Goal: Task Accomplishment & Management: Complete application form

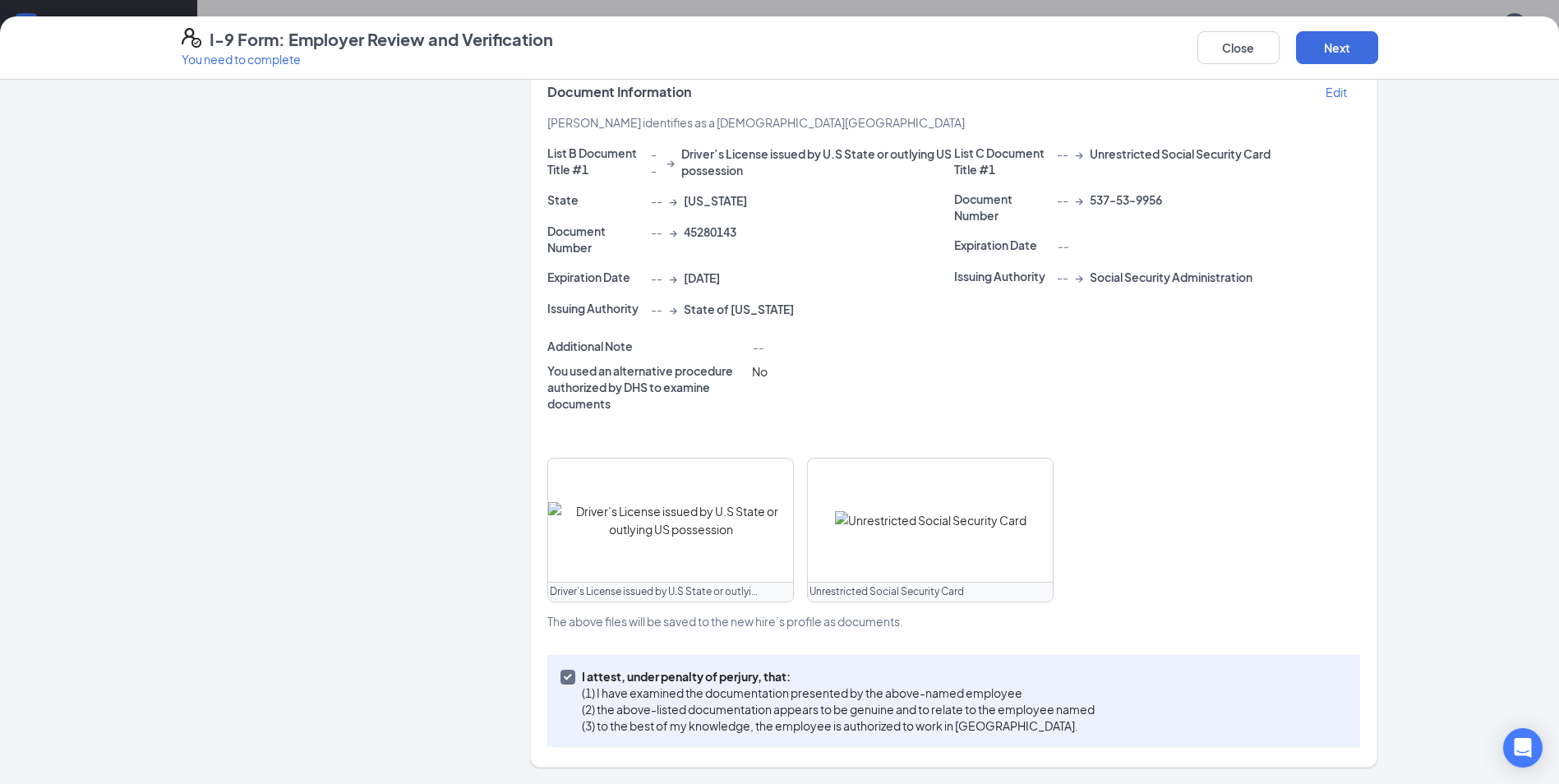
scroll to position [886, 0]
click at [1347, 55] on button "Next" at bounding box center [1337, 48] width 82 height 33
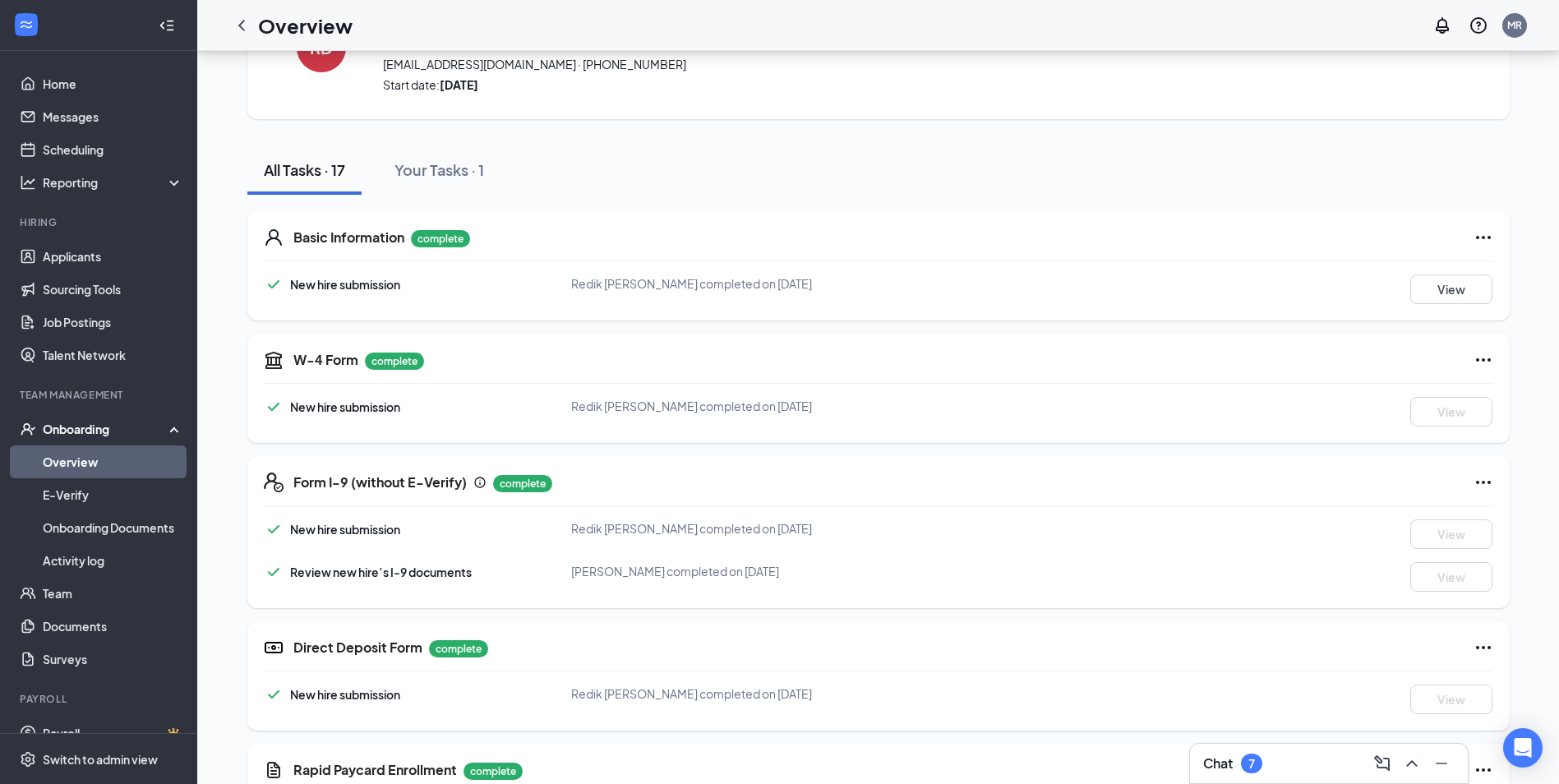
scroll to position [0, 0]
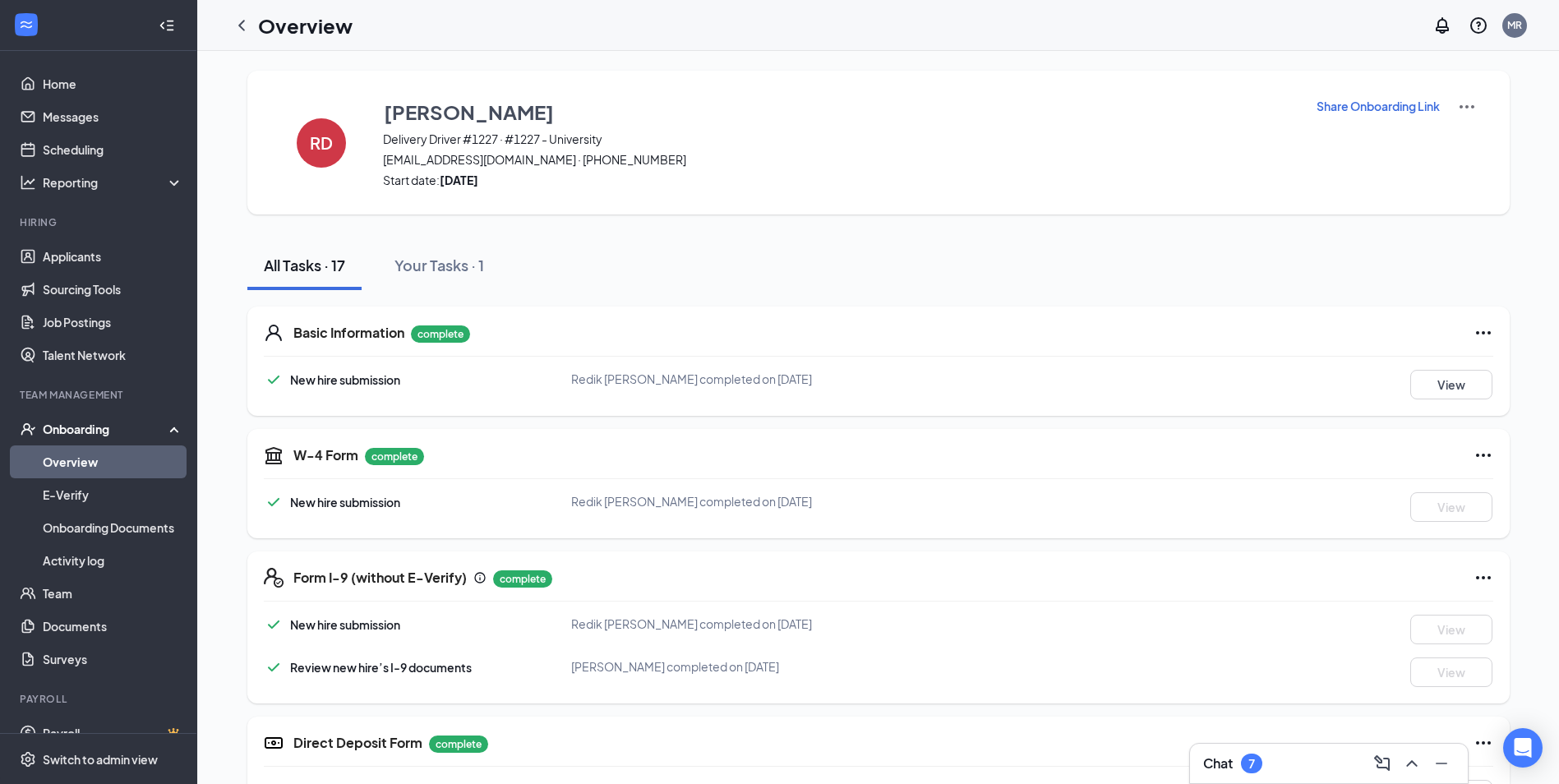
click at [78, 460] on link "Overview" at bounding box center [113, 462] width 140 height 33
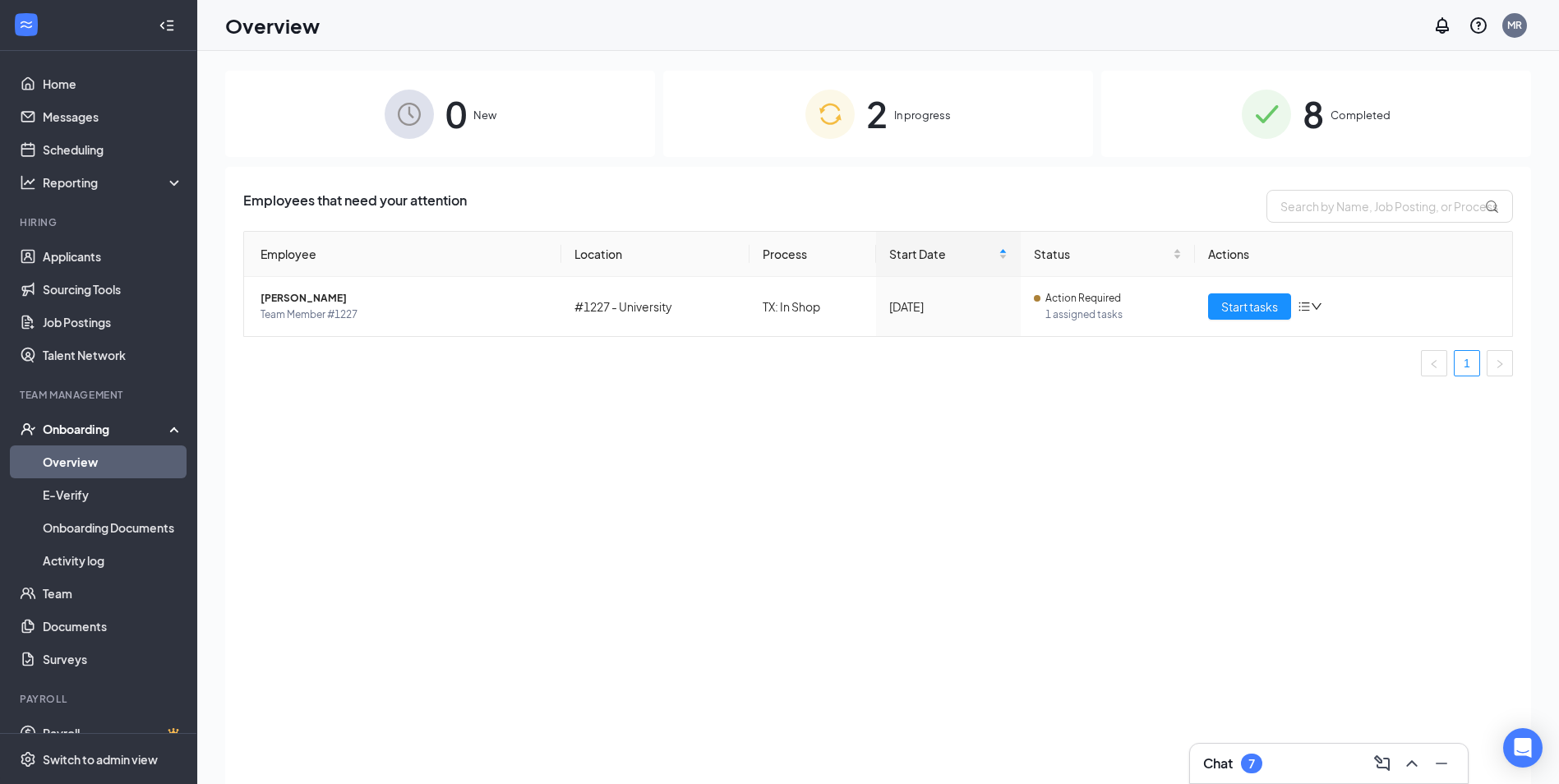
click at [1187, 130] on div "8 Completed" at bounding box center [1317, 114] width 430 height 86
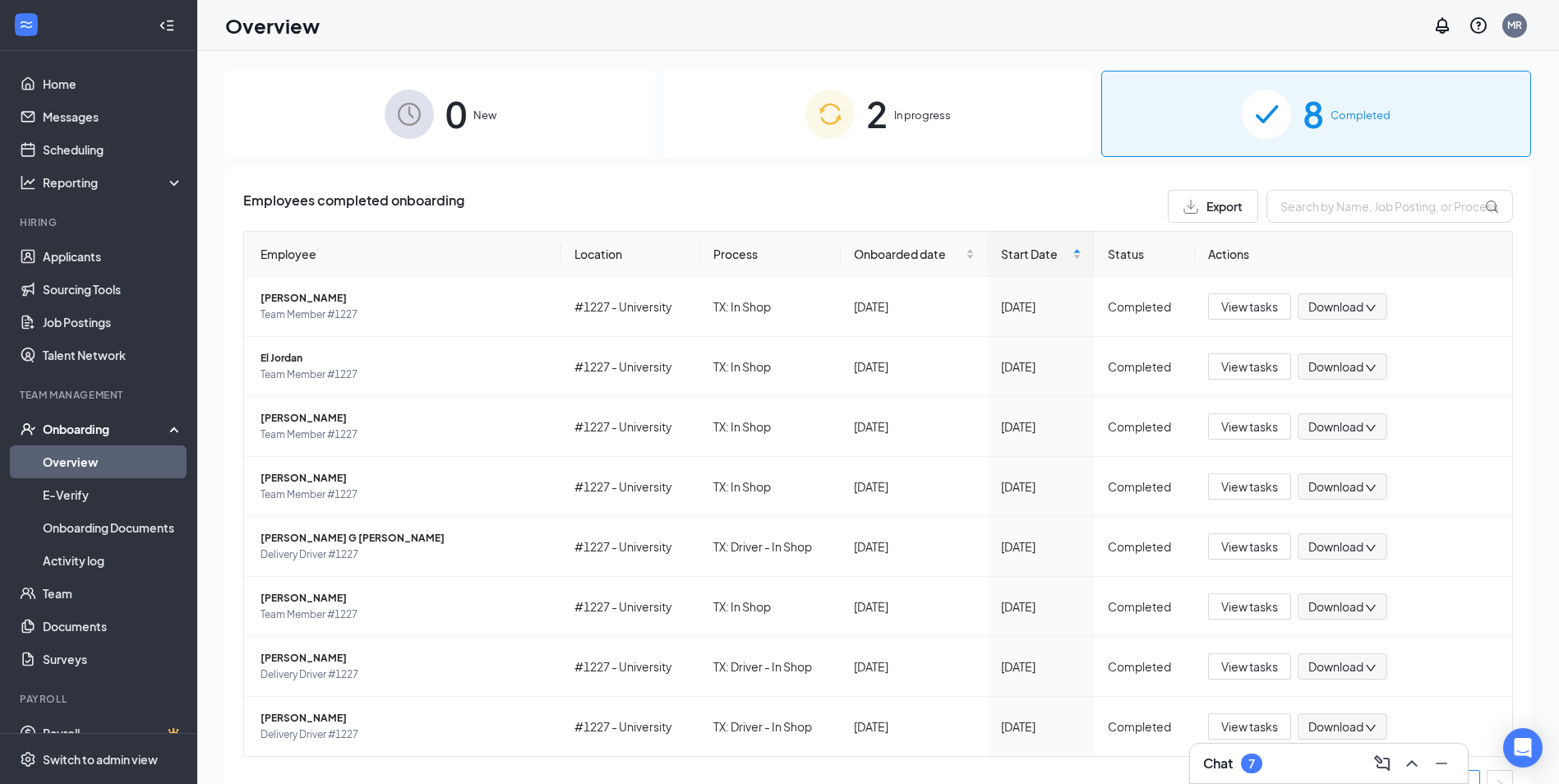
click at [77, 464] on link "Overview" at bounding box center [113, 462] width 140 height 33
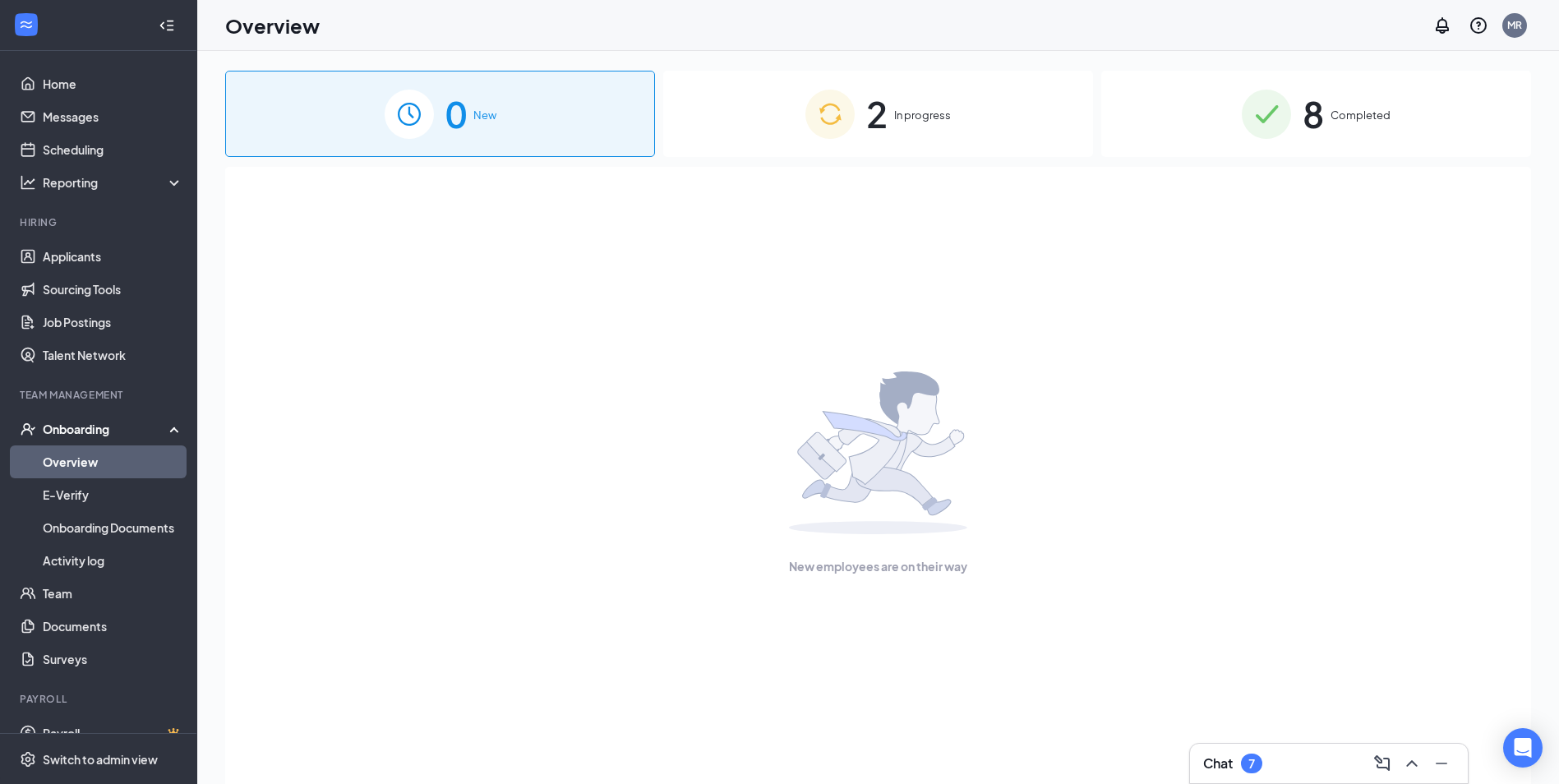
click at [1005, 112] on div "2 In progress" at bounding box center [879, 114] width 430 height 86
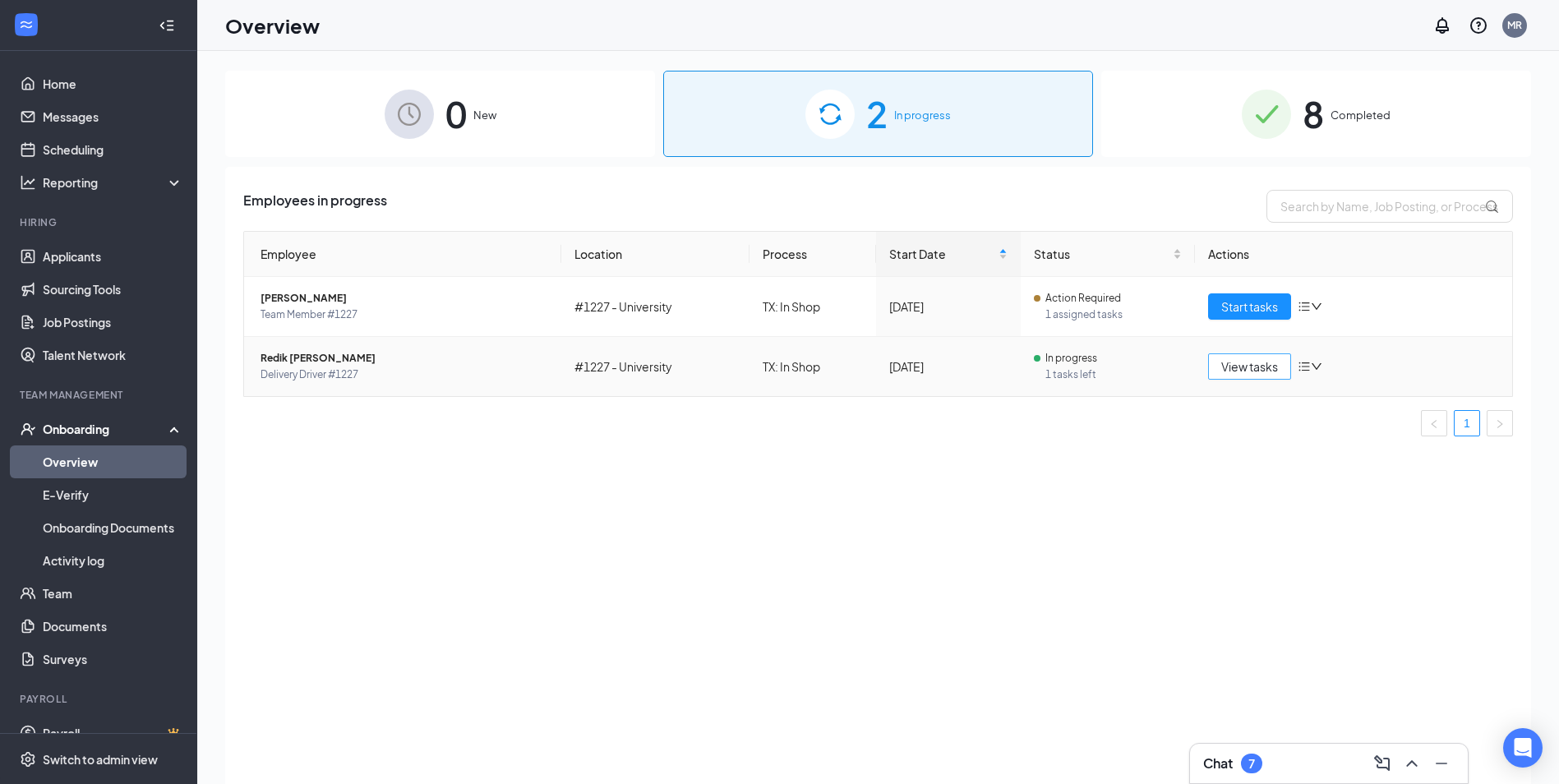
click at [1252, 366] on span "View tasks" at bounding box center [1249, 366] width 57 height 18
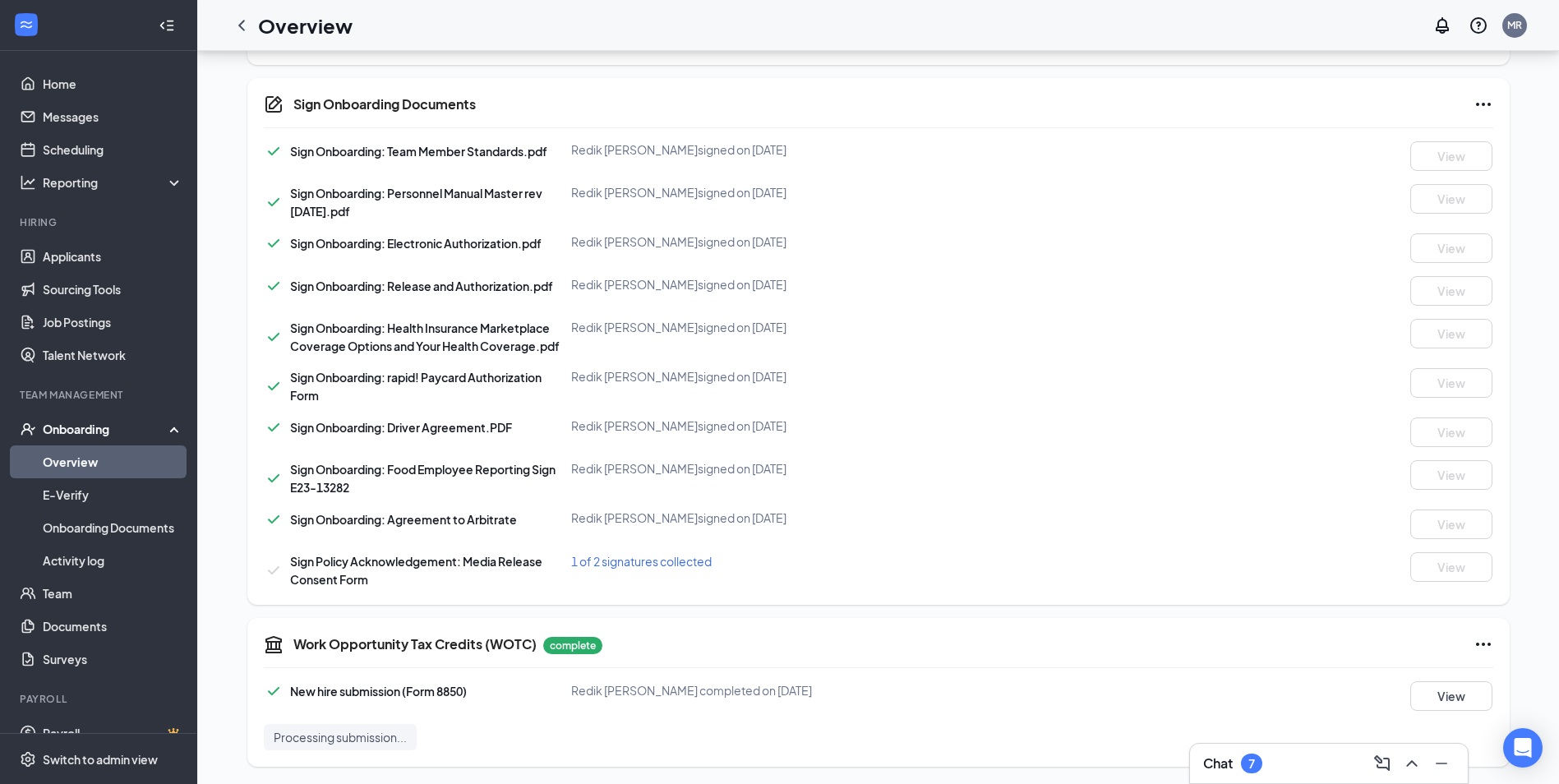
scroll to position [886, 0]
click at [654, 562] on span "1 of 2 signatures collected" at bounding box center [642, 559] width 140 height 14
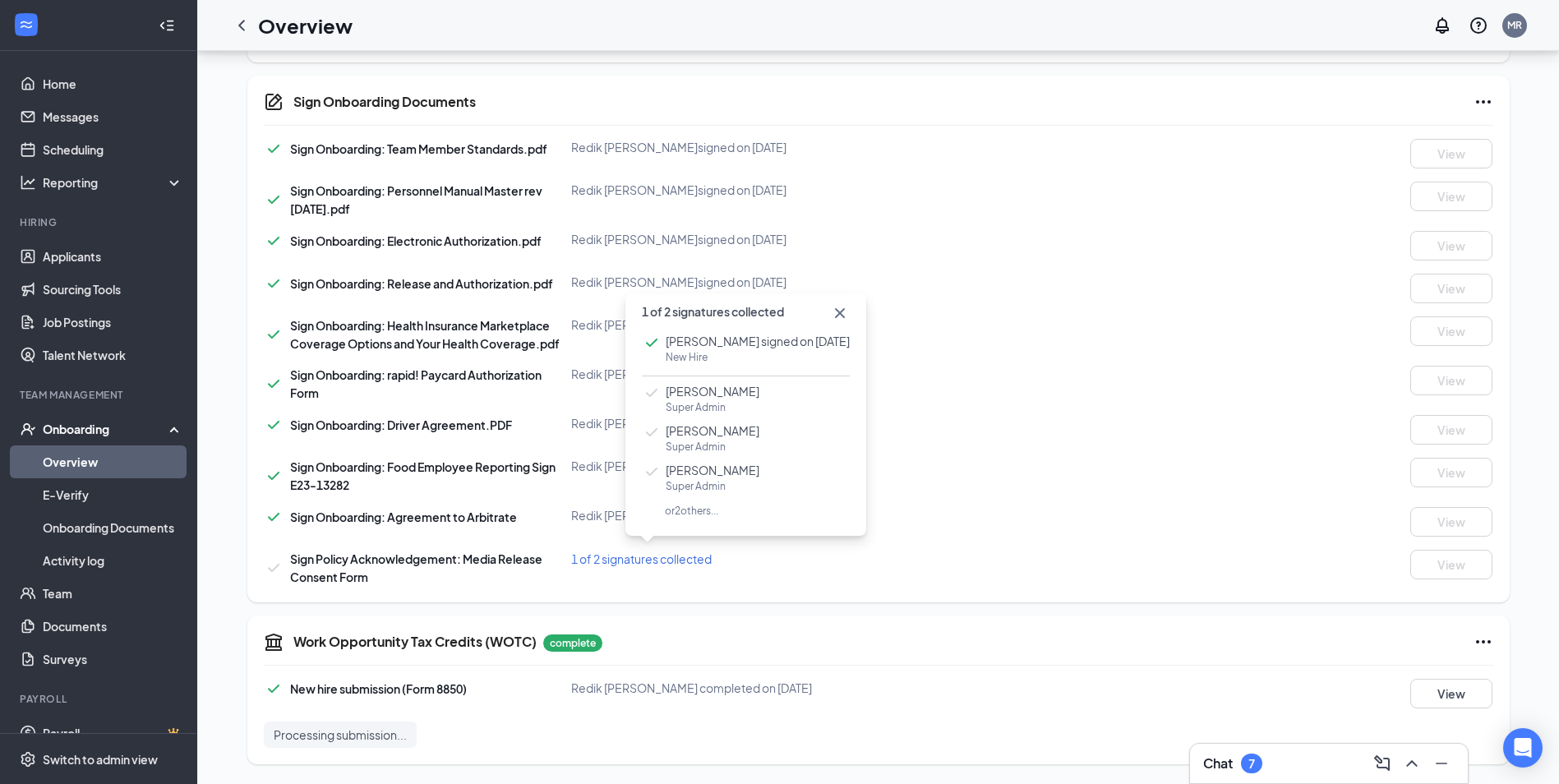
click at [831, 314] on icon "Cross" at bounding box center [840, 313] width 20 height 20
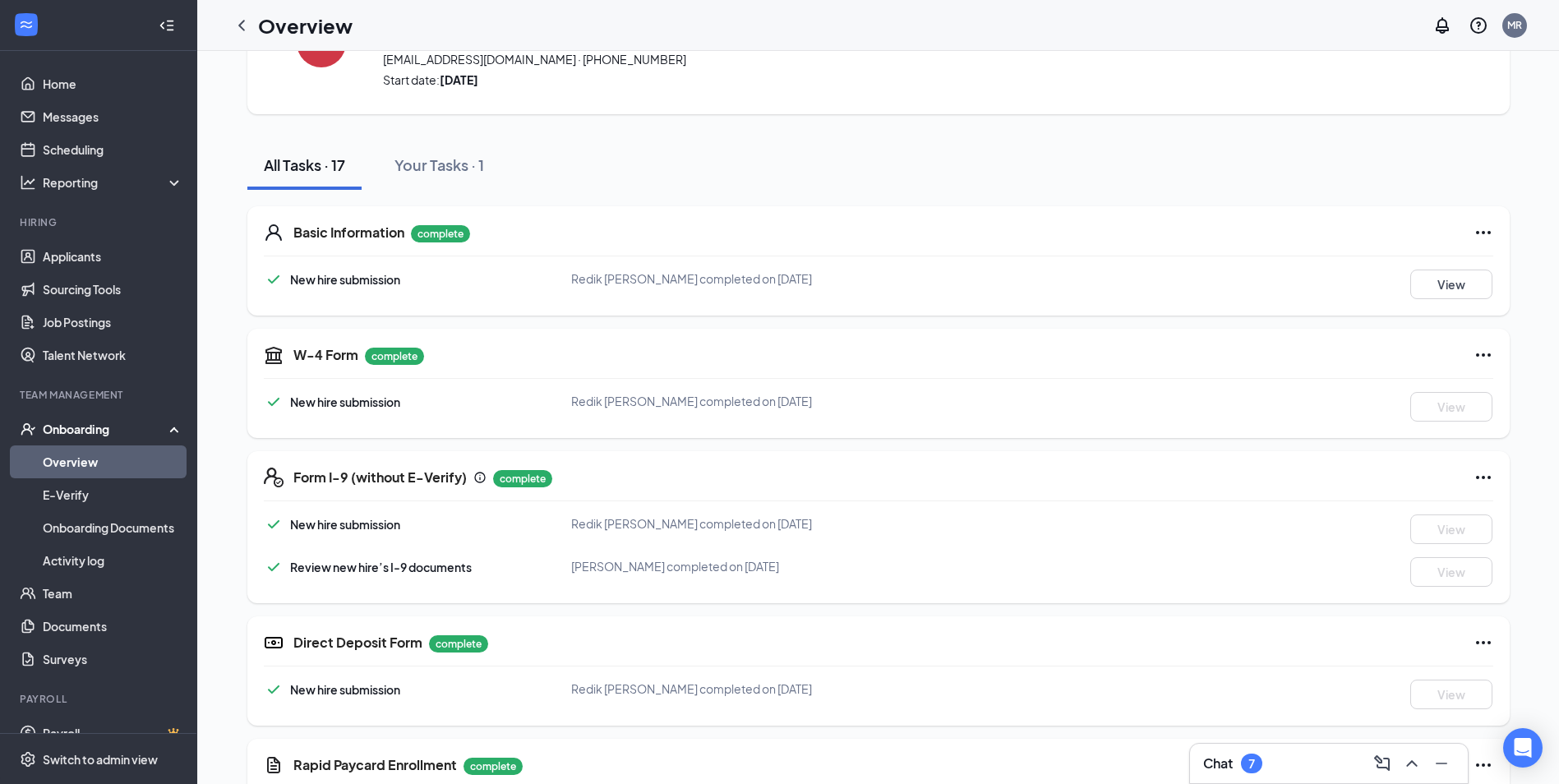
scroll to position [0, 0]
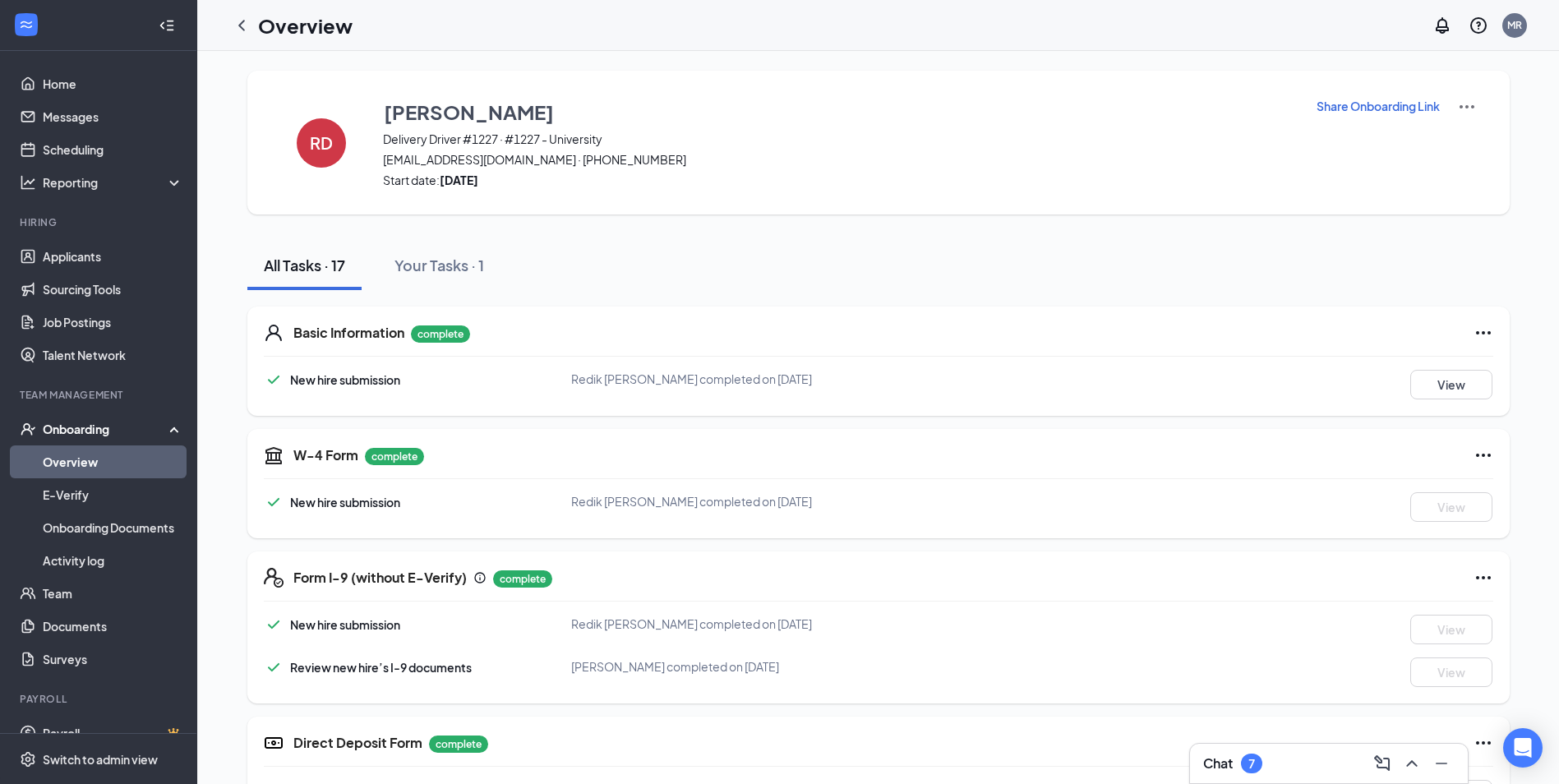
click at [74, 455] on link "Overview" at bounding box center [113, 462] width 140 height 33
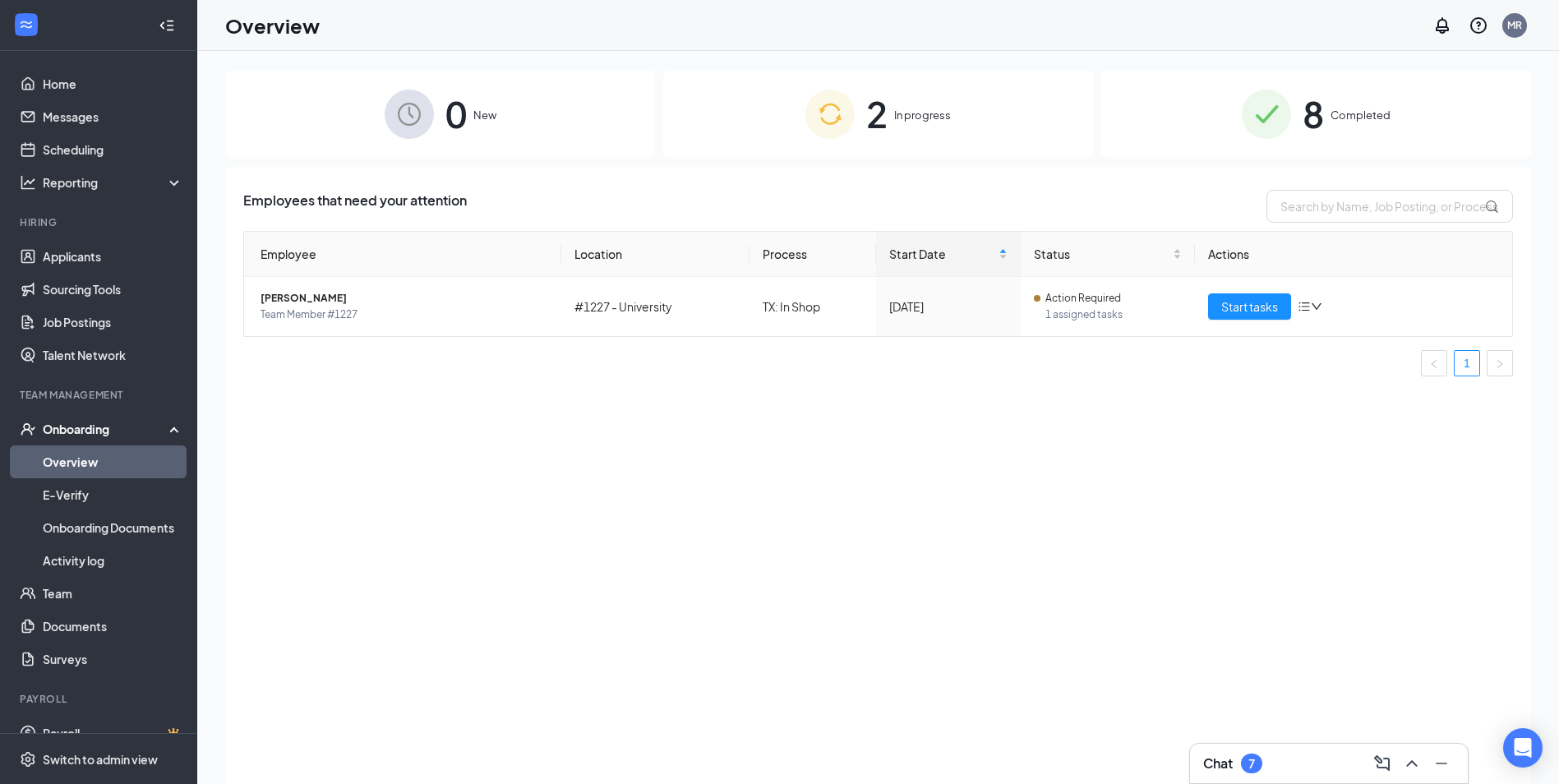
click at [651, 618] on div "Employees that need your attention Employee Location Process Start Date Status …" at bounding box center [878, 495] width 1306 height 658
click at [913, 117] on span "In progress" at bounding box center [922, 115] width 57 height 16
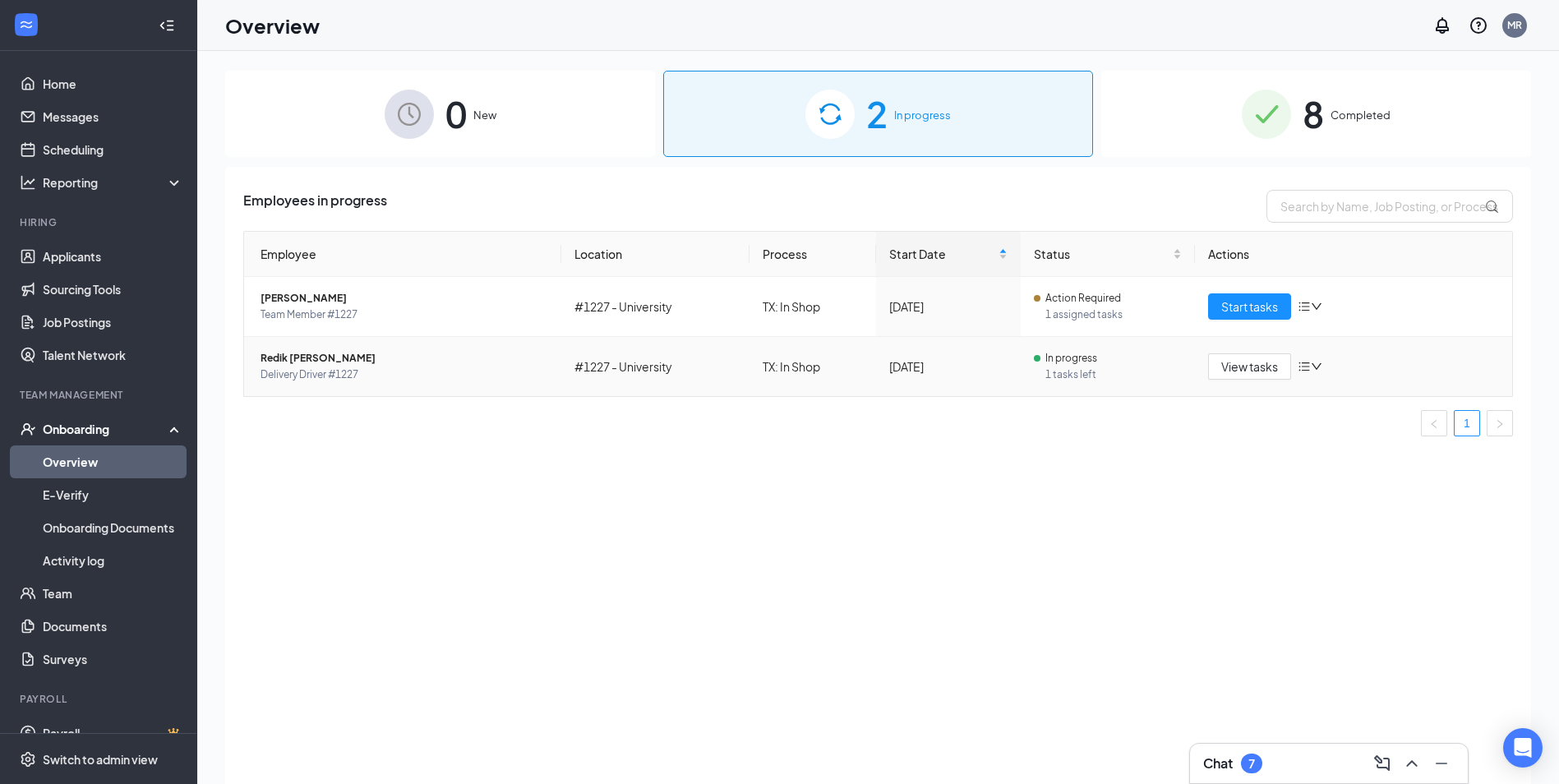
click at [1306, 364] on icon "bars" at bounding box center [1305, 367] width 11 height 9
click at [1140, 473] on div "Employees in progress Employee Location Process Start Date Status Actions [PERS…" at bounding box center [878, 495] width 1306 height 658
click at [1075, 373] on span "1 tasks left" at bounding box center [1113, 374] width 137 height 16
click at [1241, 311] on span "Start tasks" at bounding box center [1249, 307] width 57 height 18
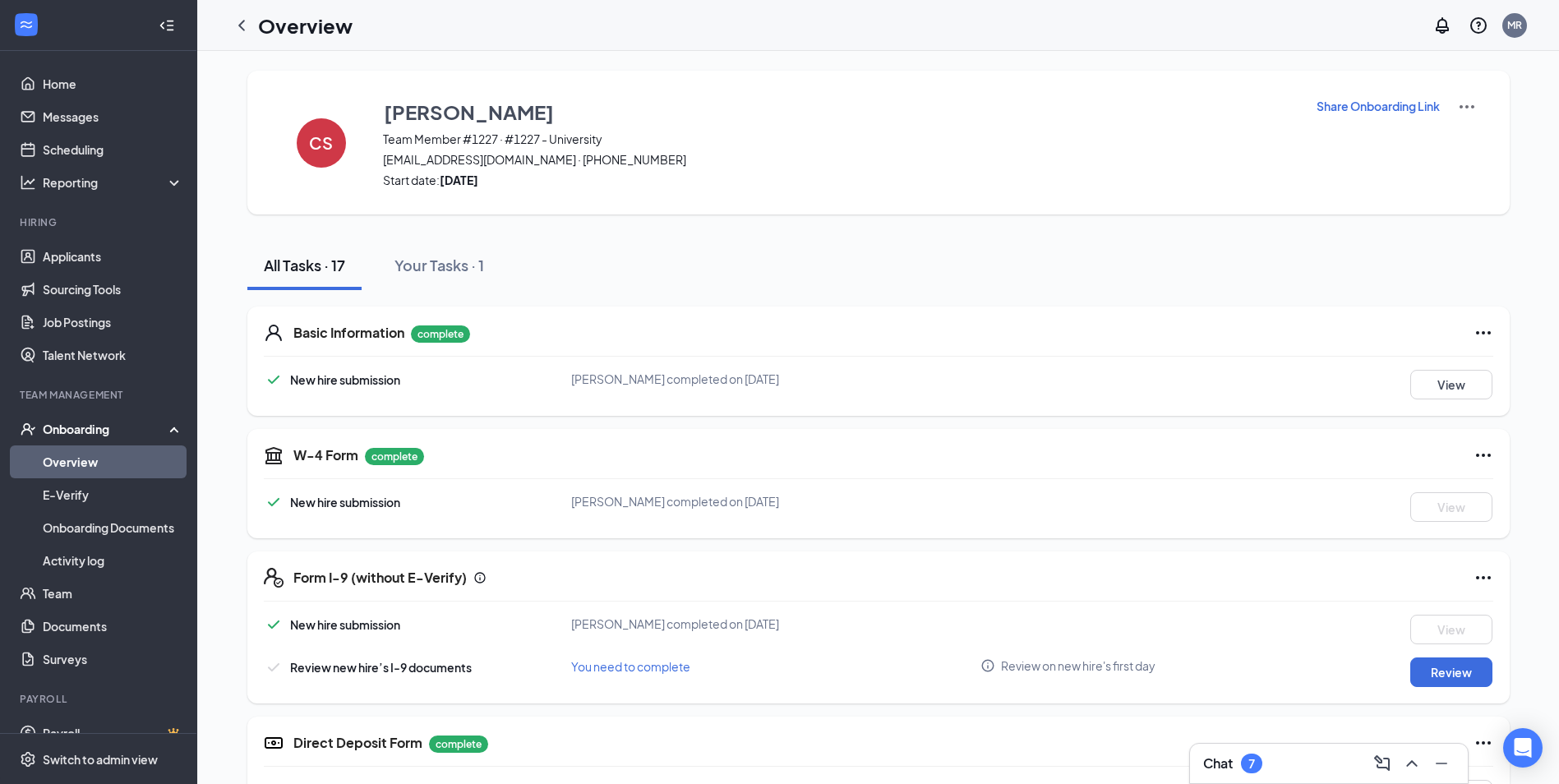
scroll to position [247, 0]
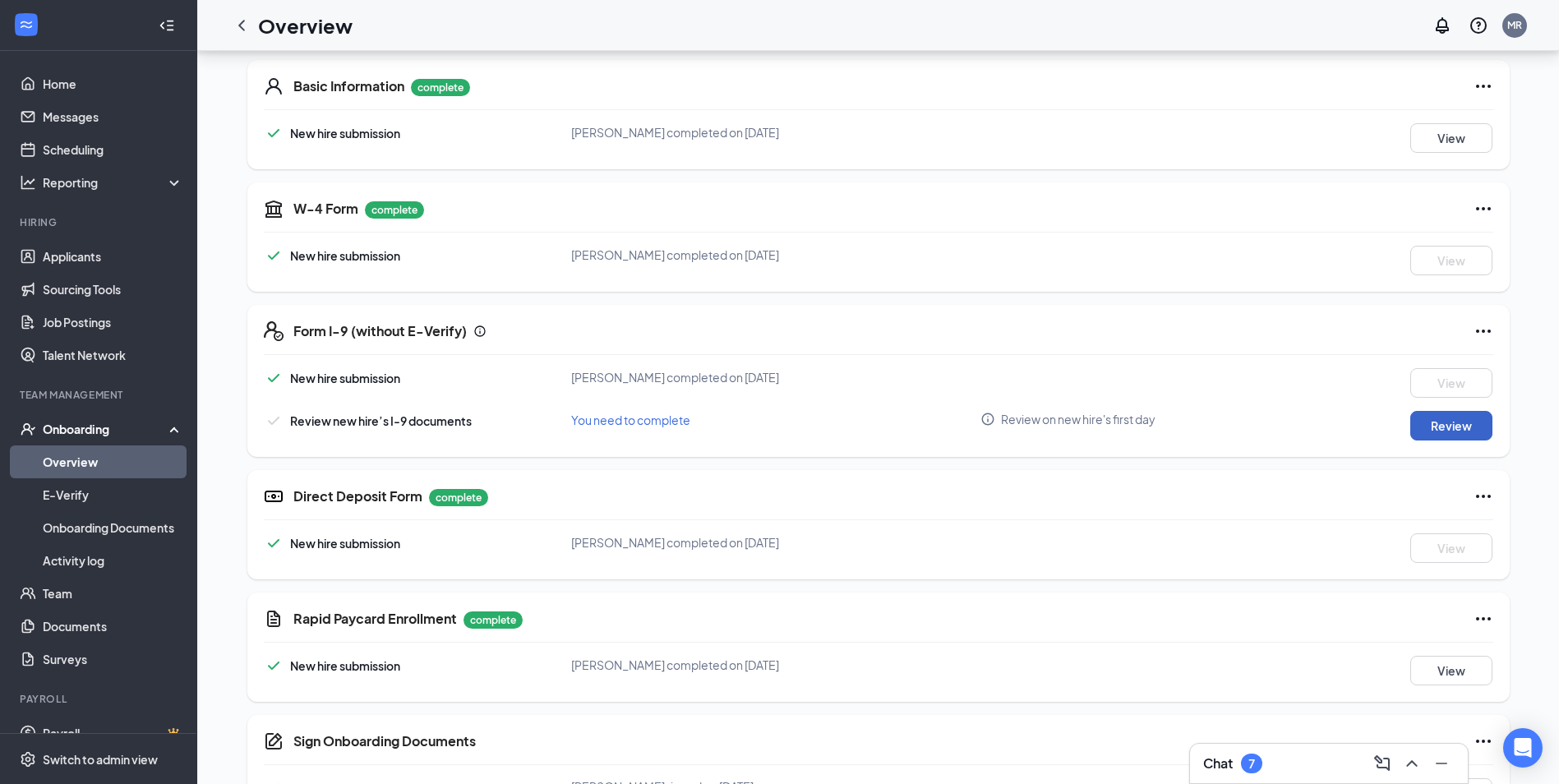
click at [1430, 430] on button "Review" at bounding box center [1451, 426] width 82 height 30
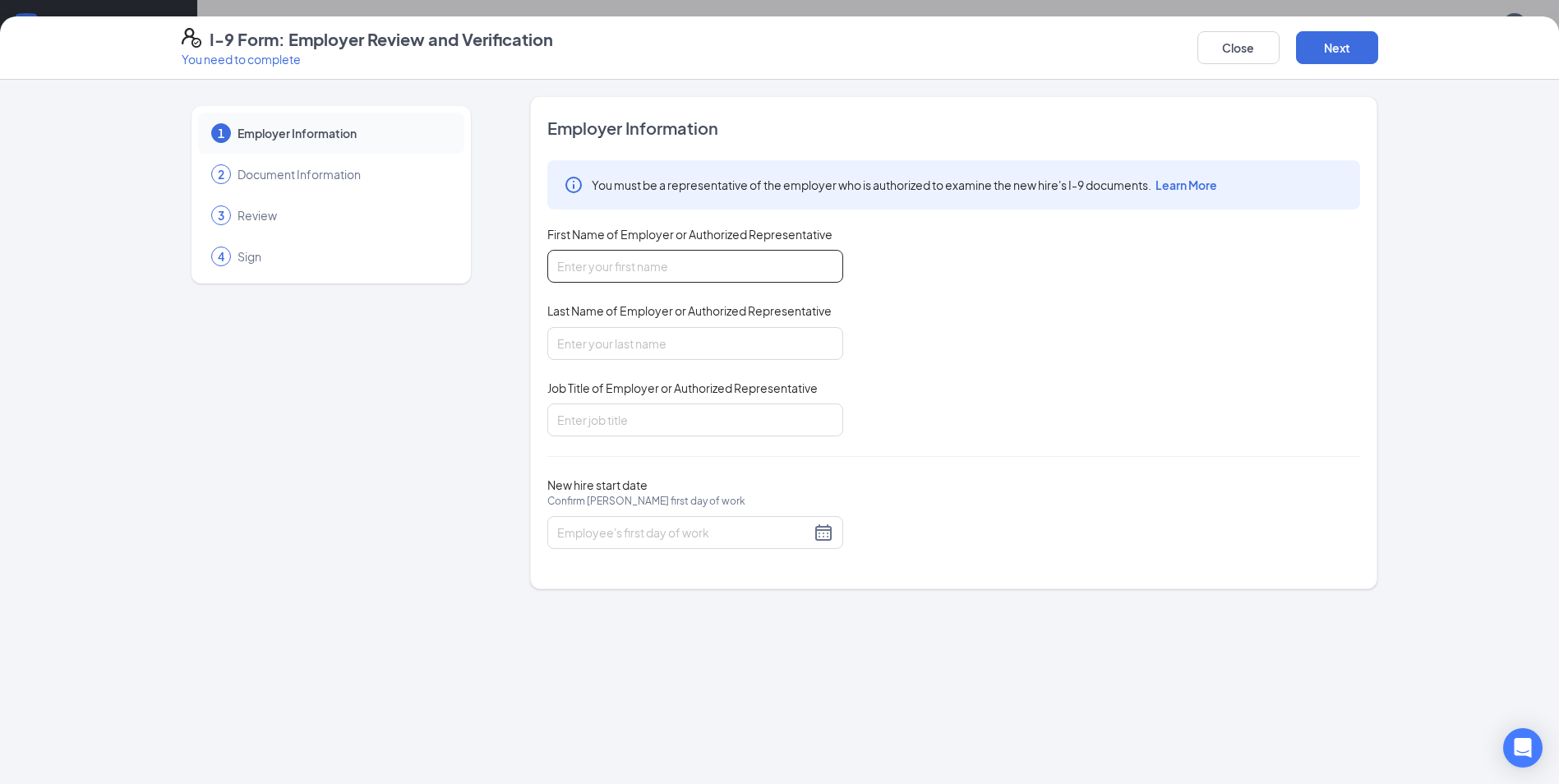
click at [728, 264] on input "First Name of Employer or Authorized Representative" at bounding box center [695, 266] width 296 height 33
type input "[PERSON_NAME]"
type input "Area Manager"
click at [702, 523] on div at bounding box center [695, 533] width 276 height 20
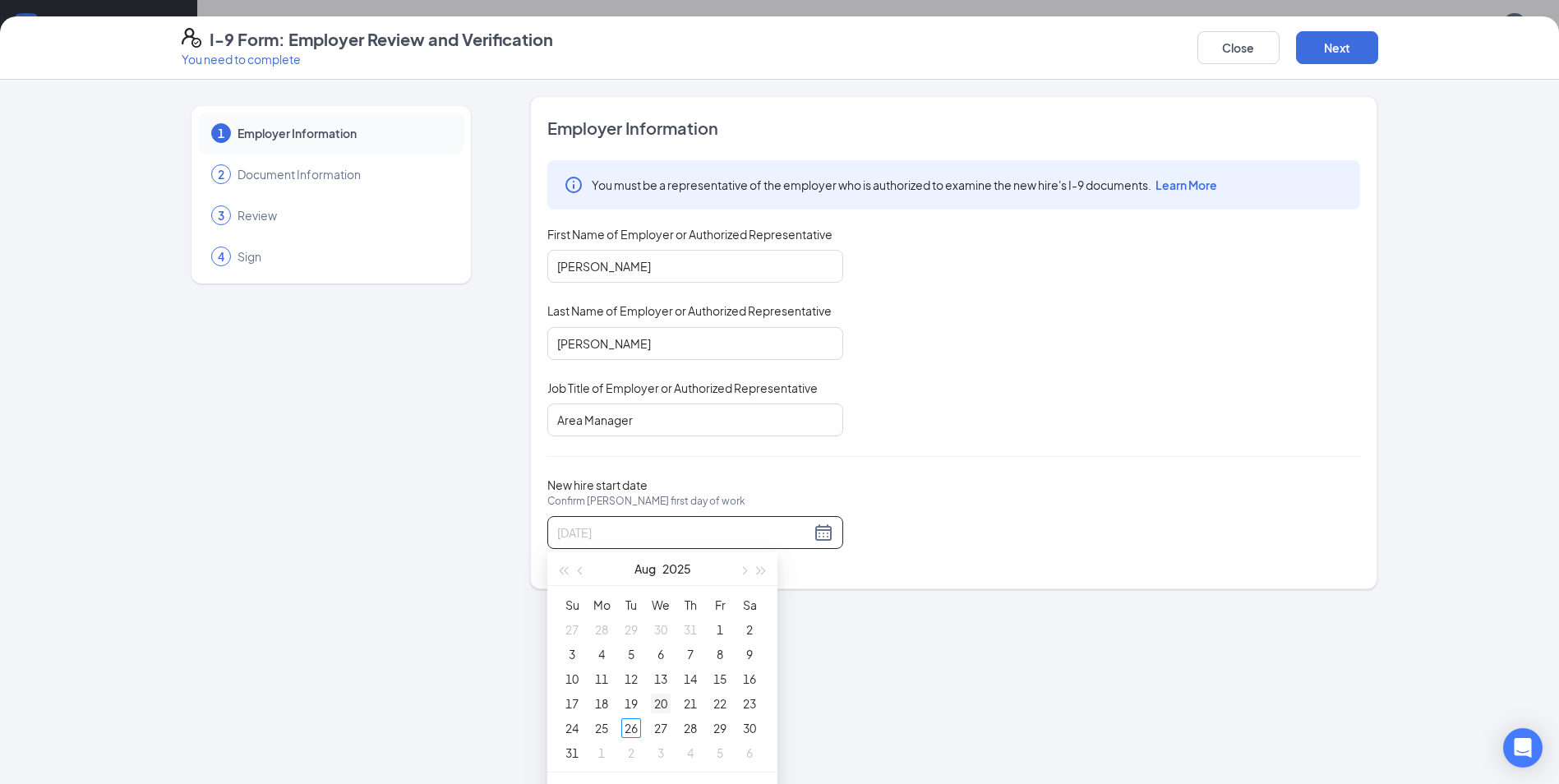
type input "[DATE]"
click at [662, 703] on div "20" at bounding box center [661, 704] width 20 height 20
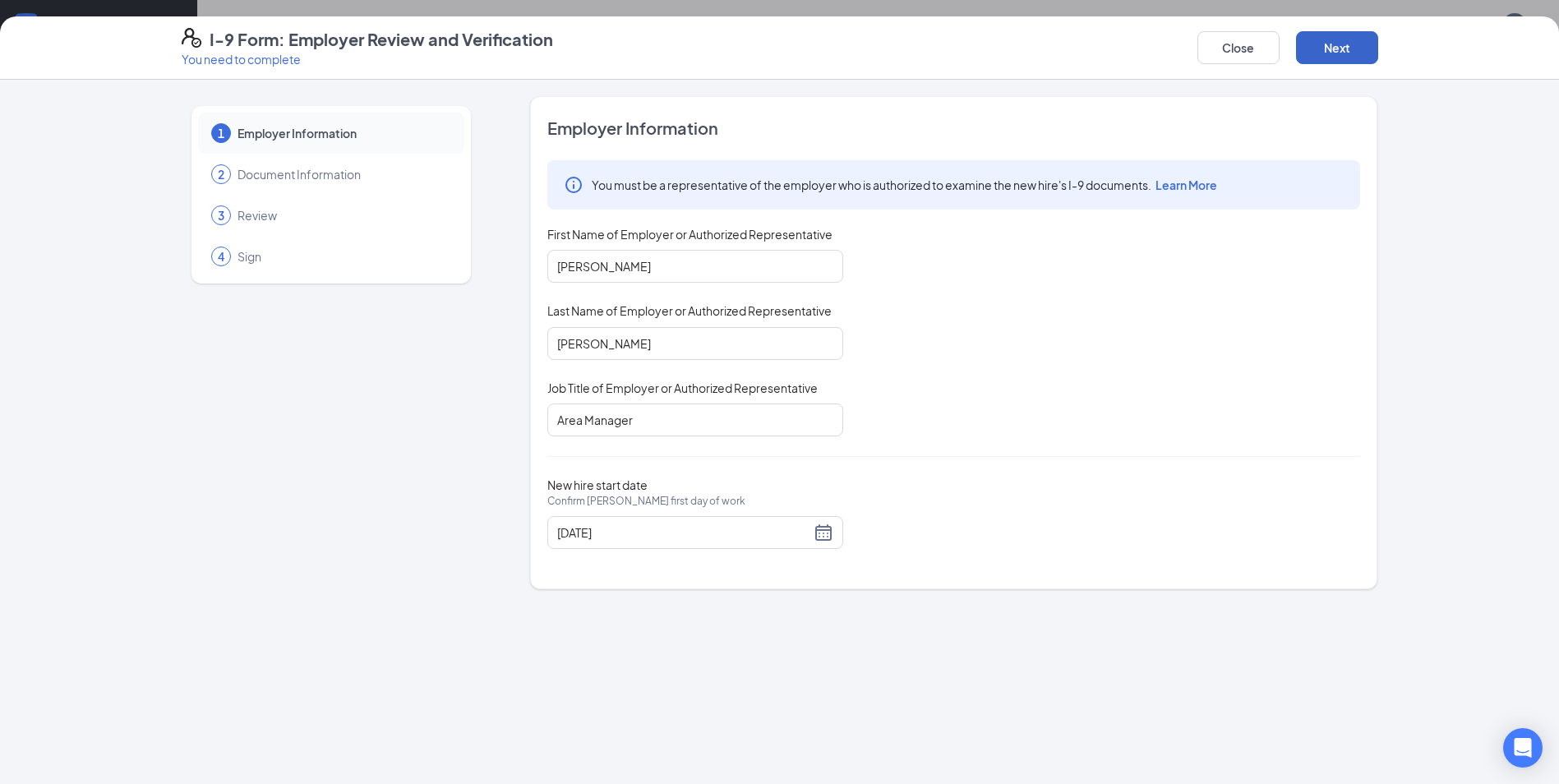
click at [1368, 50] on button "Next" at bounding box center [1337, 48] width 82 height 33
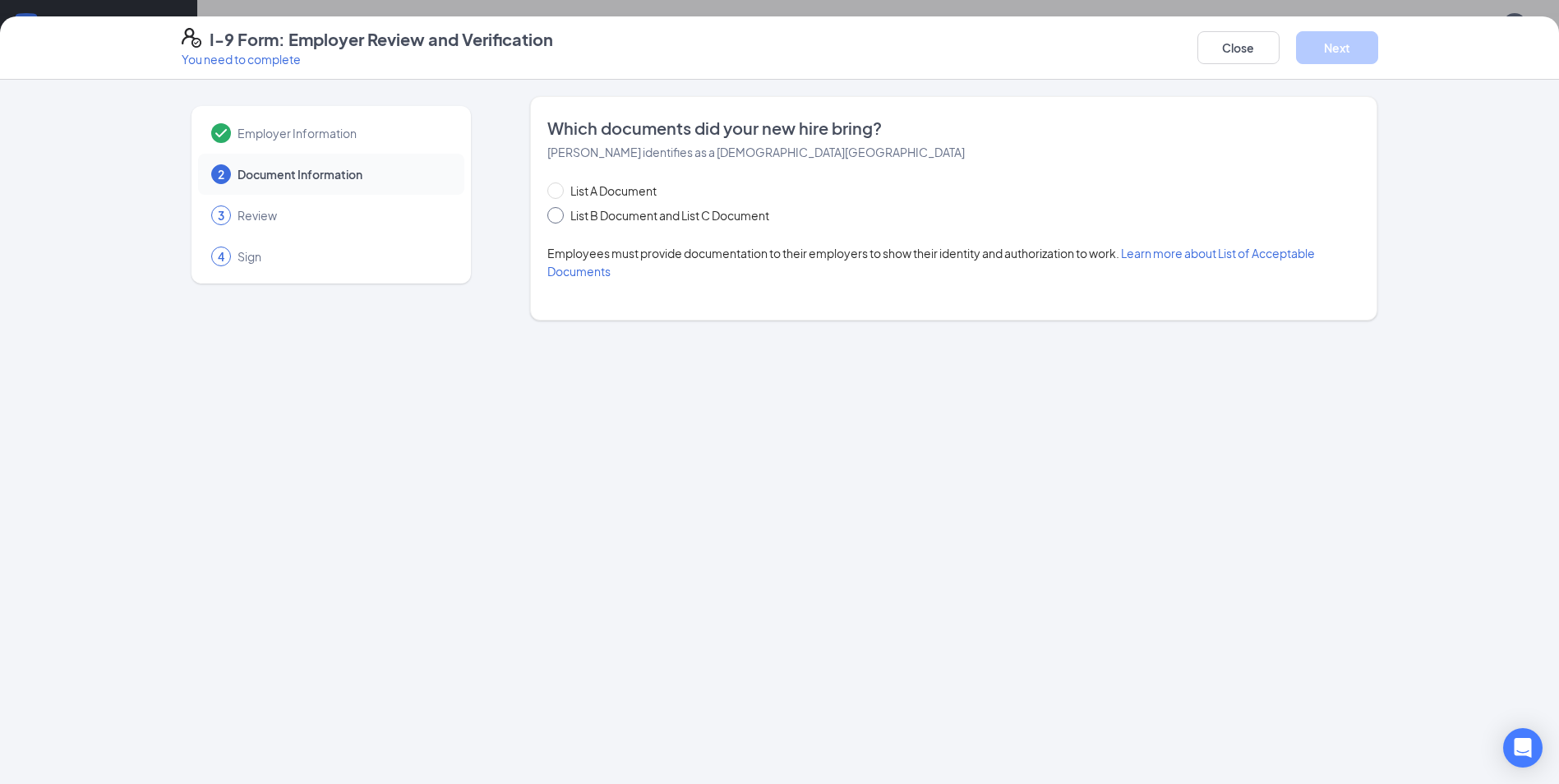
click at [555, 214] on input "List B Document and List C Document" at bounding box center [553, 212] width 12 height 12
radio input "true"
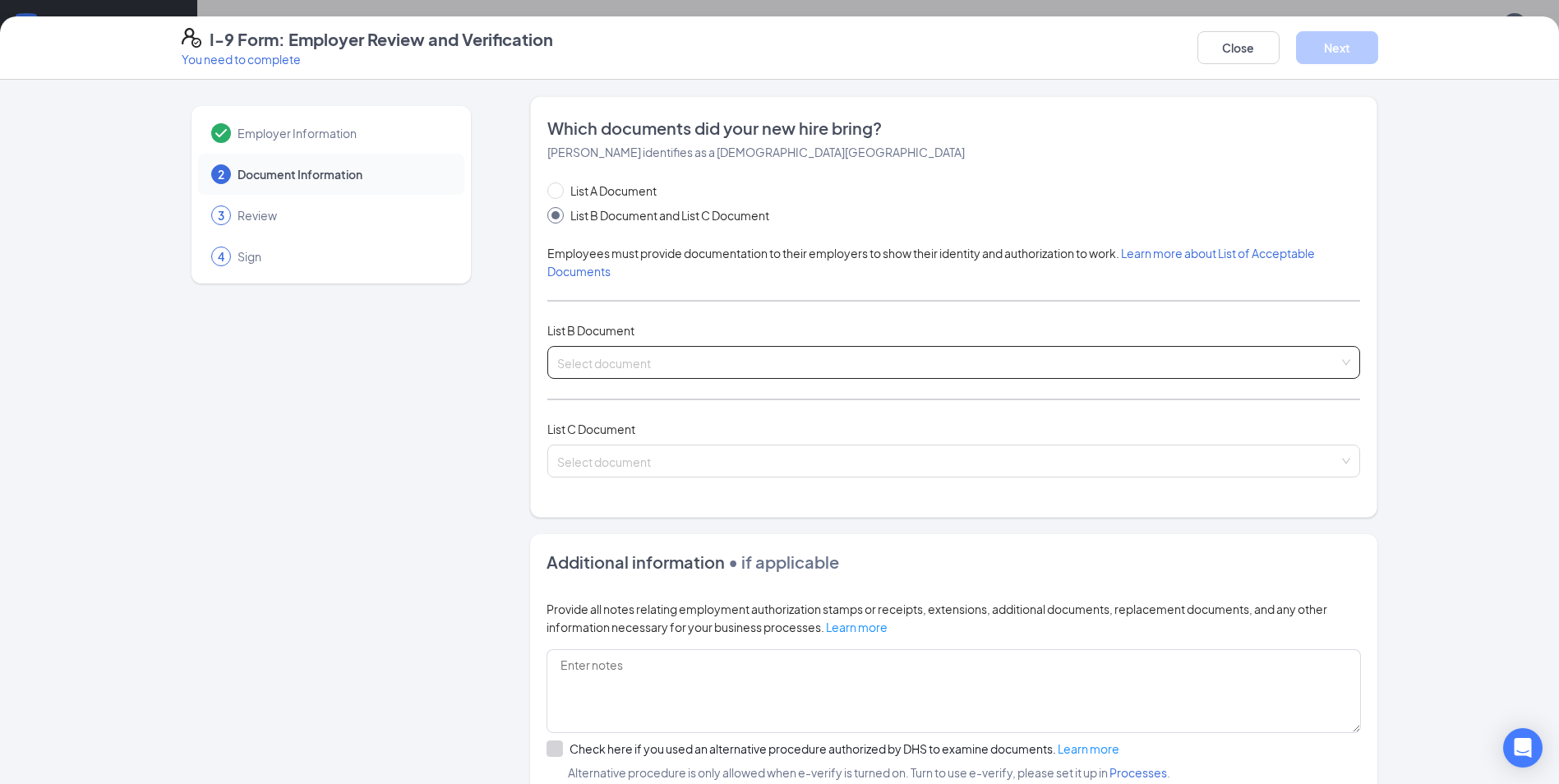
click at [714, 351] on input "search" at bounding box center [948, 358] width 781 height 24
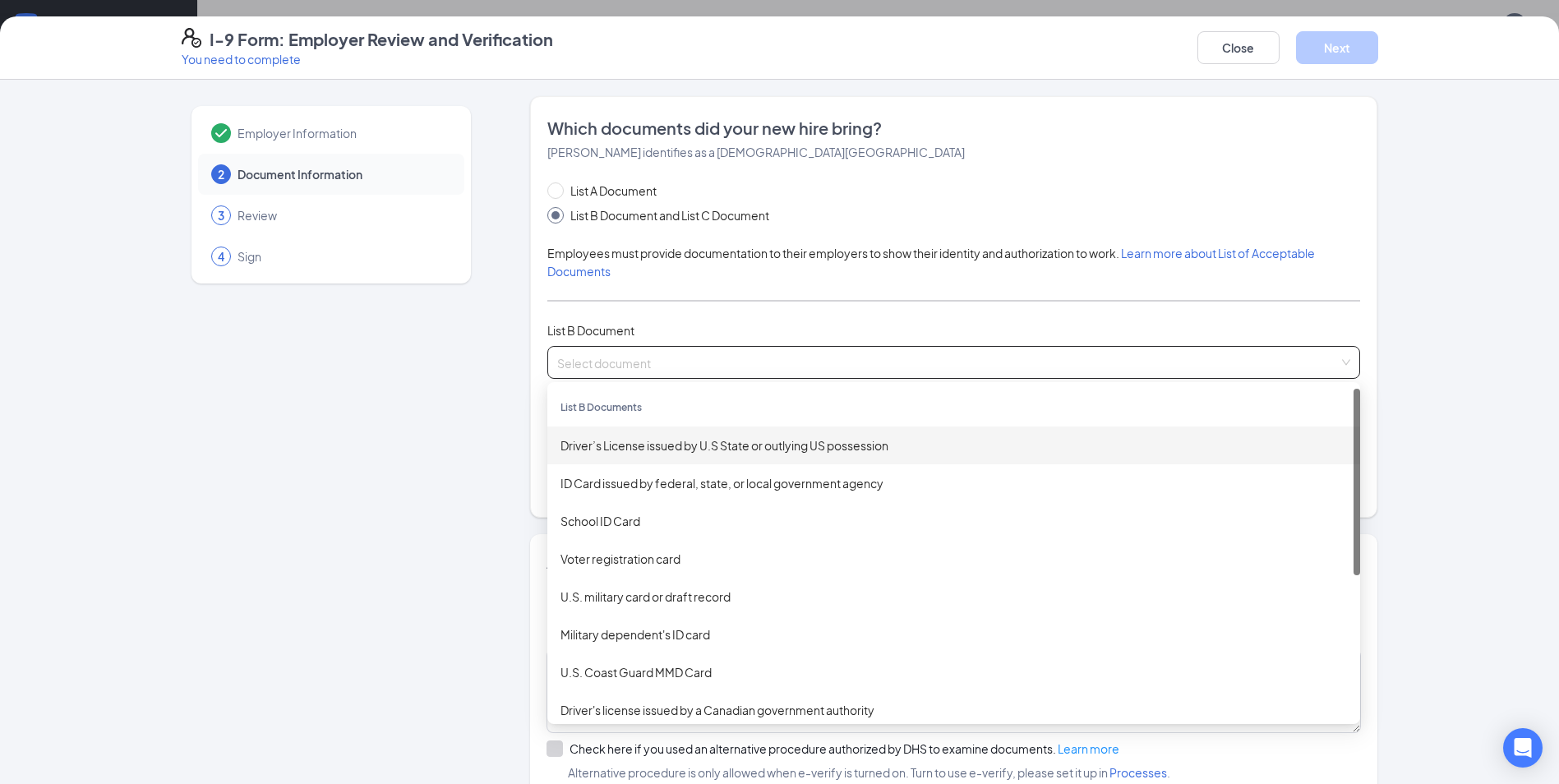
click at [688, 445] on div "Driver’s License issued by U.S State or outlying US possession" at bounding box center [954, 446] width 787 height 18
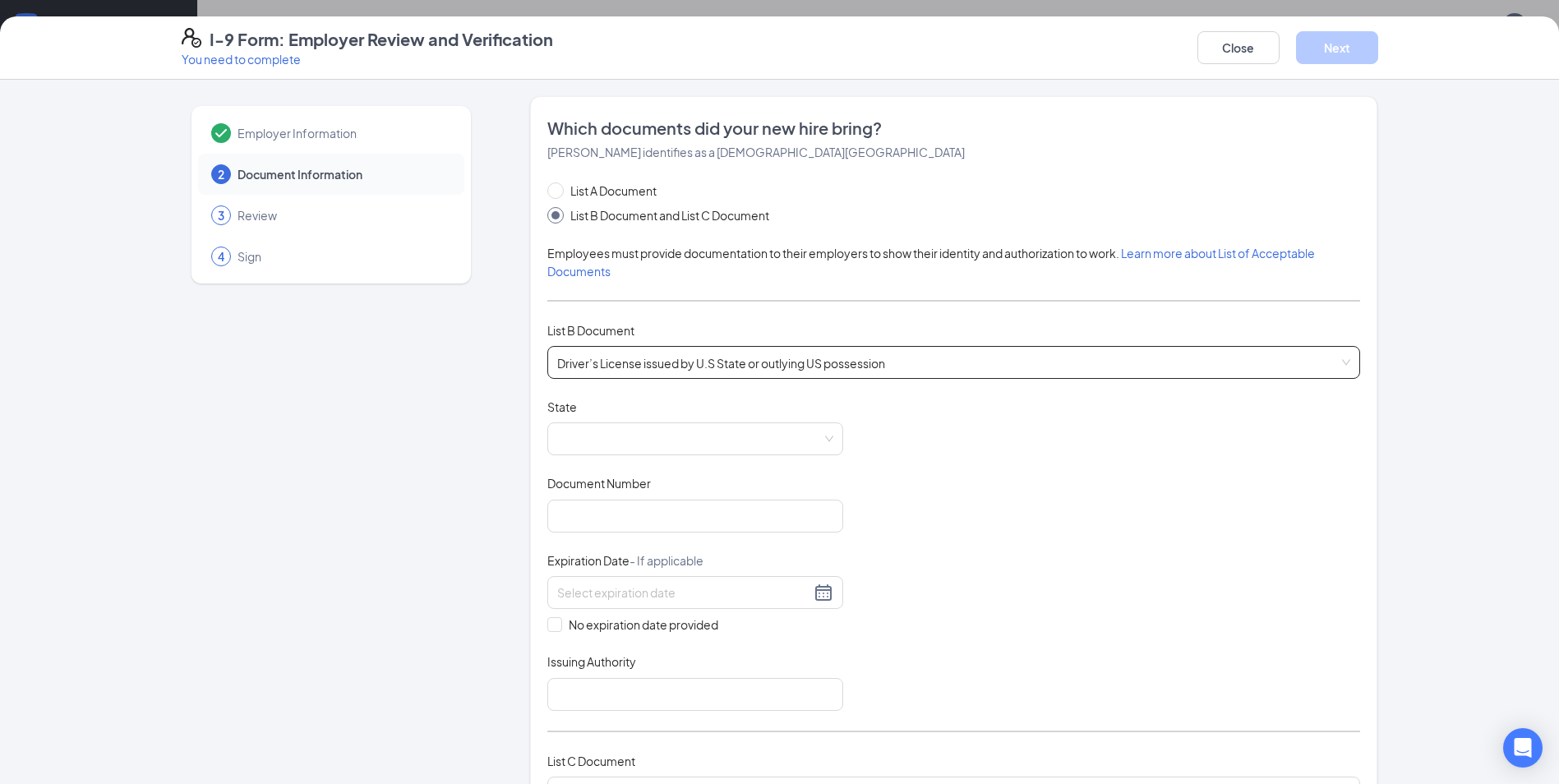
click at [455, 523] on div "Employer Information 2 Document Information 3 Review 4 Sign" at bounding box center [331, 691] width 299 height 1190
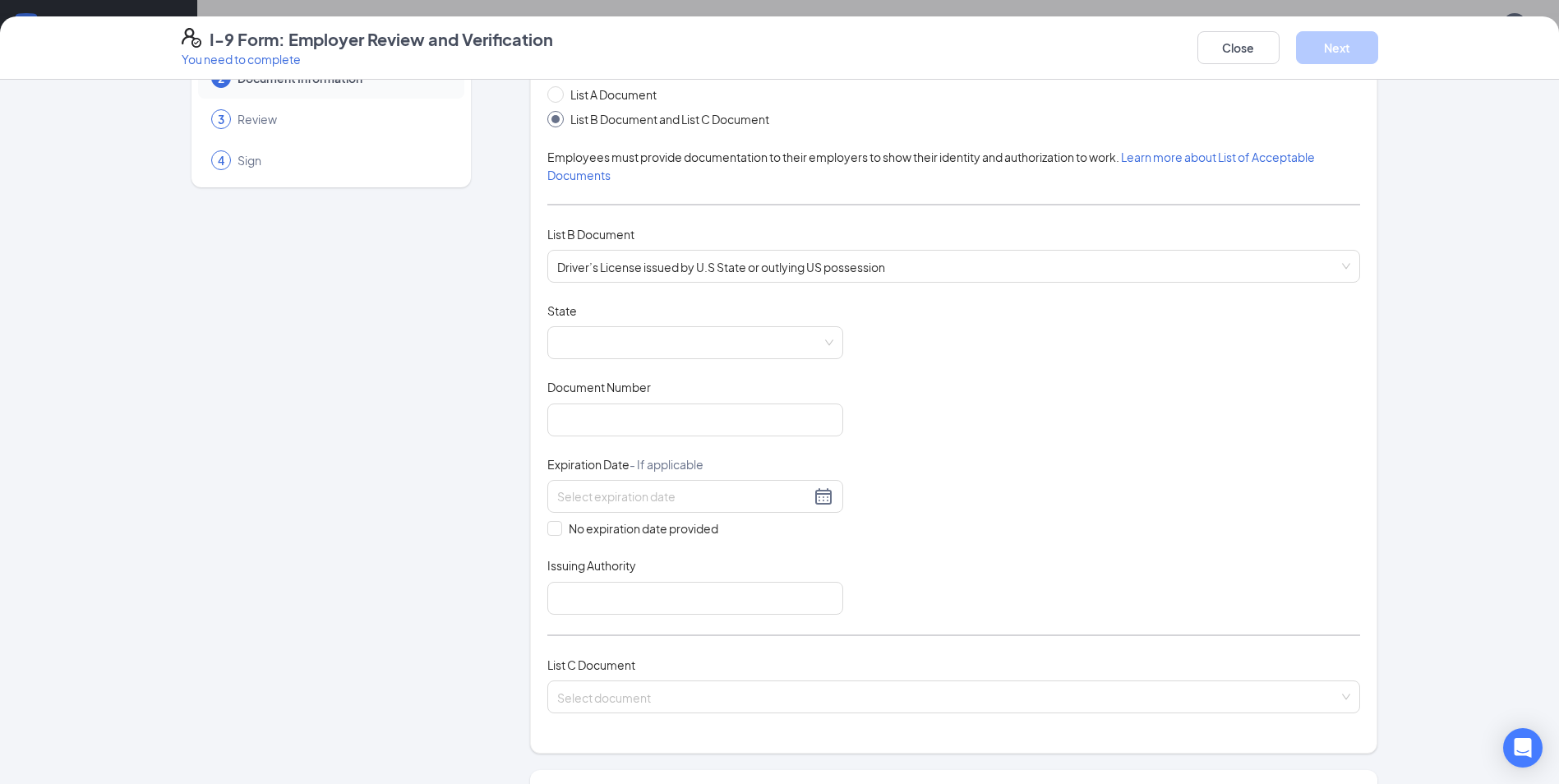
scroll to position [411, 0]
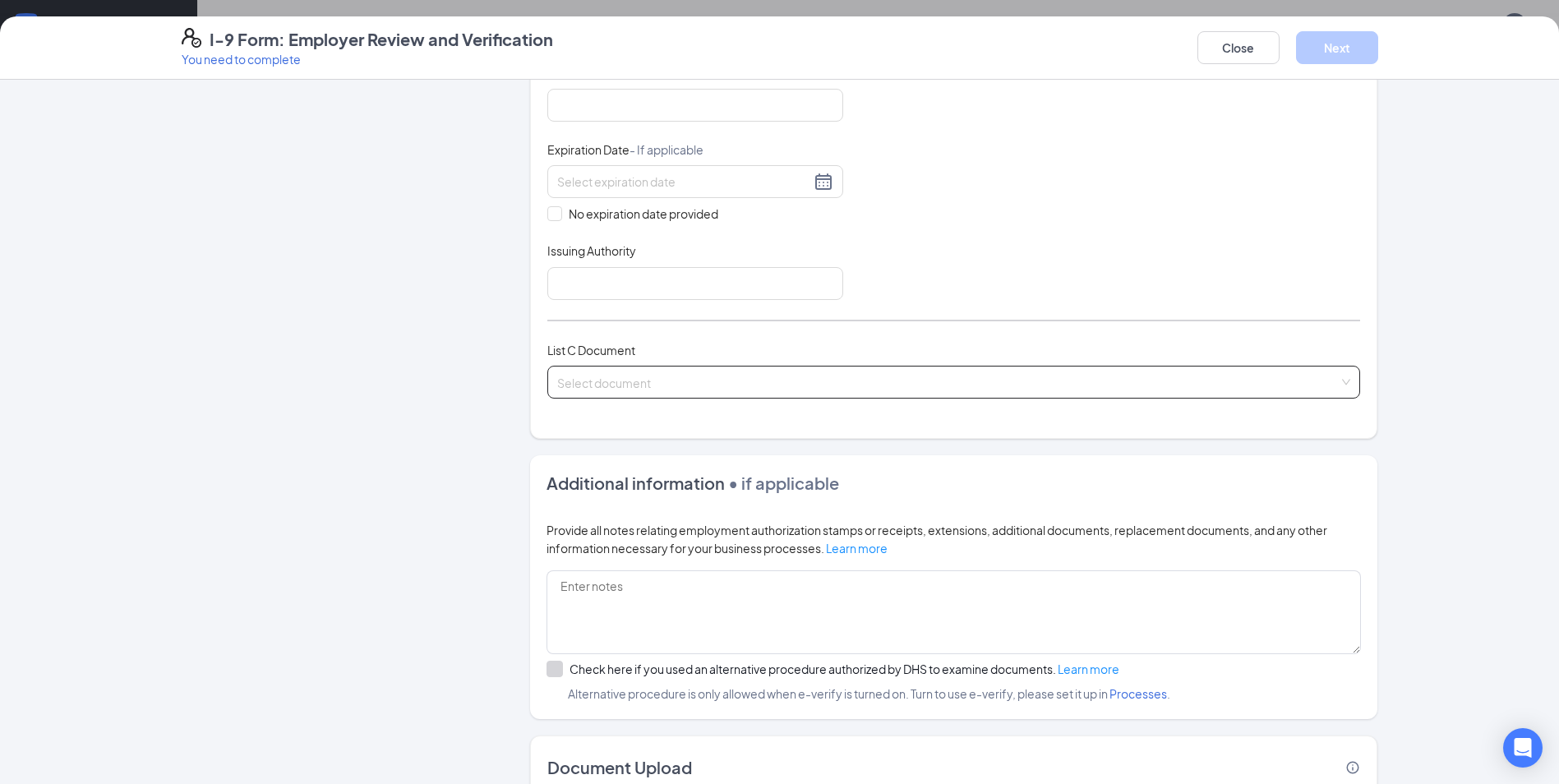
click at [698, 378] on input "search" at bounding box center [948, 378] width 781 height 24
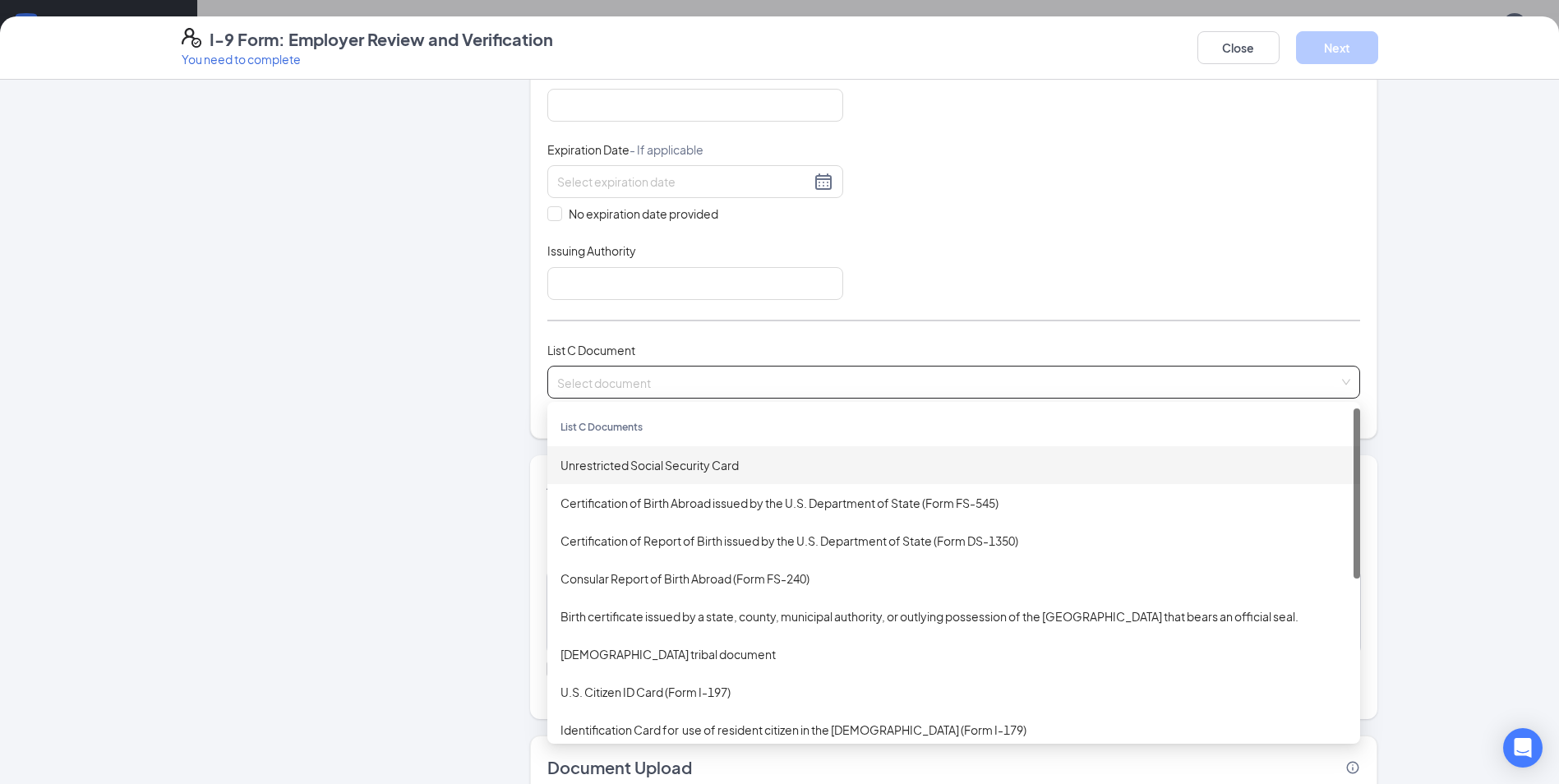
click at [663, 471] on div "Unrestricted Social Security Card" at bounding box center [954, 465] width 787 height 18
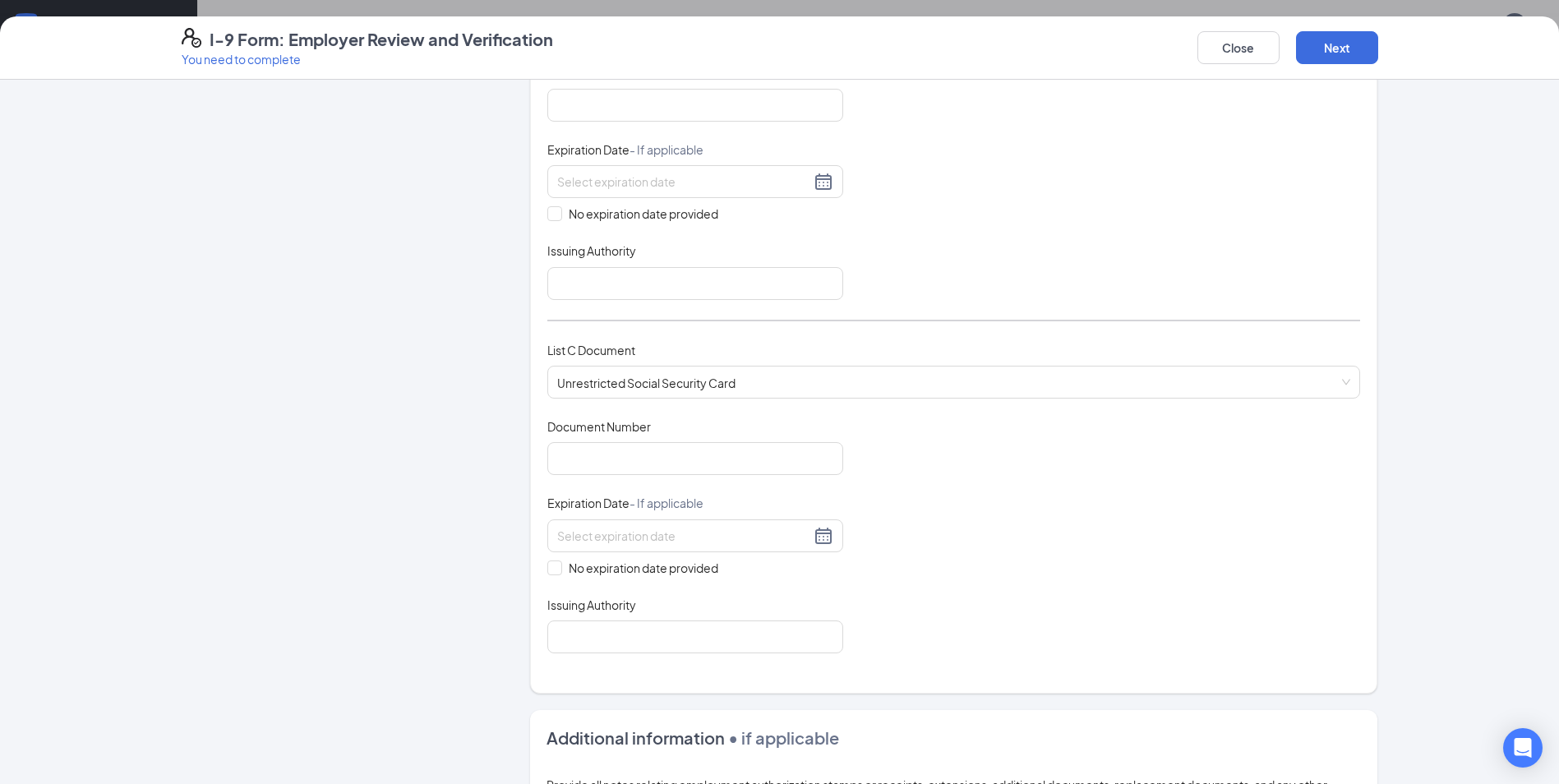
click at [468, 505] on div "Employer Information 2 Document Information 3 Review 4 Sign" at bounding box center [331, 407] width 299 height 1445
click at [547, 569] on input "No expiration date provided" at bounding box center [553, 566] width 12 height 12
checkbox input "true"
click at [522, 550] on div "Employer Information 2 Document Information 3 Review 4 Sign Which documents did…" at bounding box center [780, 409] width 1196 height 1448
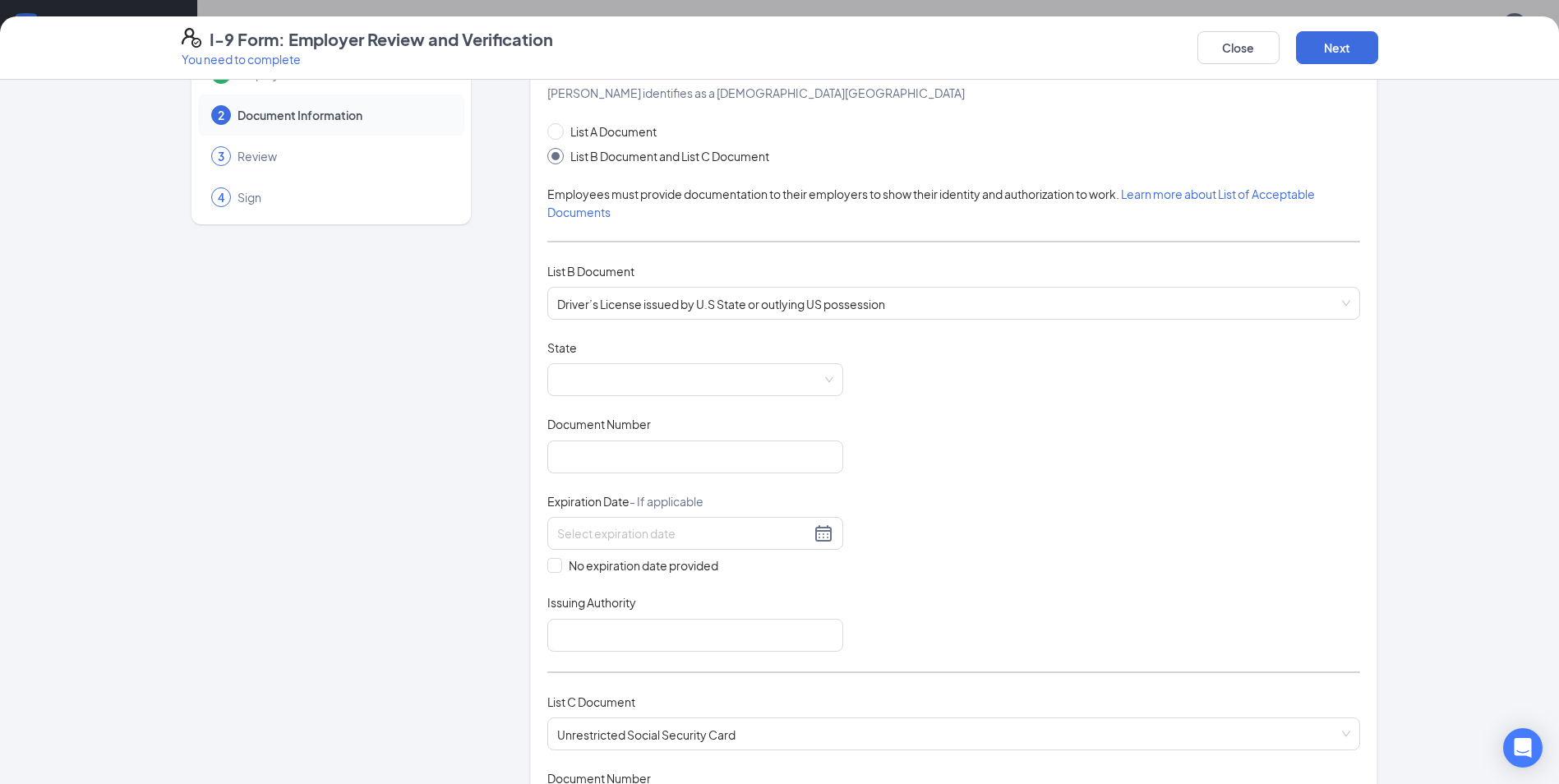
scroll to position [0, 0]
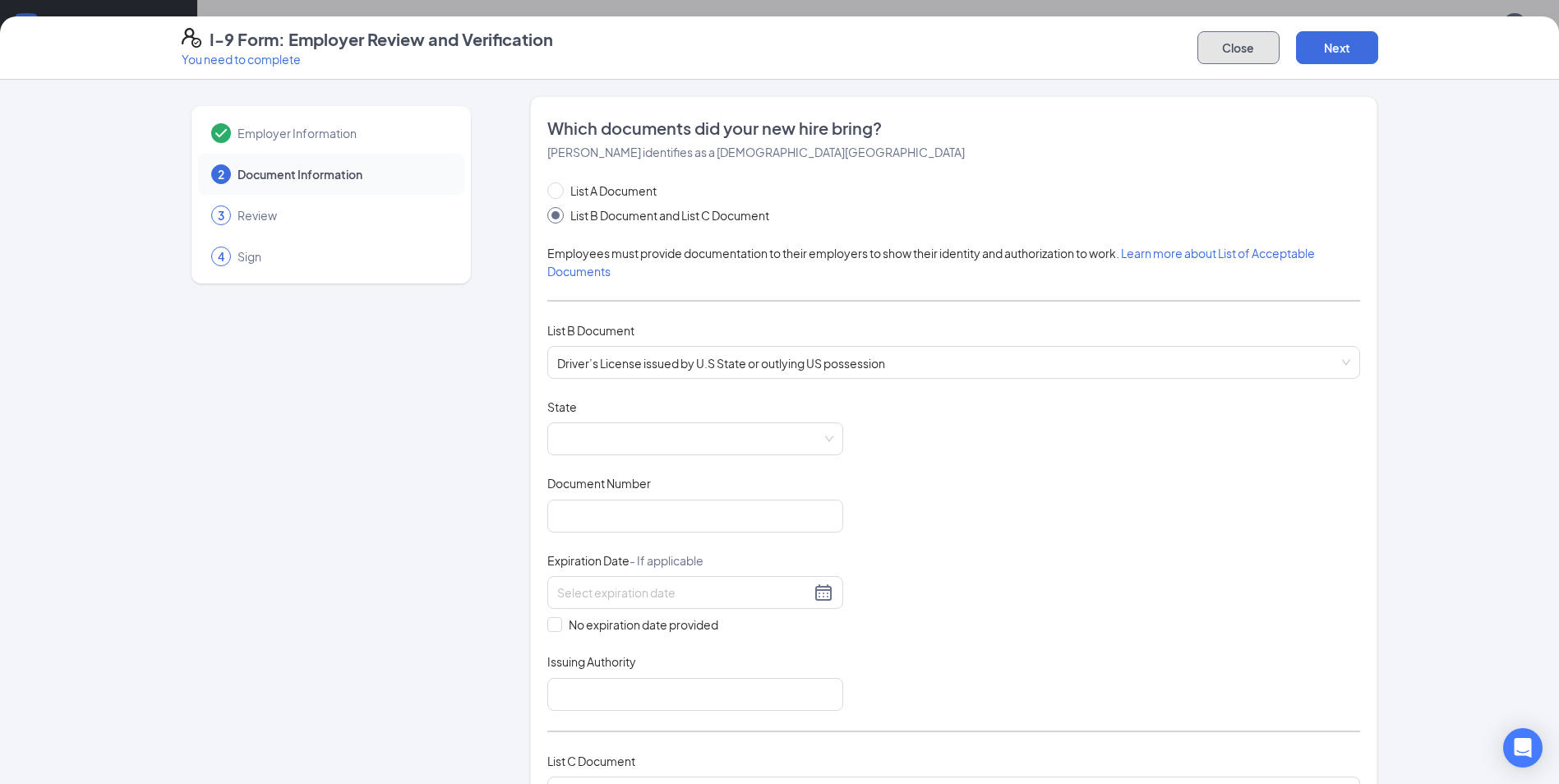
click at [1222, 50] on button "Close" at bounding box center [1238, 48] width 82 height 33
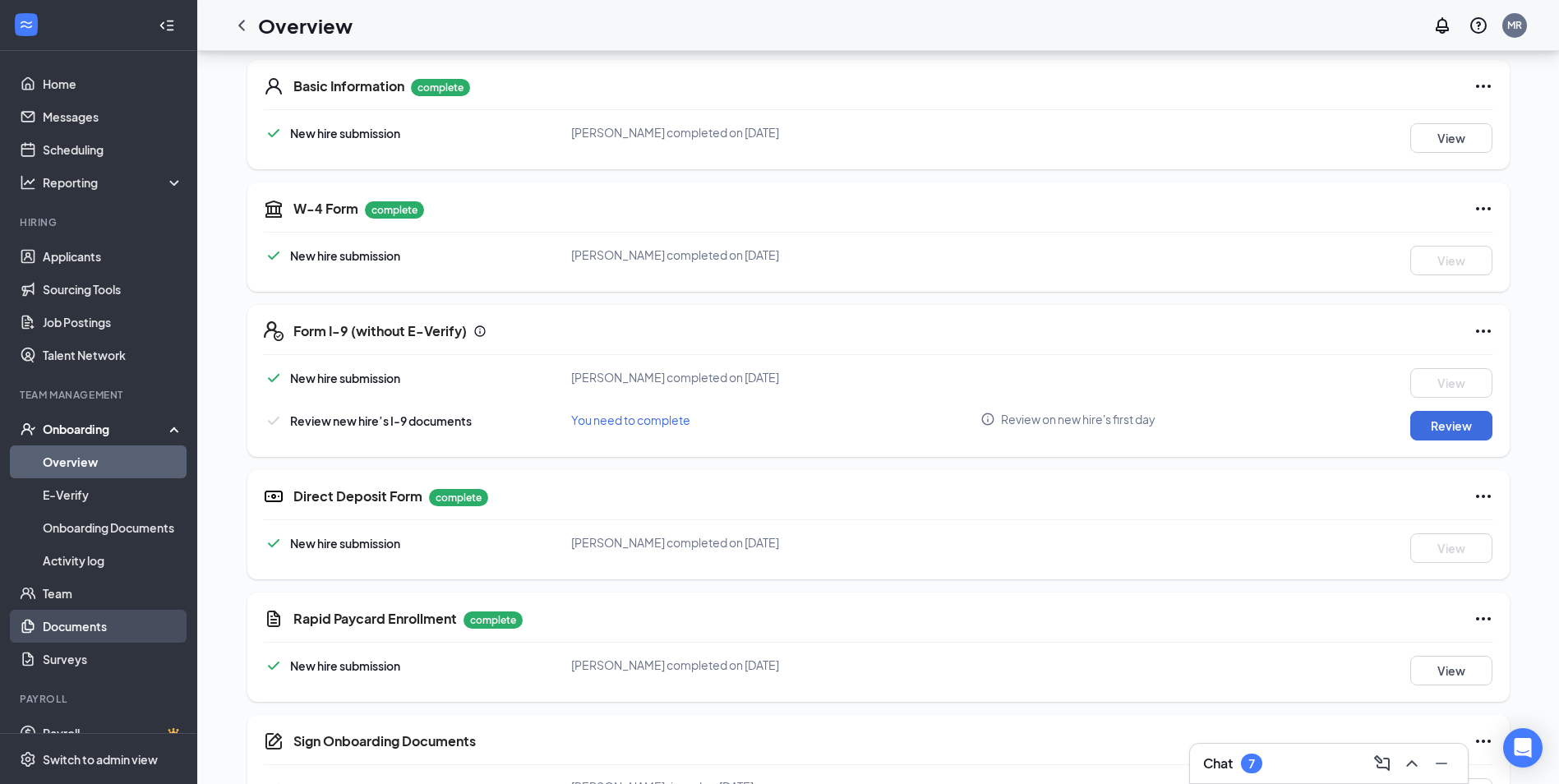
click at [68, 631] on link "Documents" at bounding box center [113, 626] width 140 height 33
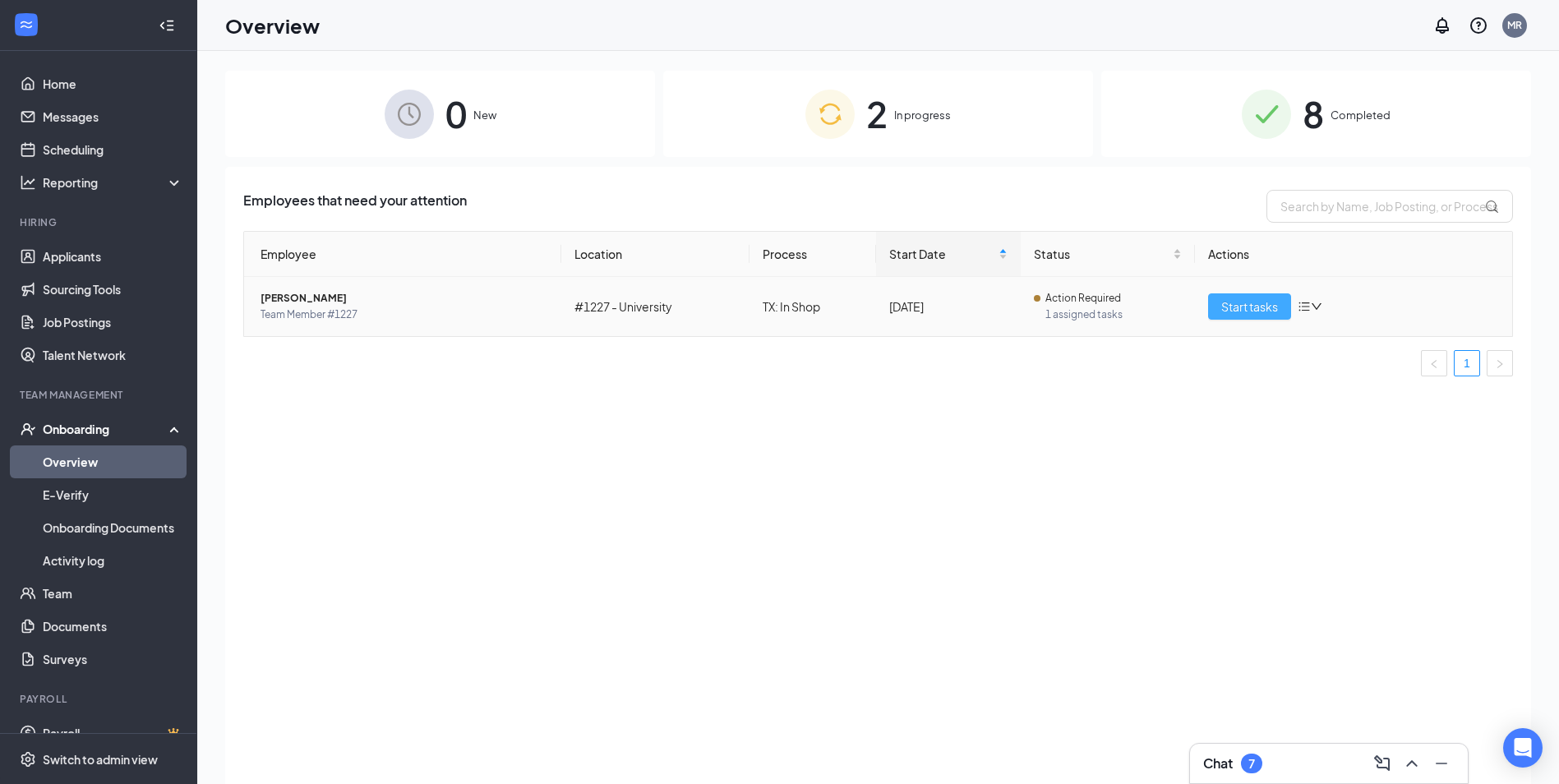
click at [1227, 316] on button "Start tasks" at bounding box center [1249, 306] width 83 height 26
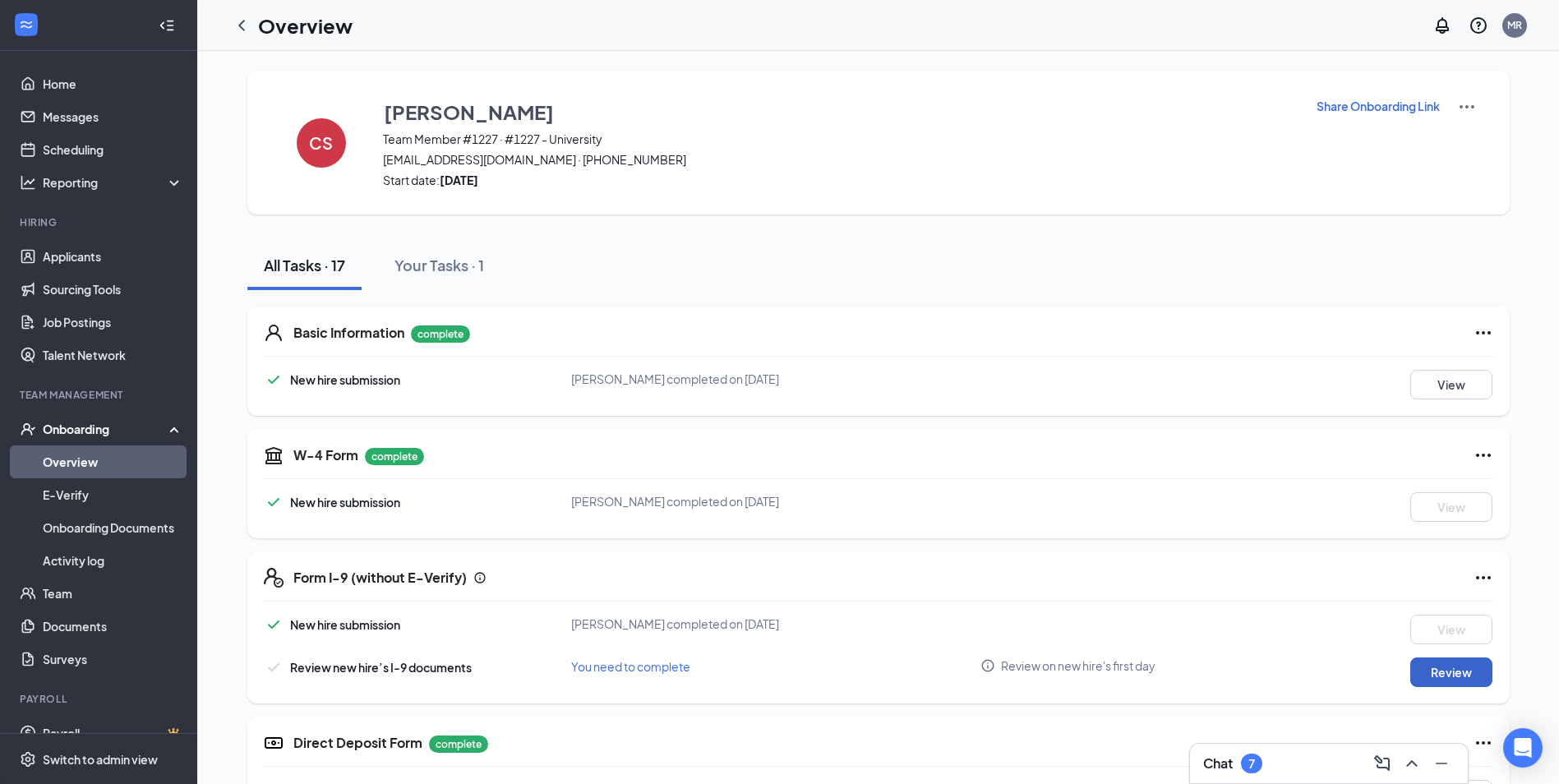
click at [1475, 674] on button "Review" at bounding box center [1451, 671] width 82 height 30
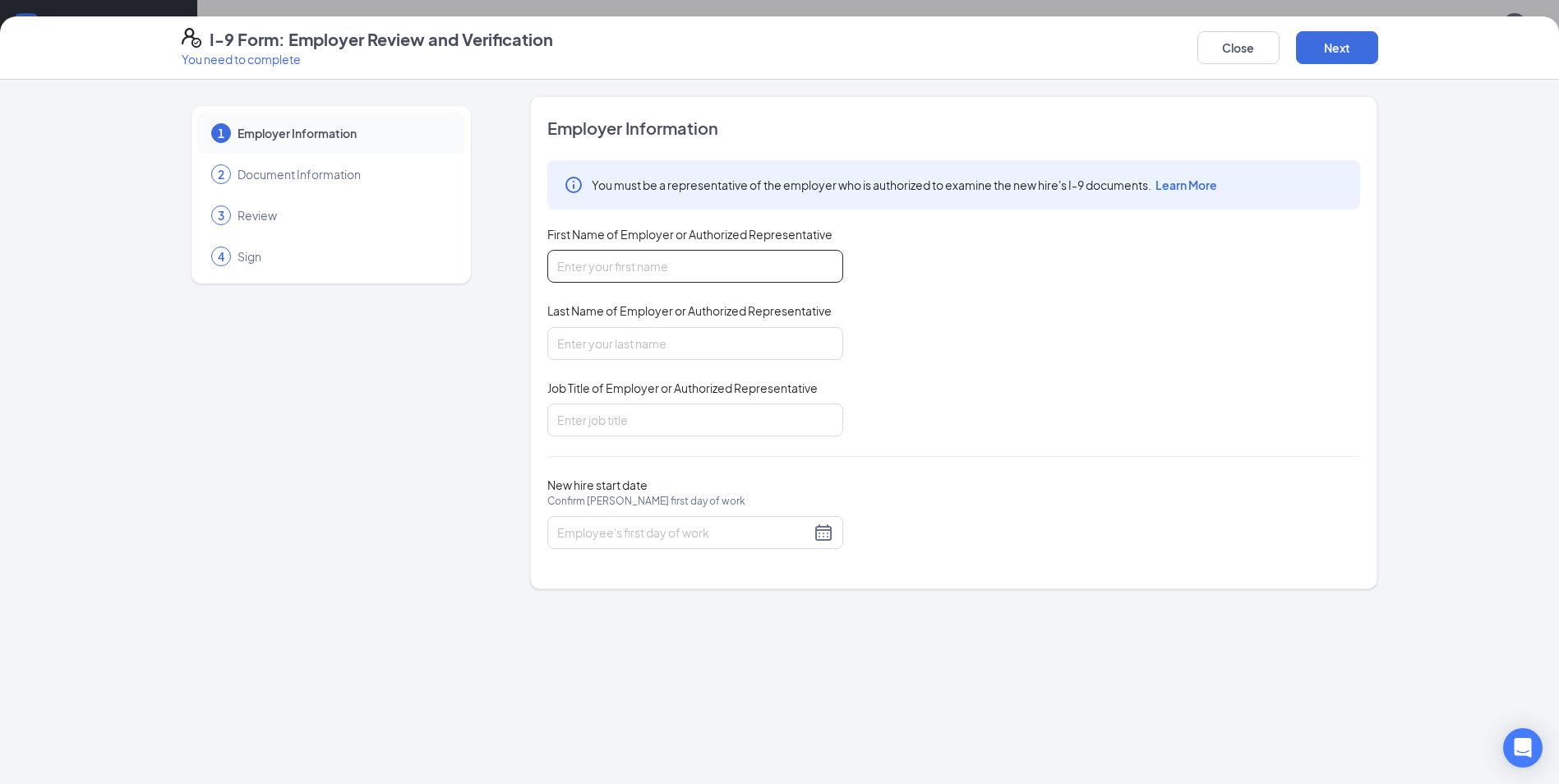
click at [681, 275] on input "First Name of Employer or Authorized Representative" at bounding box center [695, 266] width 296 height 33
type input "[PERSON_NAME]"
type input "Area Manager"
click at [661, 534] on input "New hire start date Confirm Caitlin A Smith's first day of work" at bounding box center [683, 533] width 253 height 18
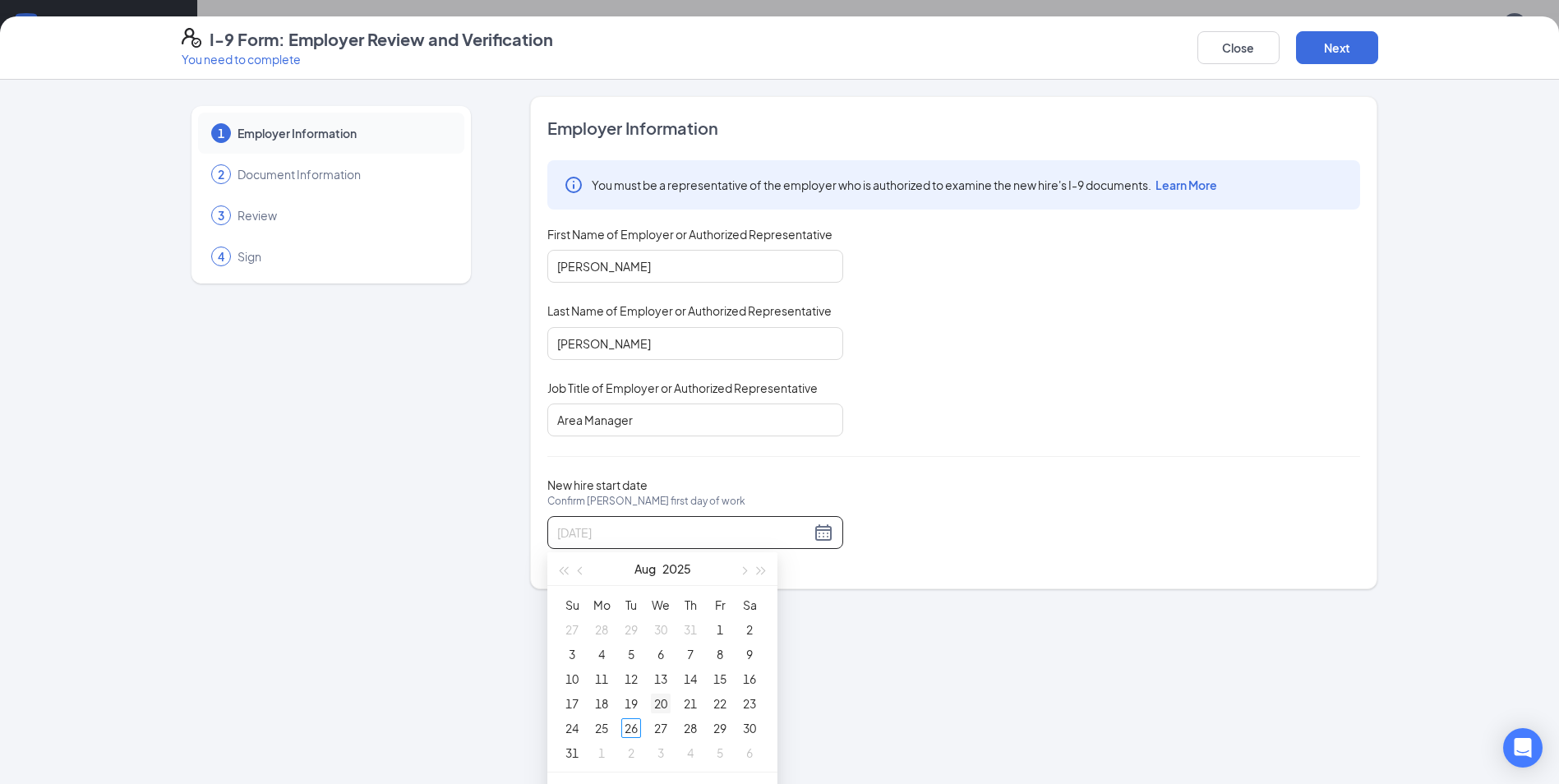
type input "[DATE]"
click at [662, 698] on div "20" at bounding box center [661, 704] width 20 height 20
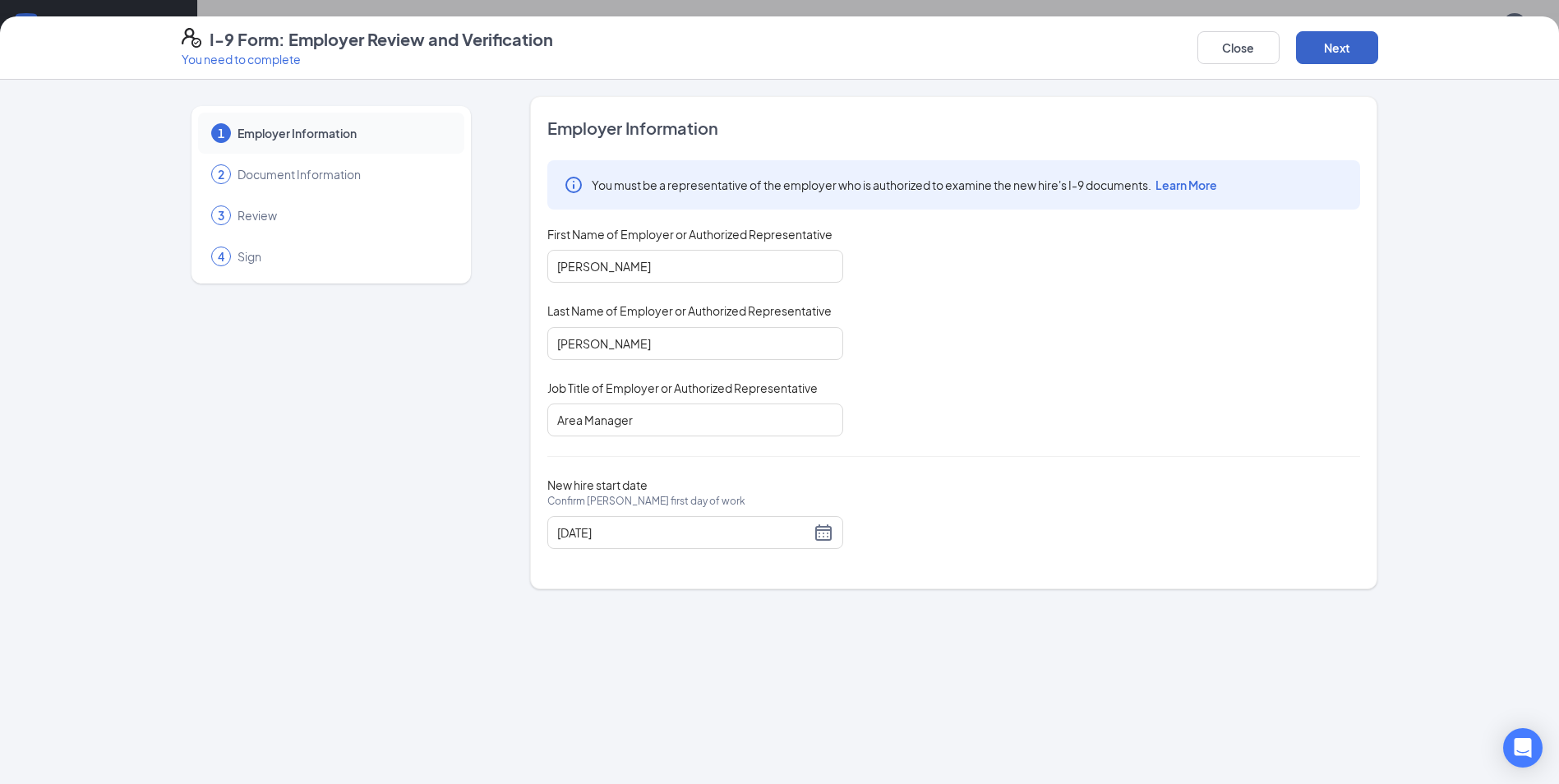
click at [1332, 58] on button "Next" at bounding box center [1337, 48] width 82 height 33
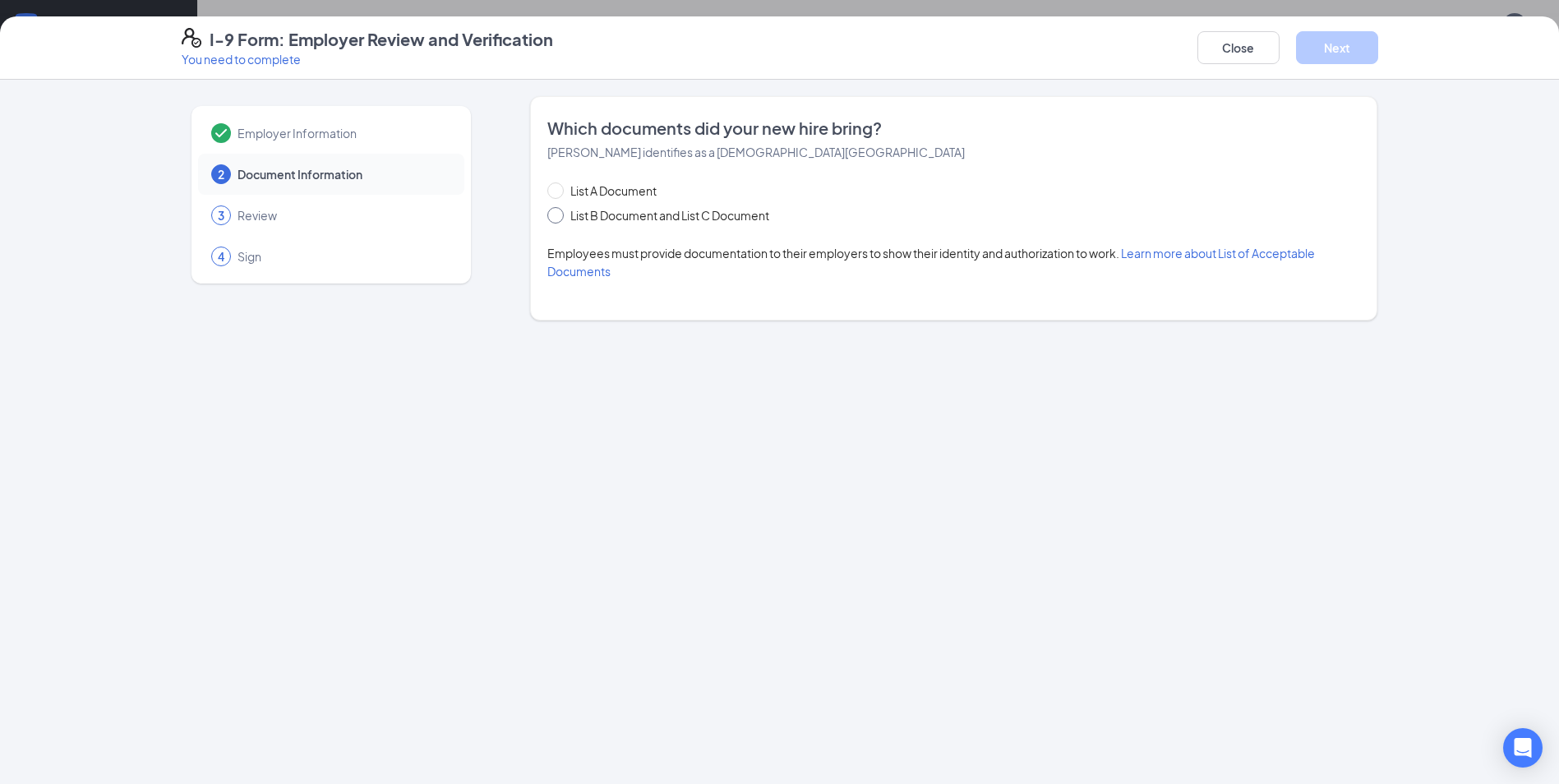
click at [549, 217] on input "List B Document and List C Document" at bounding box center [553, 212] width 12 height 12
radio input "true"
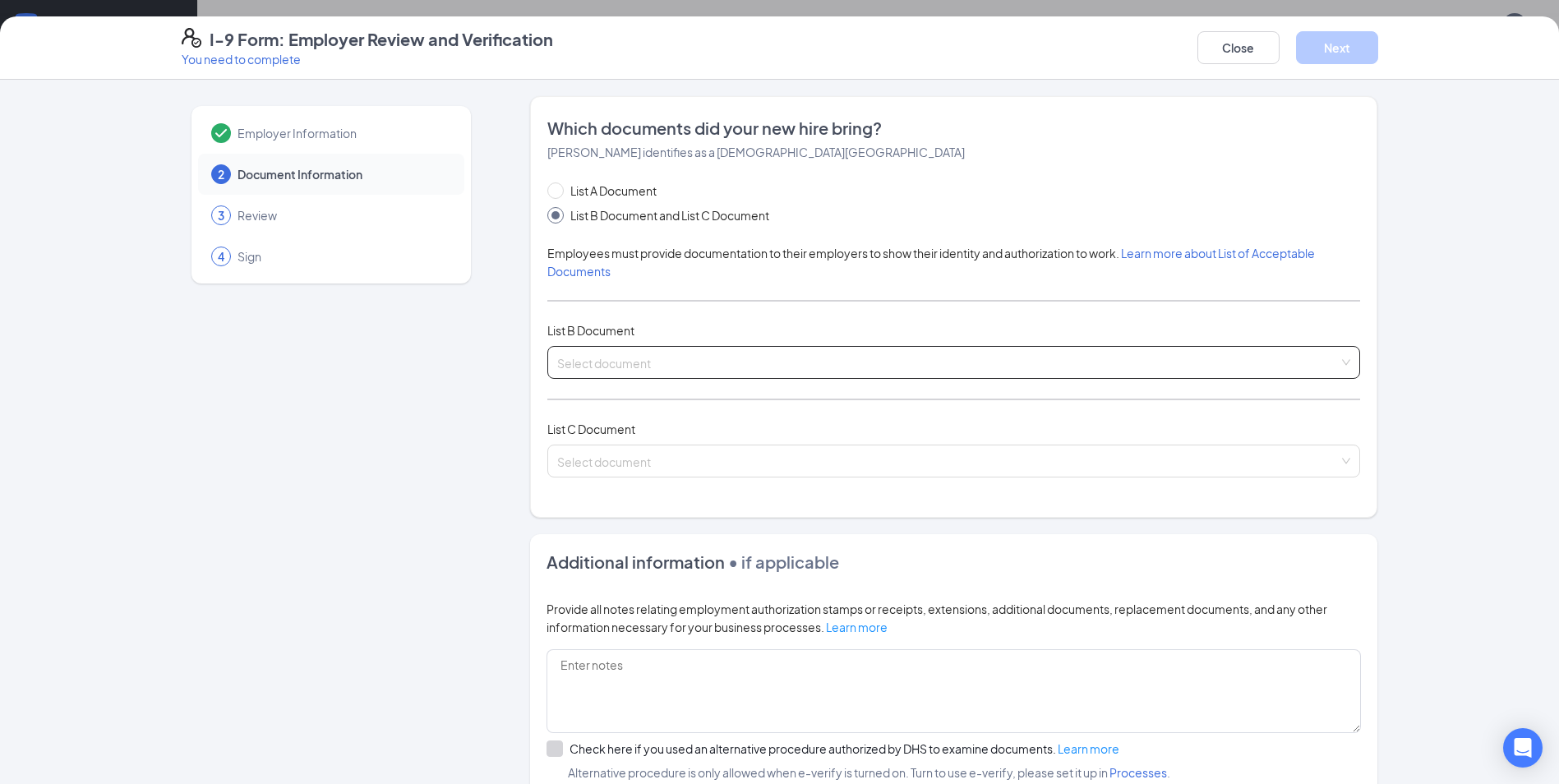
click at [721, 378] on div "Select document" at bounding box center [953, 362] width 813 height 33
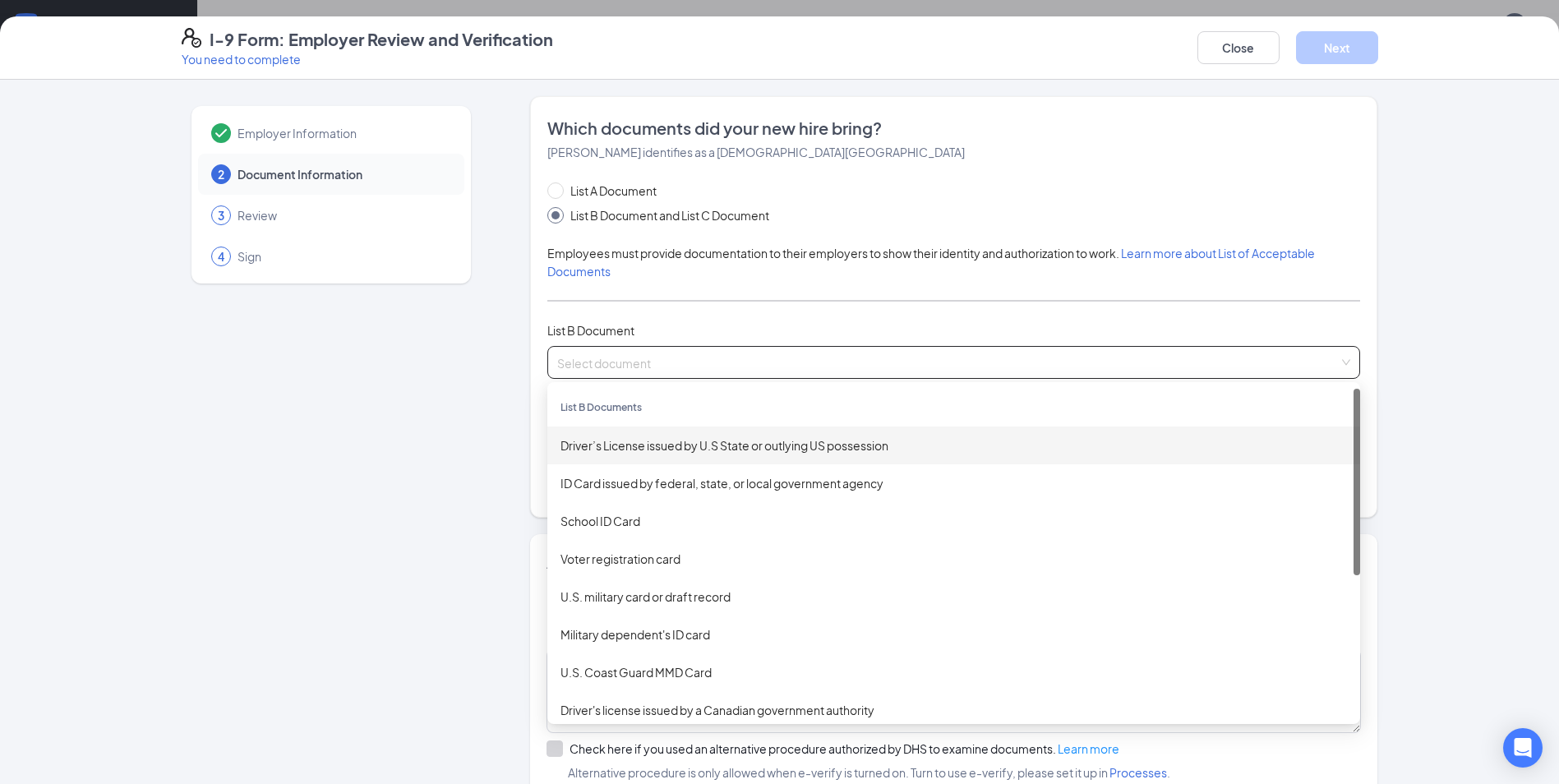
click at [731, 448] on div "Driver’s License issued by U.S State or outlying US possession" at bounding box center [954, 446] width 787 height 18
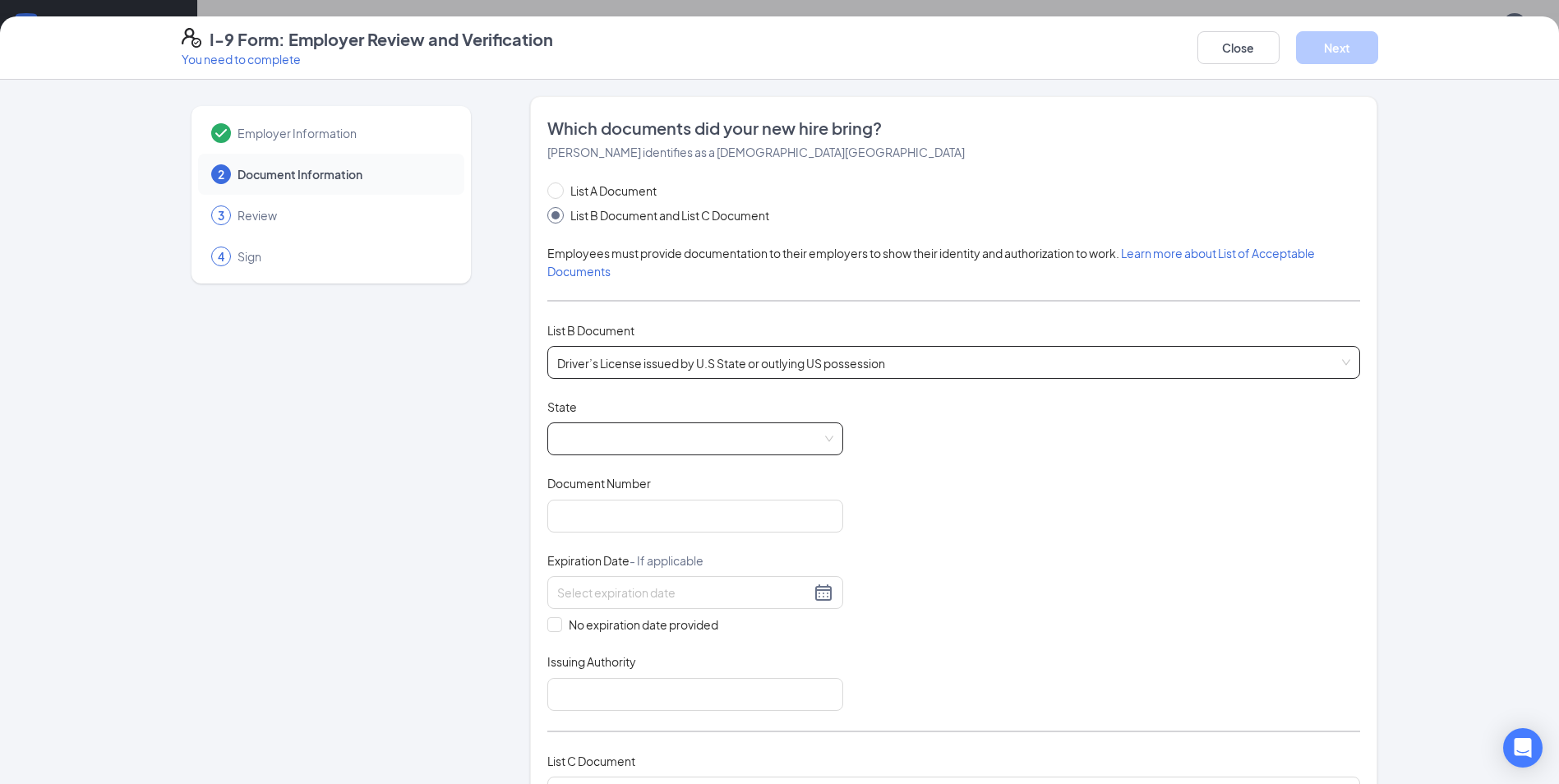
click at [716, 436] on span at bounding box center [695, 438] width 276 height 32
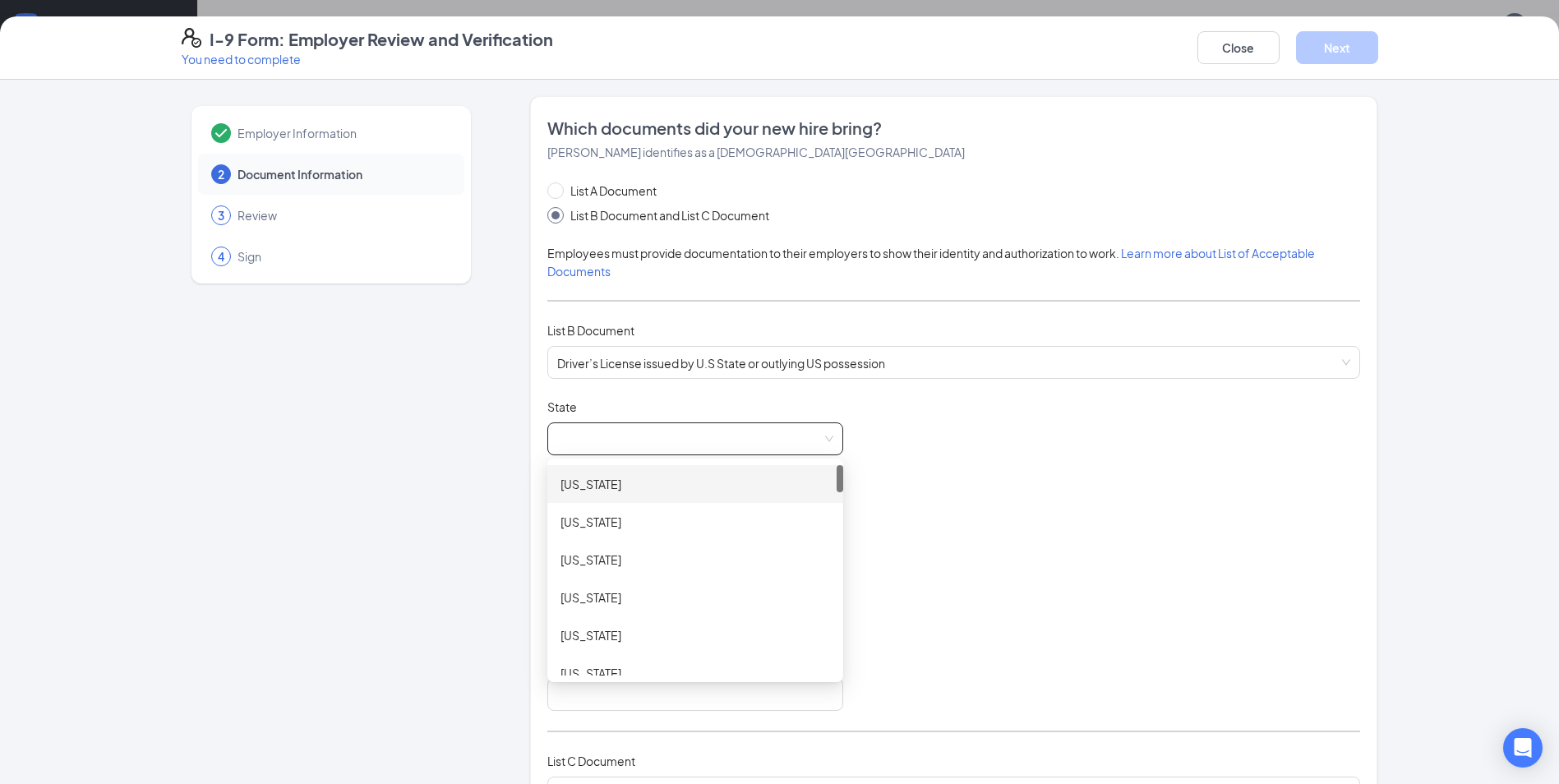
click at [409, 480] on div "Employer Information 2 Document Information 3 Review 4 Sign" at bounding box center [331, 691] width 299 height 1190
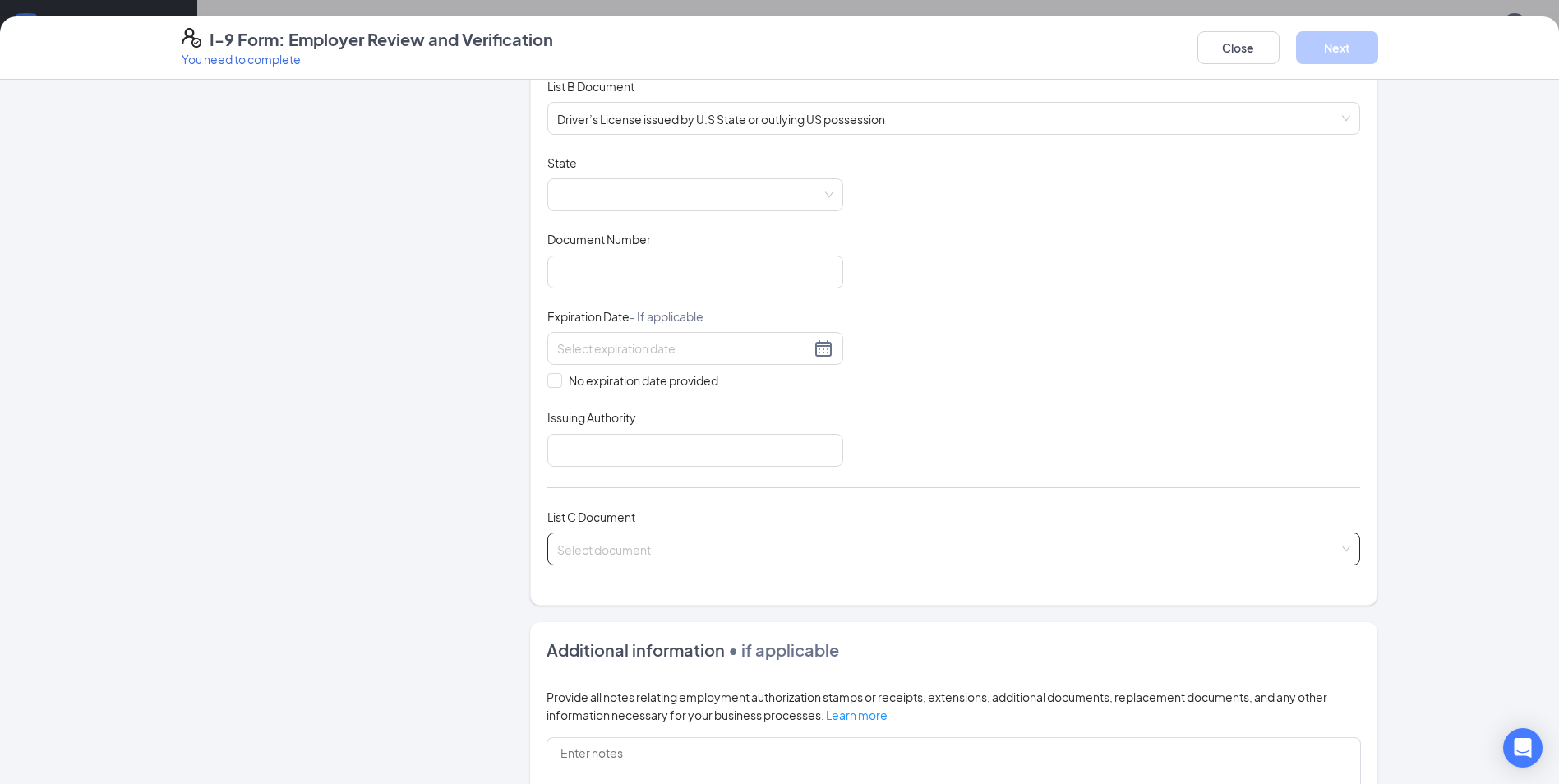
scroll to position [329, 0]
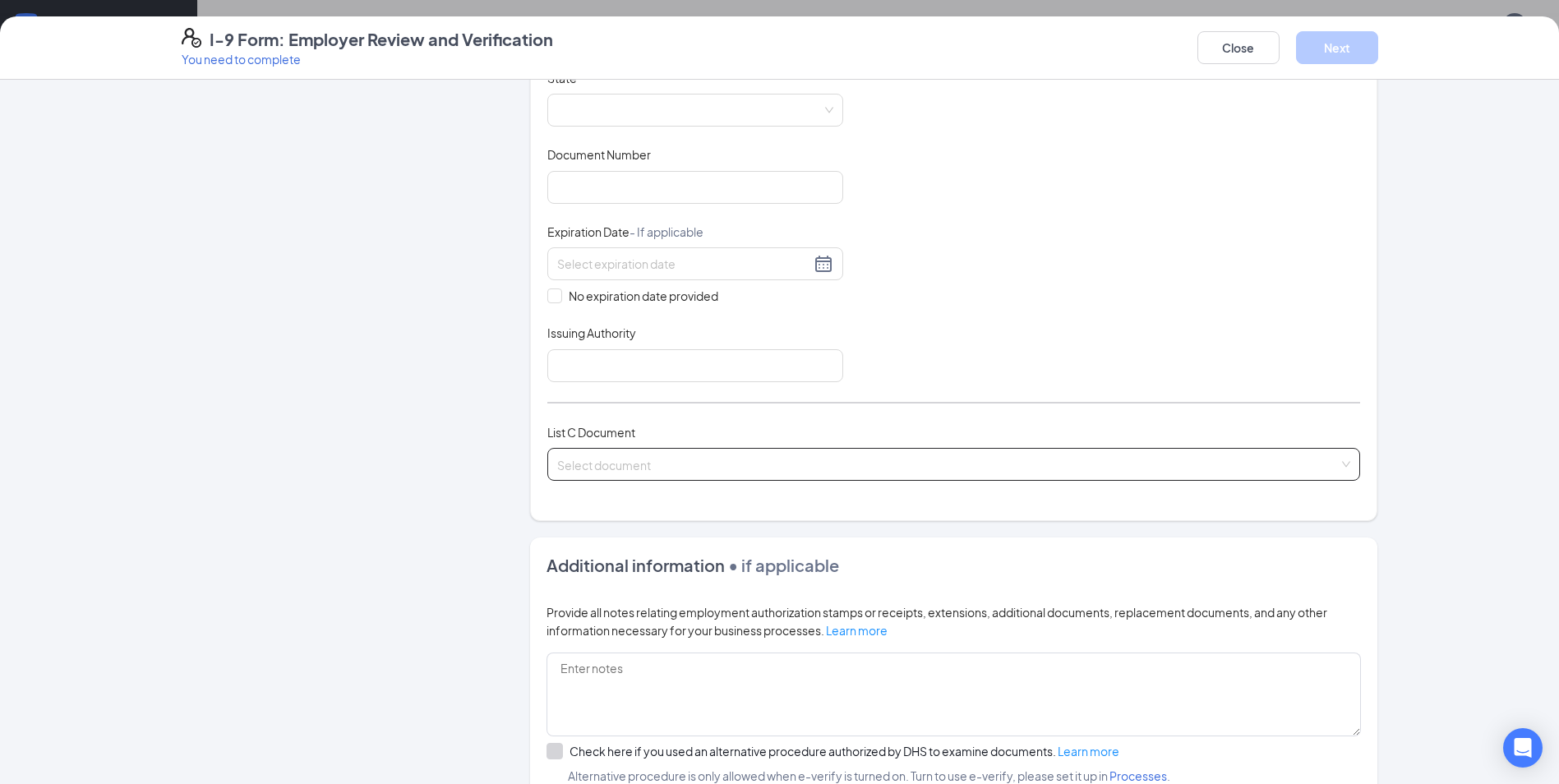
click at [614, 455] on input "search" at bounding box center [948, 461] width 781 height 24
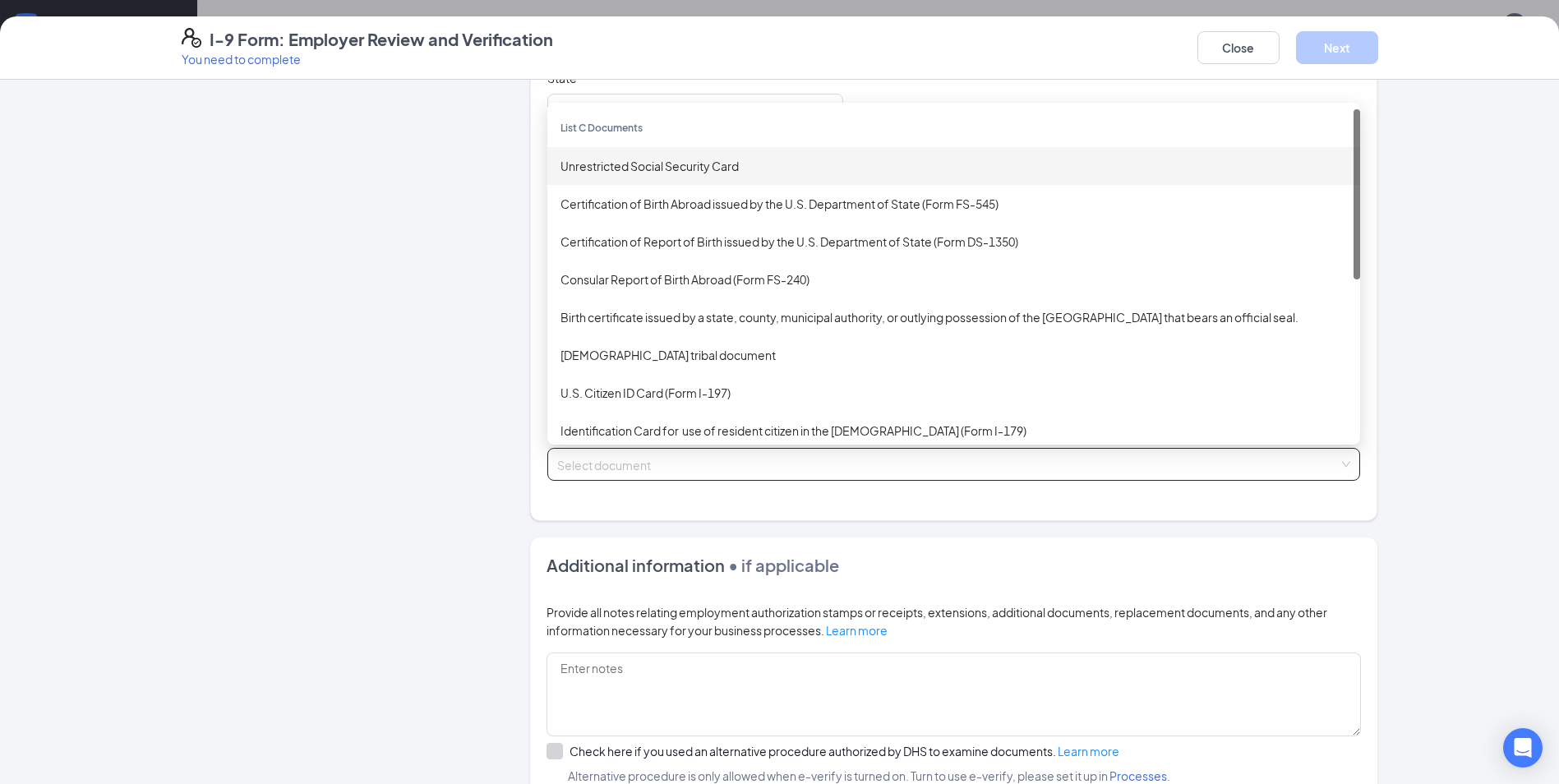
click at [655, 159] on div "Unrestricted Social Security Card" at bounding box center [954, 166] width 787 height 18
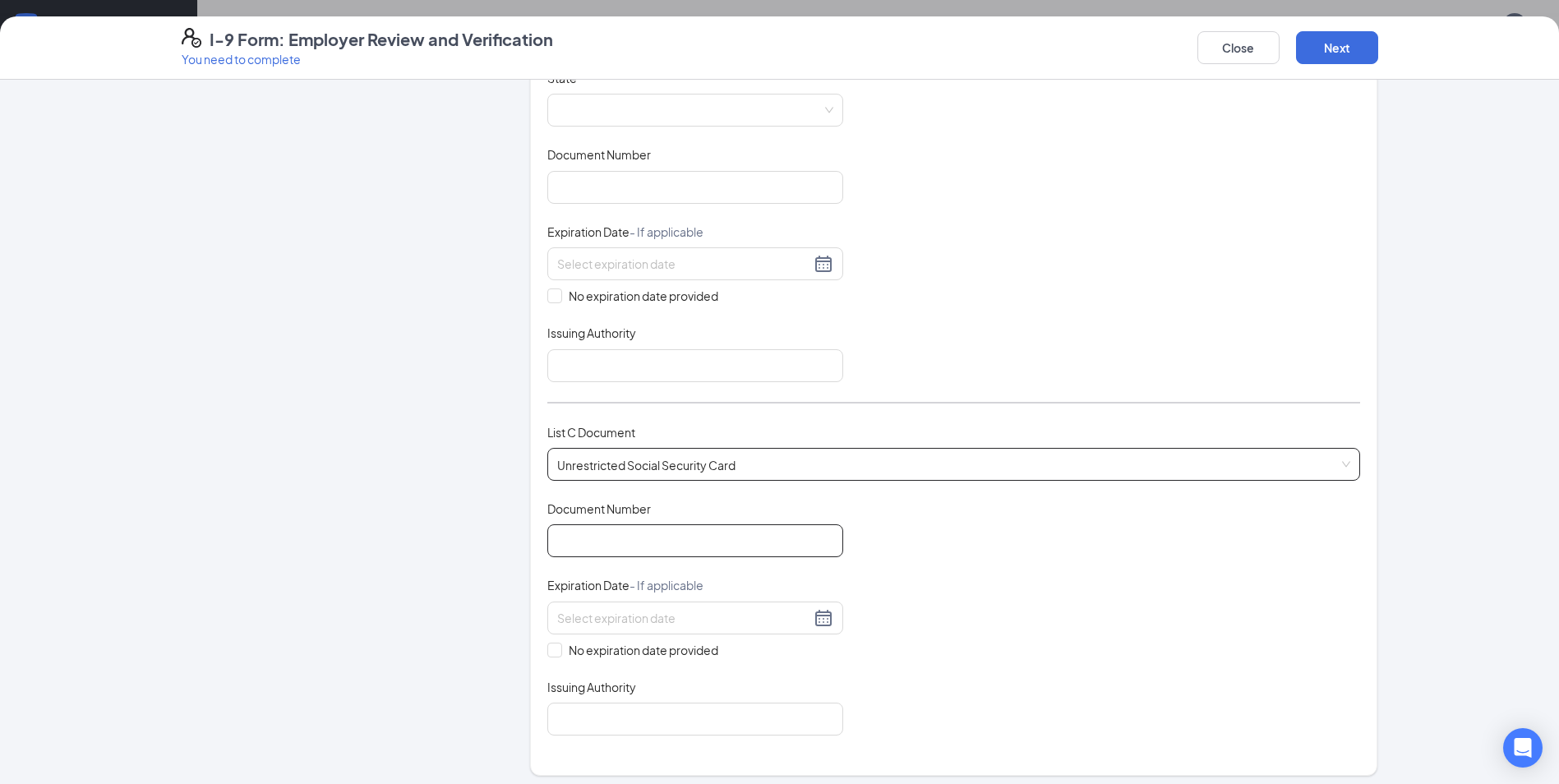
click at [619, 537] on input "Document Number" at bounding box center [695, 541] width 296 height 33
type input "632-04-6683"
click at [547, 655] on span at bounding box center [554, 650] width 14 height 14
click at [547, 654] on input "No expiration date provided" at bounding box center [553, 648] width 12 height 12
checkbox input "true"
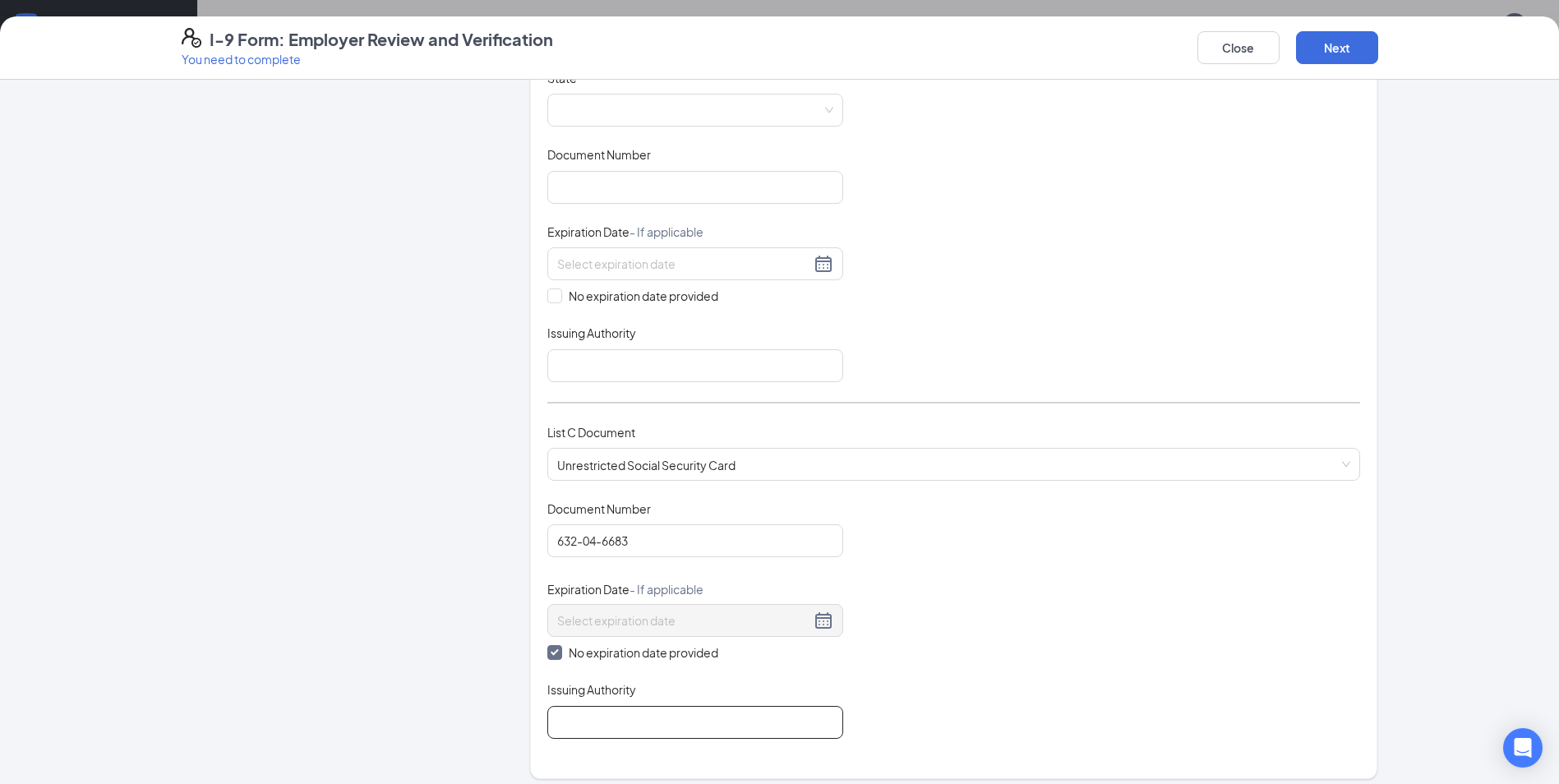
click at [597, 723] on input "Issuing Authority" at bounding box center [695, 722] width 296 height 33
click at [670, 724] on input "Social Se" at bounding box center [695, 722] width 296 height 33
click at [741, 725] on input "Social Se" at bounding box center [695, 722] width 296 height 33
type input "Social Security Administration"
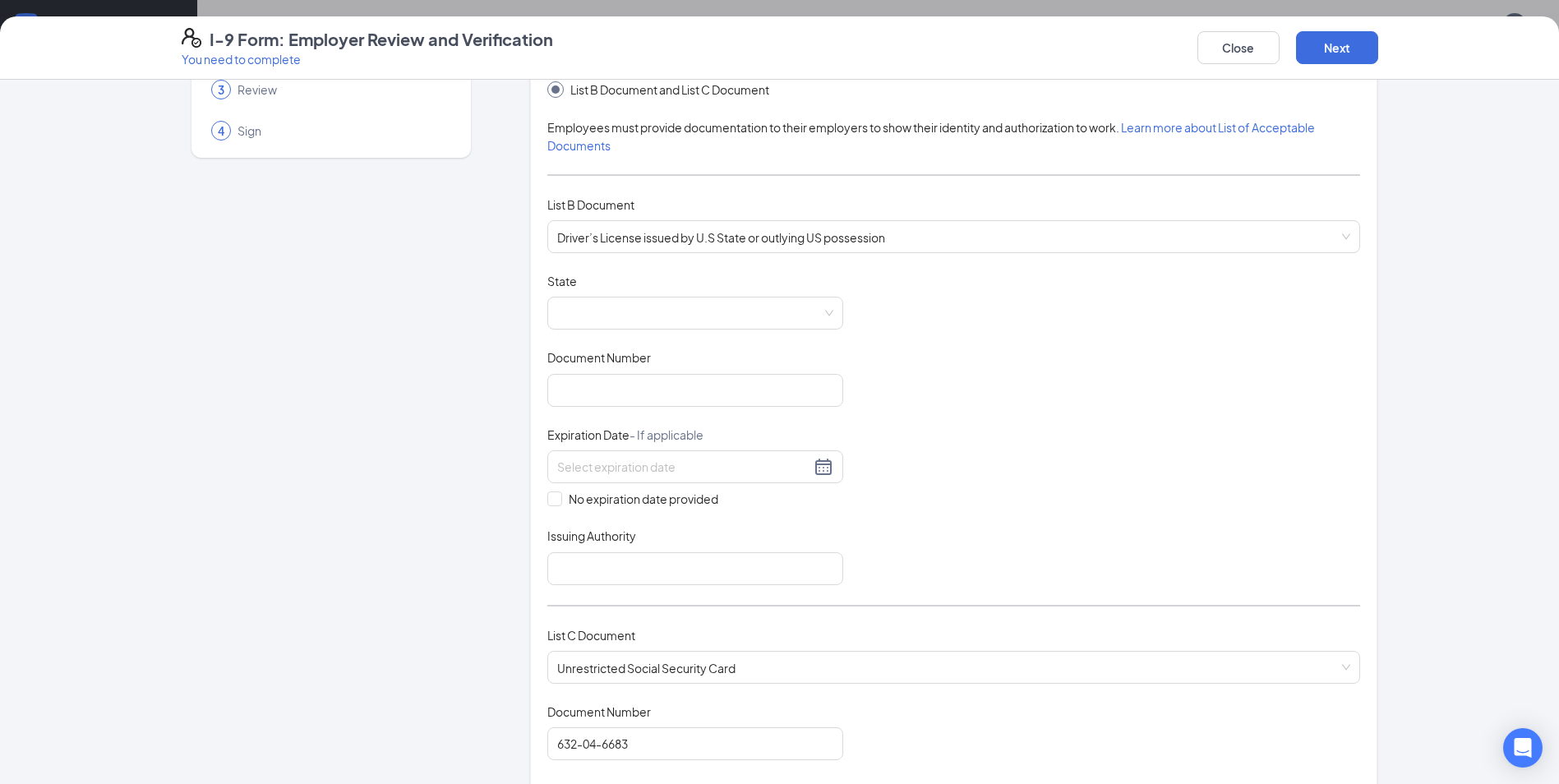
scroll to position [165, 0]
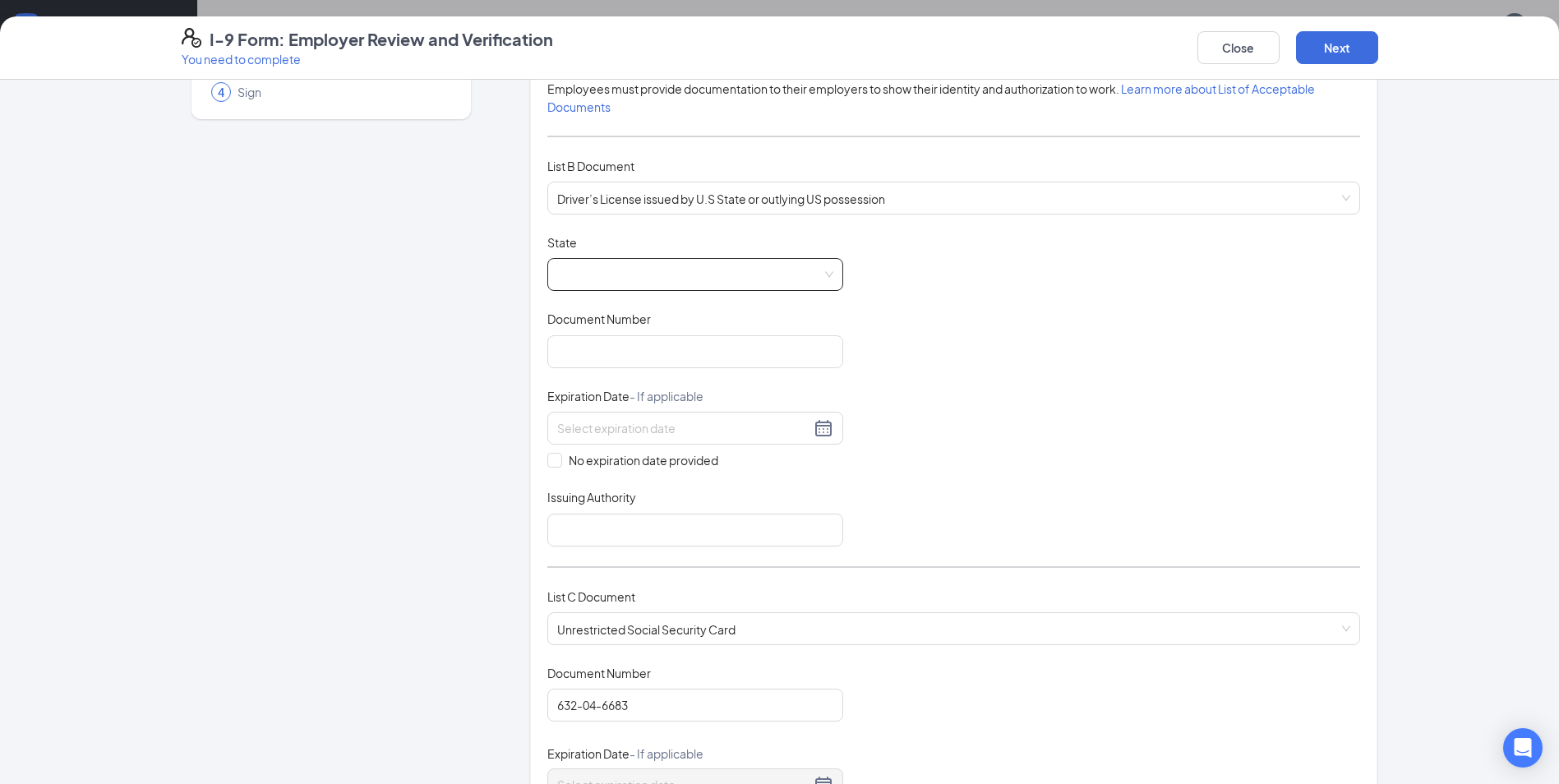
click at [632, 278] on span at bounding box center [695, 275] width 276 height 32
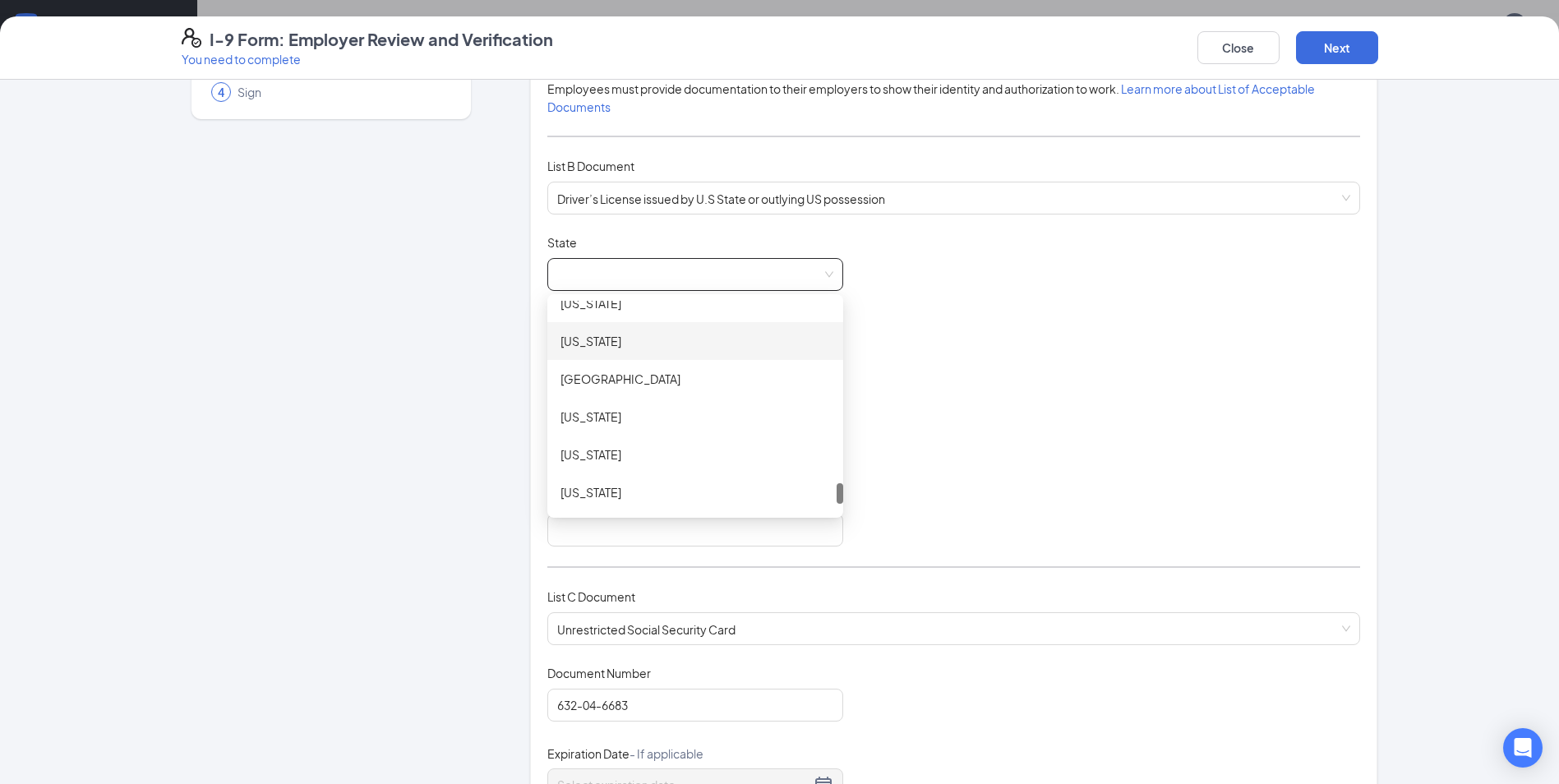
scroll to position [1726, 0]
click at [581, 346] on div "[US_STATE]" at bounding box center [695, 347] width 269 height 18
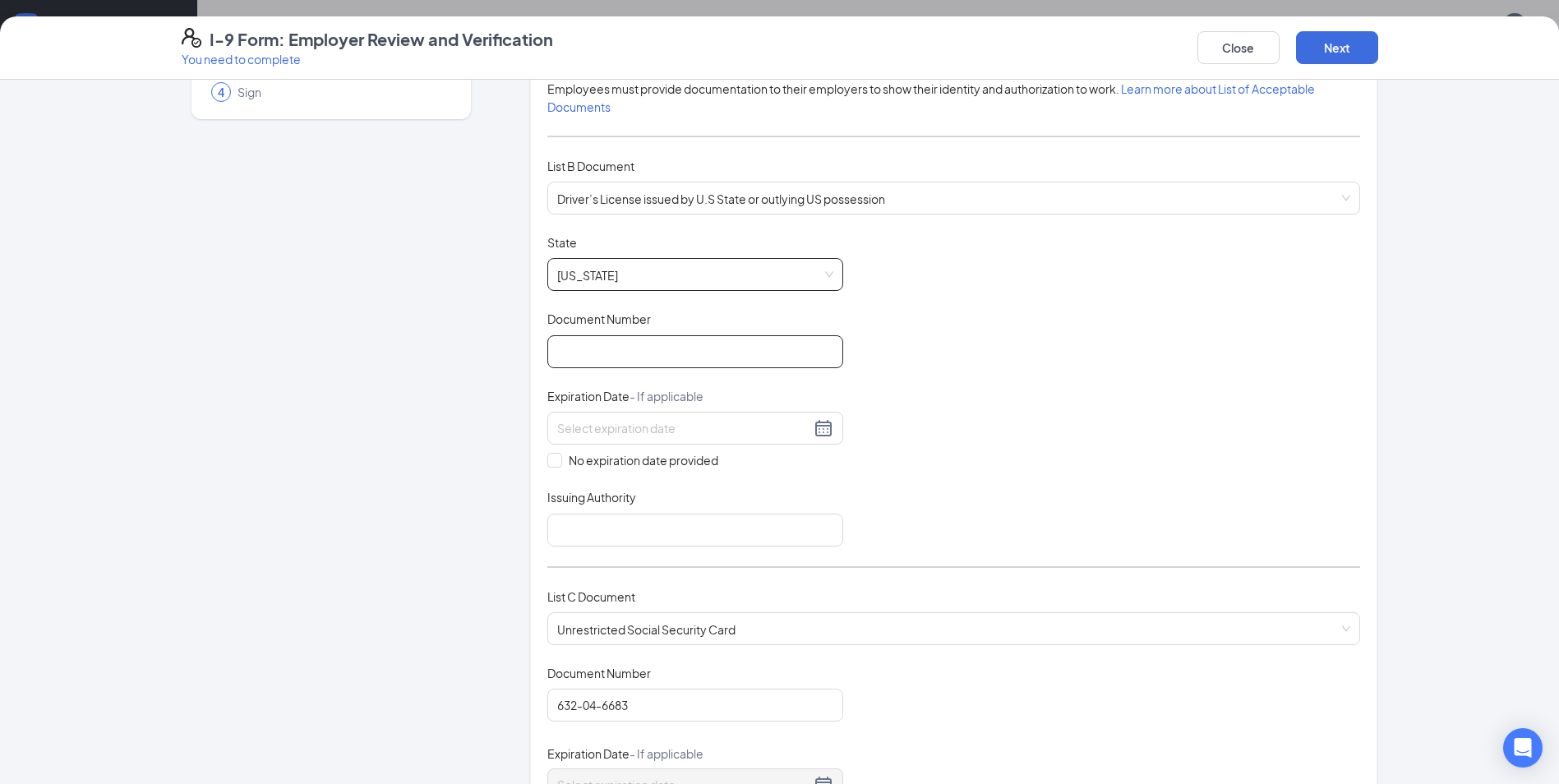
click at [599, 350] on input "Document Number" at bounding box center [695, 352] width 296 height 33
click at [612, 344] on input "Document Number" at bounding box center [695, 352] width 296 height 33
click at [616, 346] on input "Document Number" at bounding box center [695, 352] width 296 height 33
click at [623, 348] on input "Document Number" at bounding box center [695, 352] width 296 height 33
type input "47288424"
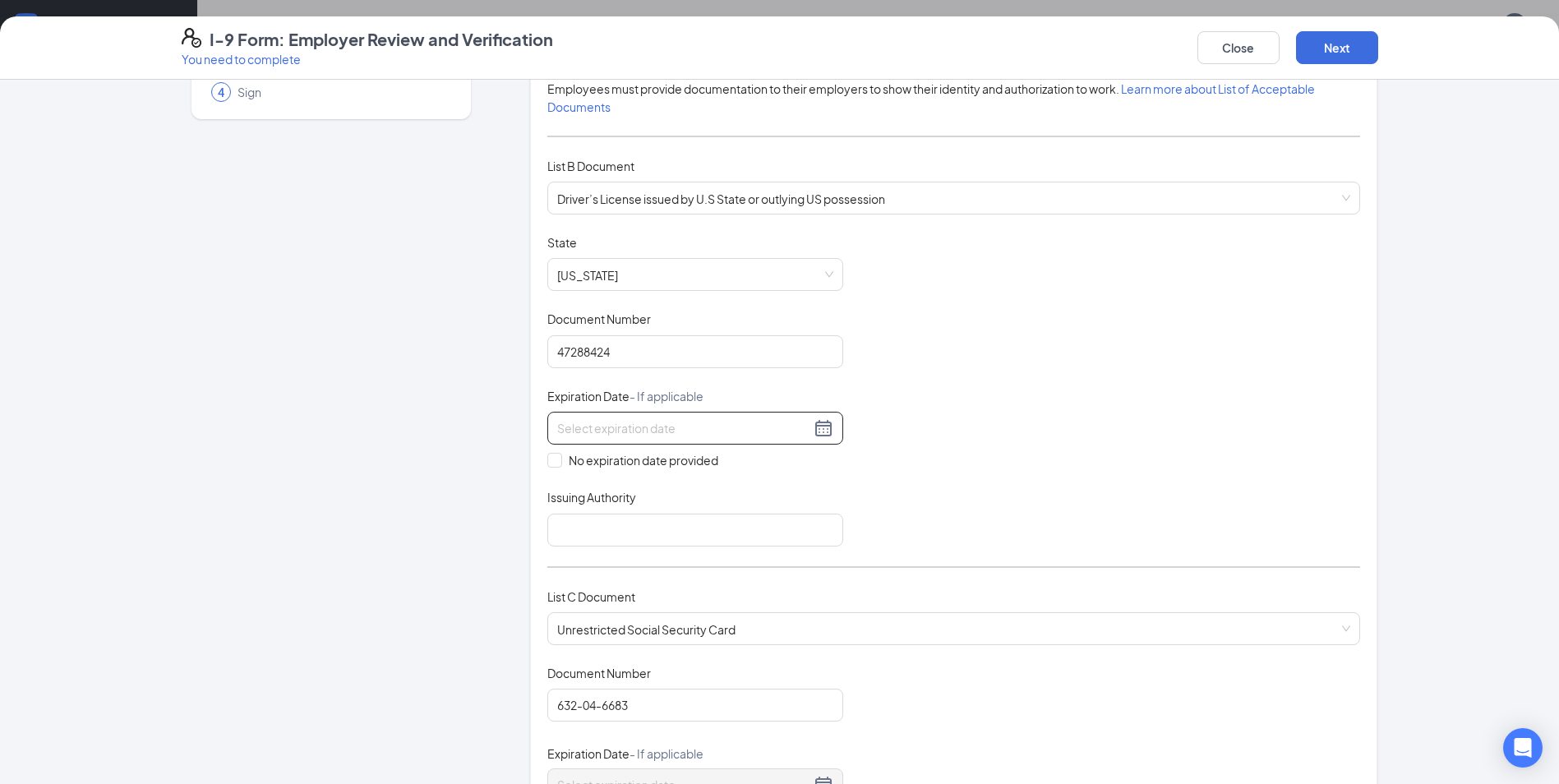
click at [676, 414] on div at bounding box center [695, 428] width 296 height 33
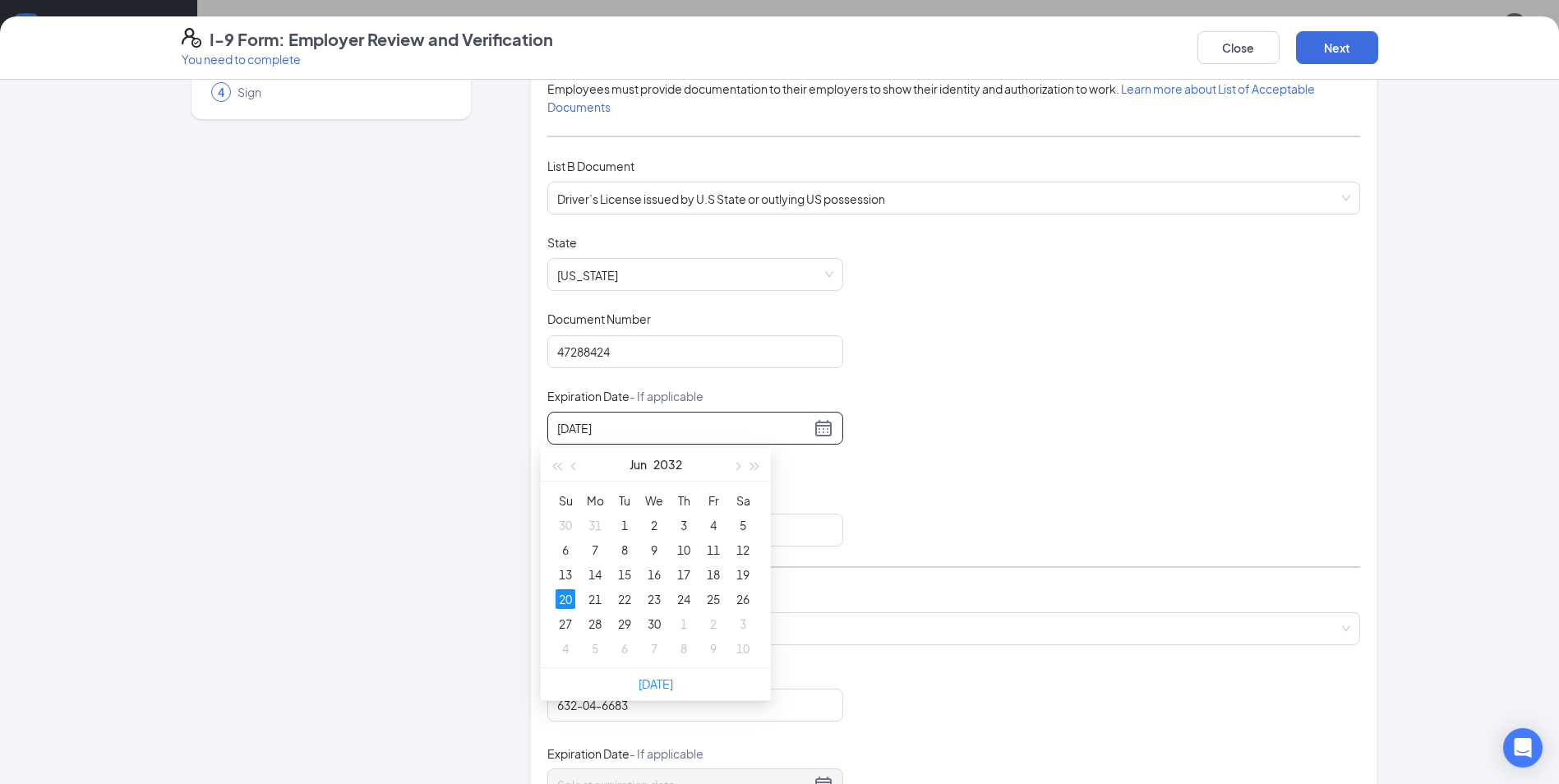
type input "06/20/2032"
click at [892, 527] on div "Document Title Driver’s License issued by U.S State or outlying US possession S…" at bounding box center [953, 390] width 813 height 312
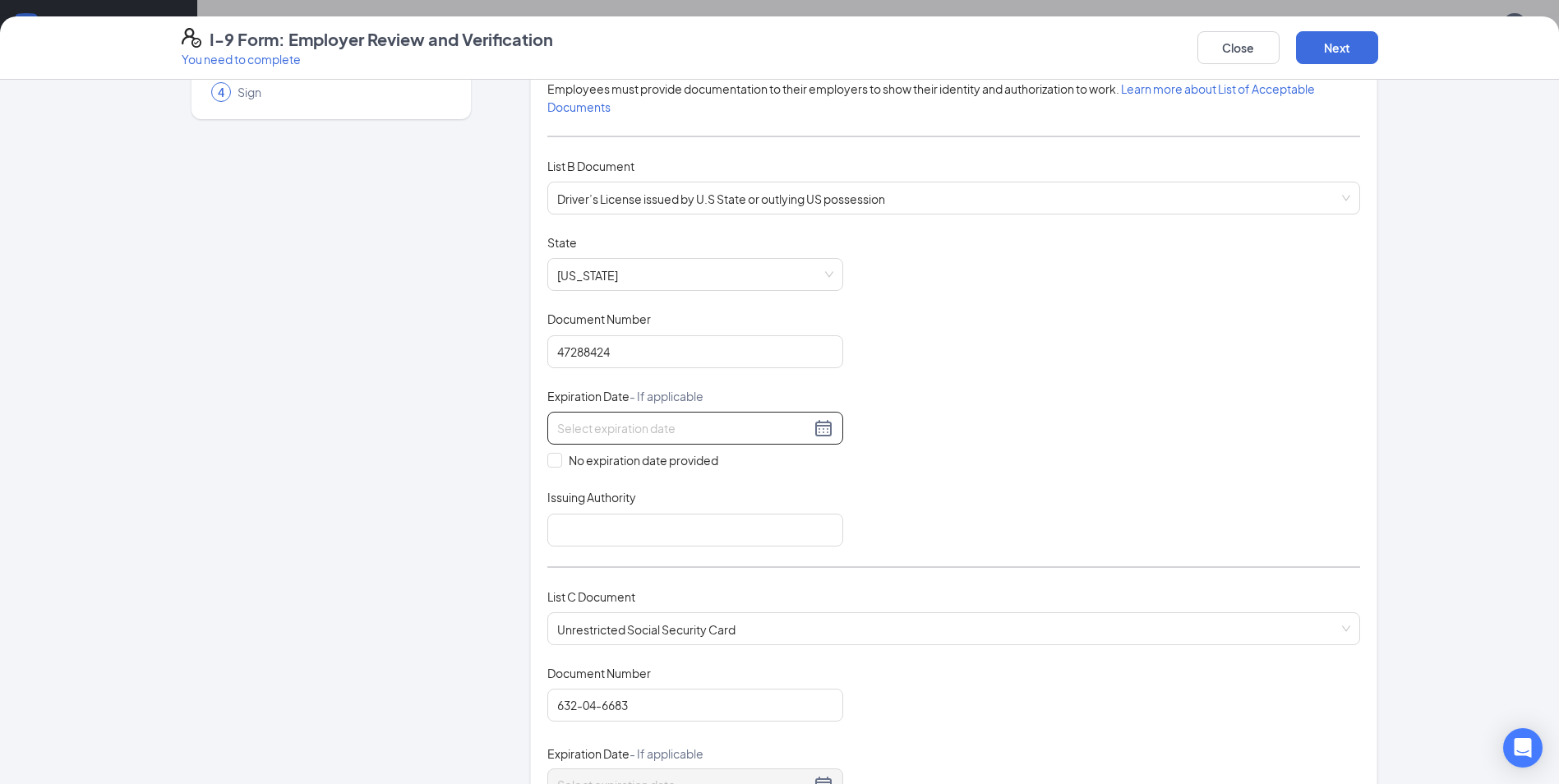
click at [650, 429] on input at bounding box center [683, 428] width 253 height 18
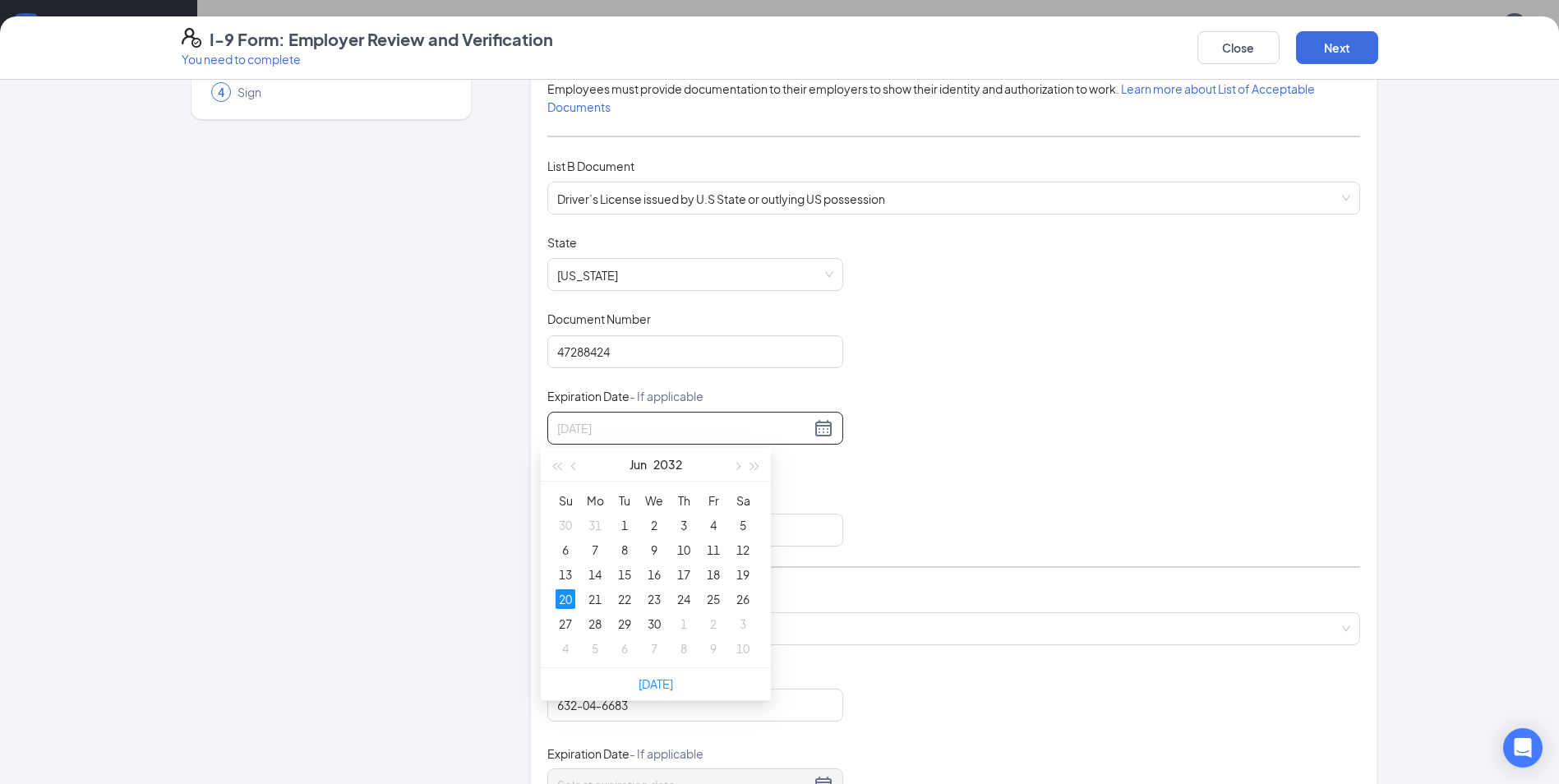
click at [563, 600] on div "20" at bounding box center [565, 599] width 20 height 20
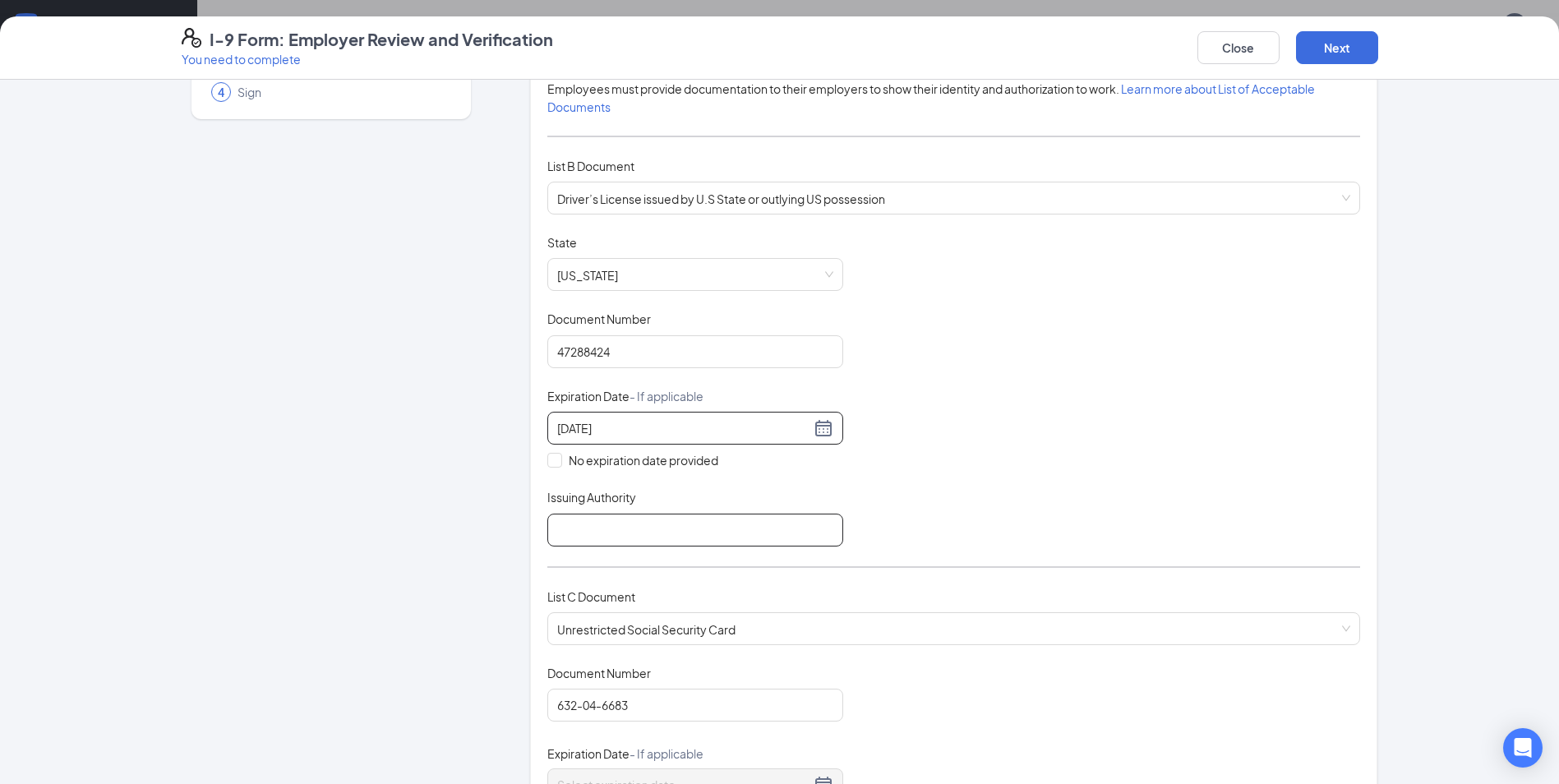
type input "06/20/2032"
click at [601, 535] on input "Issuing Authority" at bounding box center [695, 530] width 296 height 33
type input "State of [US_STATE]"
click at [874, 496] on div "Document Title Driver’s License issued by U.S State or outlying US possession S…" at bounding box center [953, 390] width 813 height 312
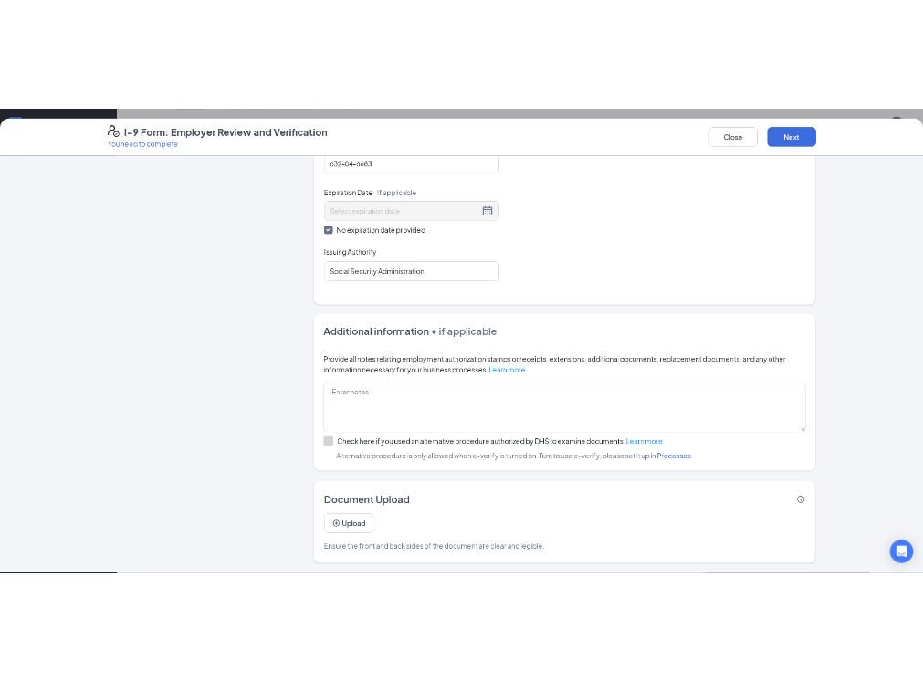
scroll to position [548, 0]
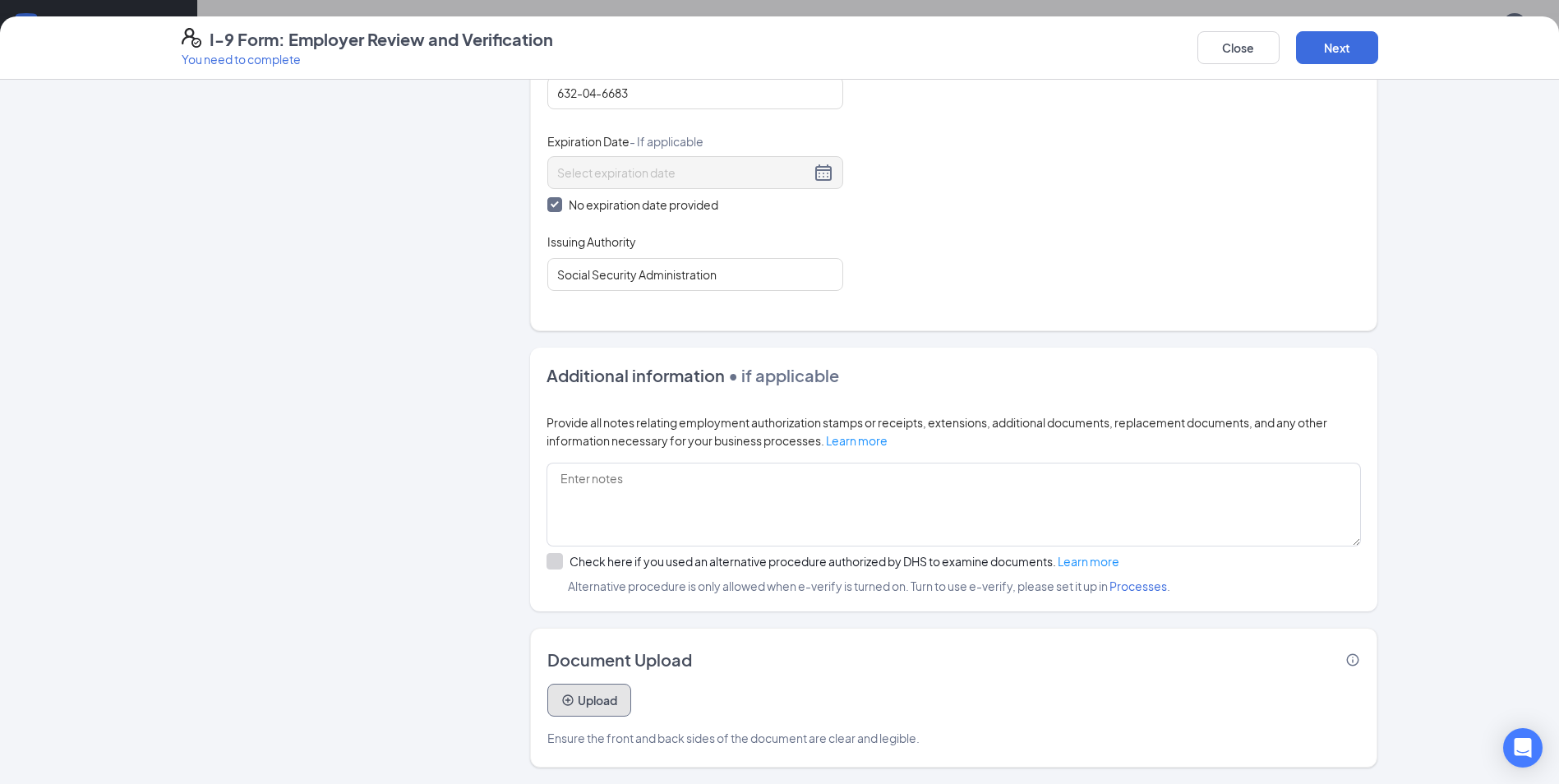
click at [610, 691] on button "Upload" at bounding box center [589, 700] width 84 height 33
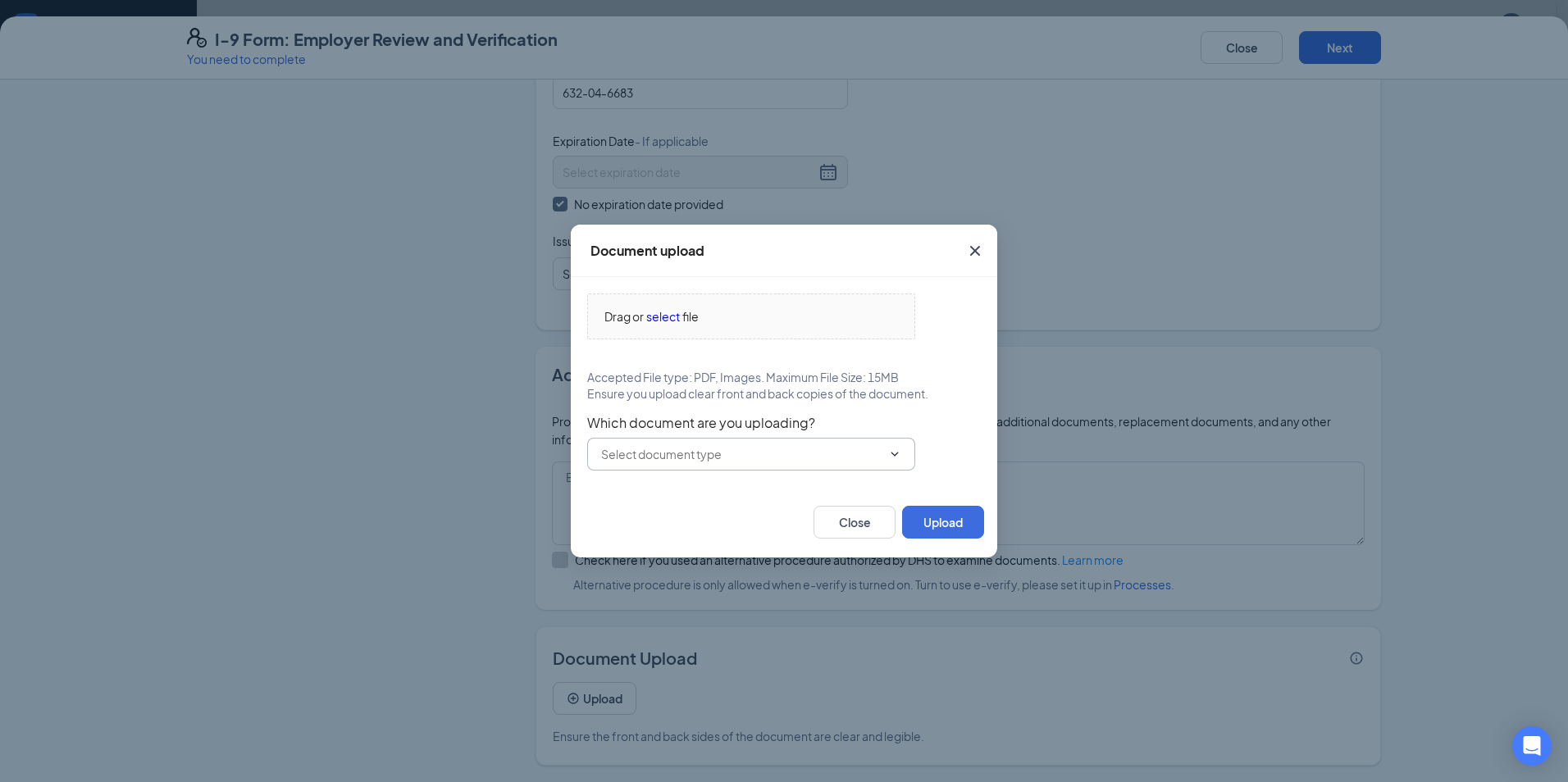
click at [807, 465] on span at bounding box center [751, 454] width 328 height 33
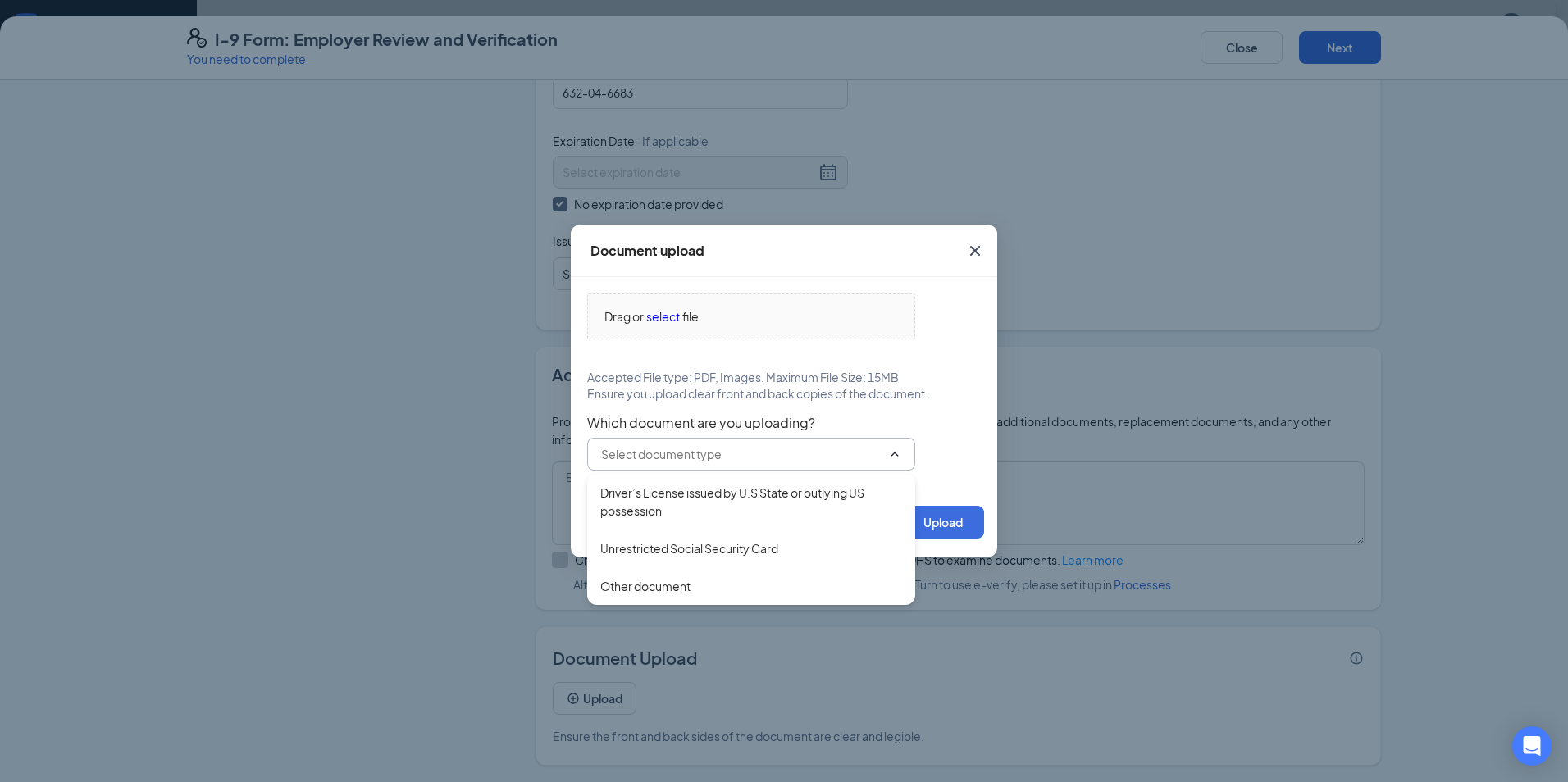
click at [1175, 207] on div "Document upload Drag or select file Accepted File type: PDF, Images. Maximum Fi…" at bounding box center [784, 391] width 1568 height 782
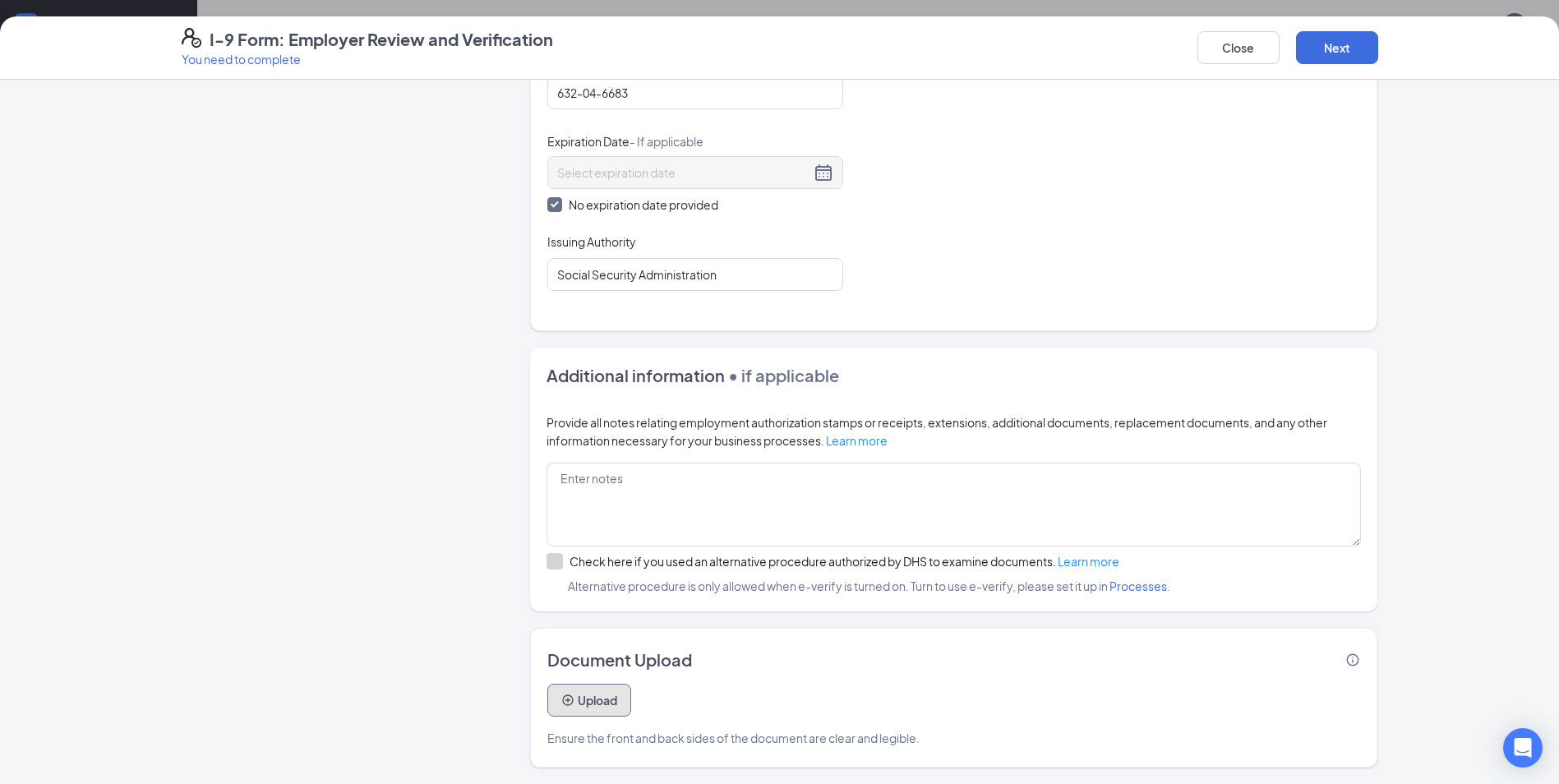
click at [589, 700] on button "Upload" at bounding box center [589, 700] width 84 height 33
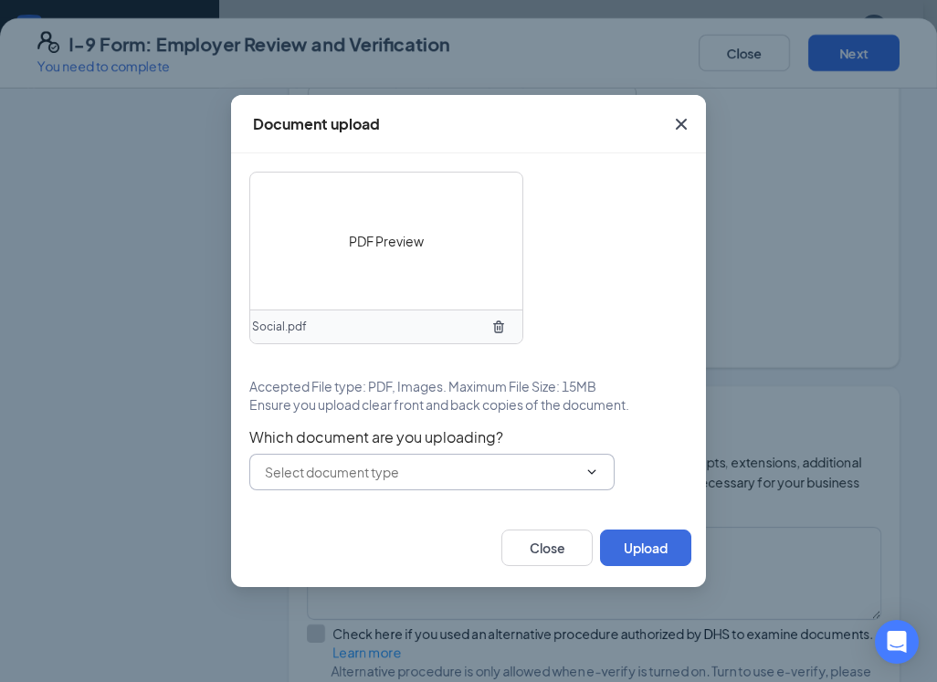
click at [418, 473] on input "text" at bounding box center [421, 472] width 312 height 20
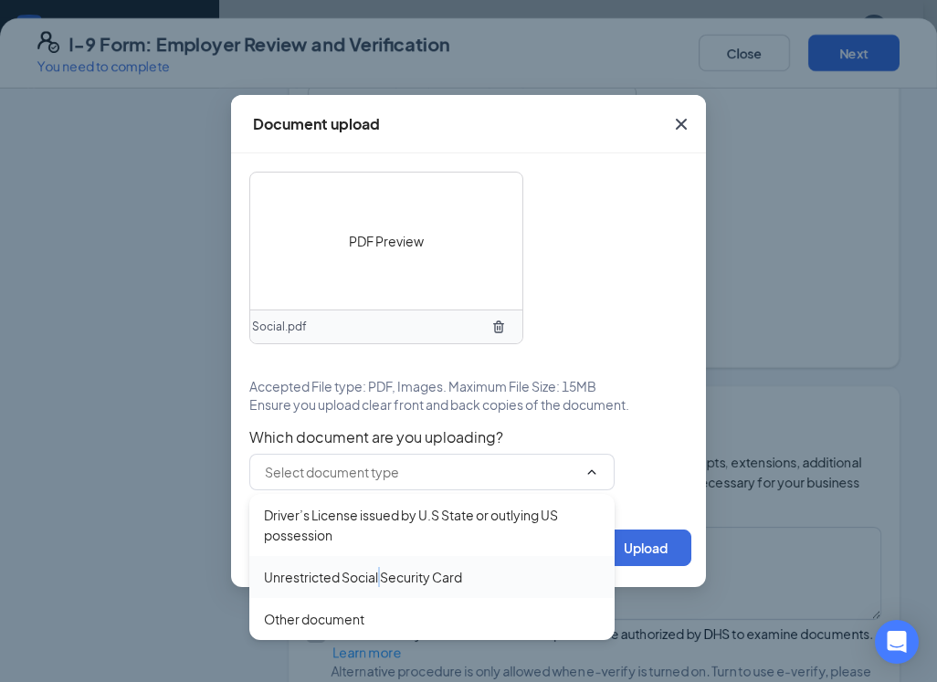
click at [381, 573] on div "Unrestricted Social Security Card" at bounding box center [363, 577] width 198 height 20
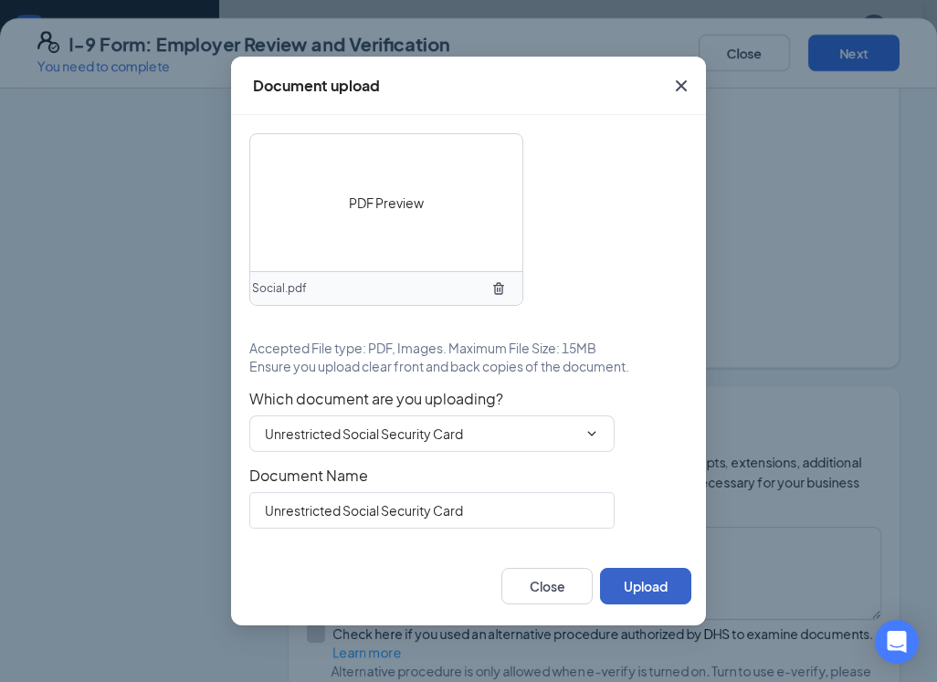
click at [645, 592] on button "Upload" at bounding box center [645, 586] width 91 height 37
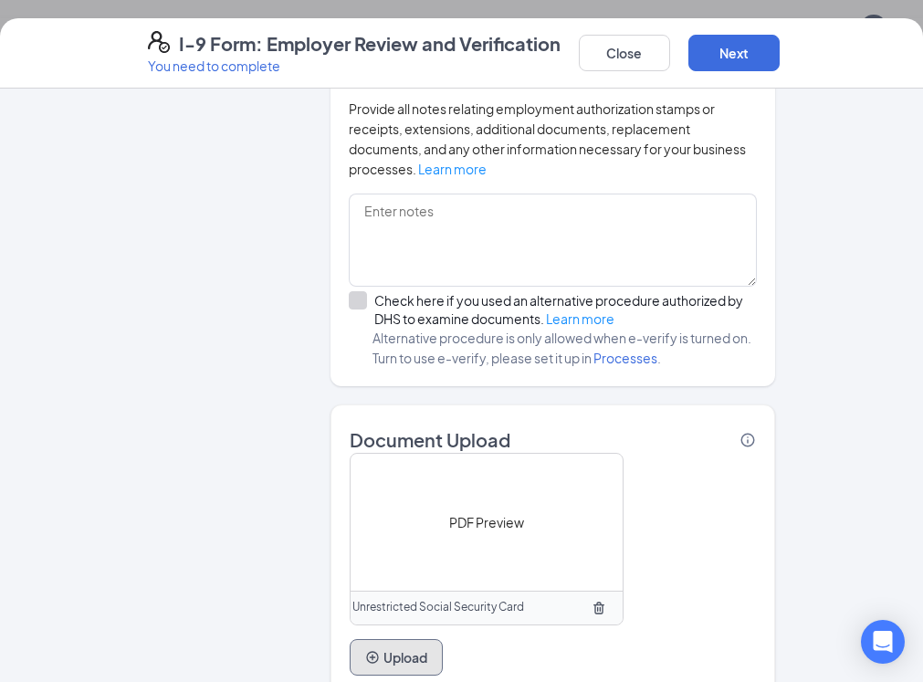
scroll to position [1265, 0]
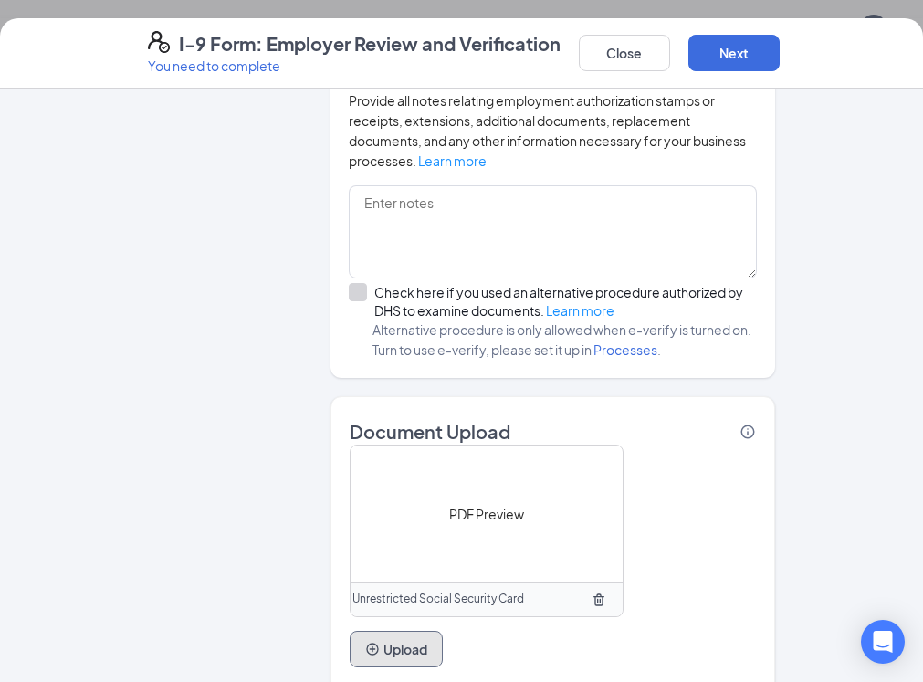
click at [353, 631] on button "Upload" at bounding box center [396, 649] width 93 height 37
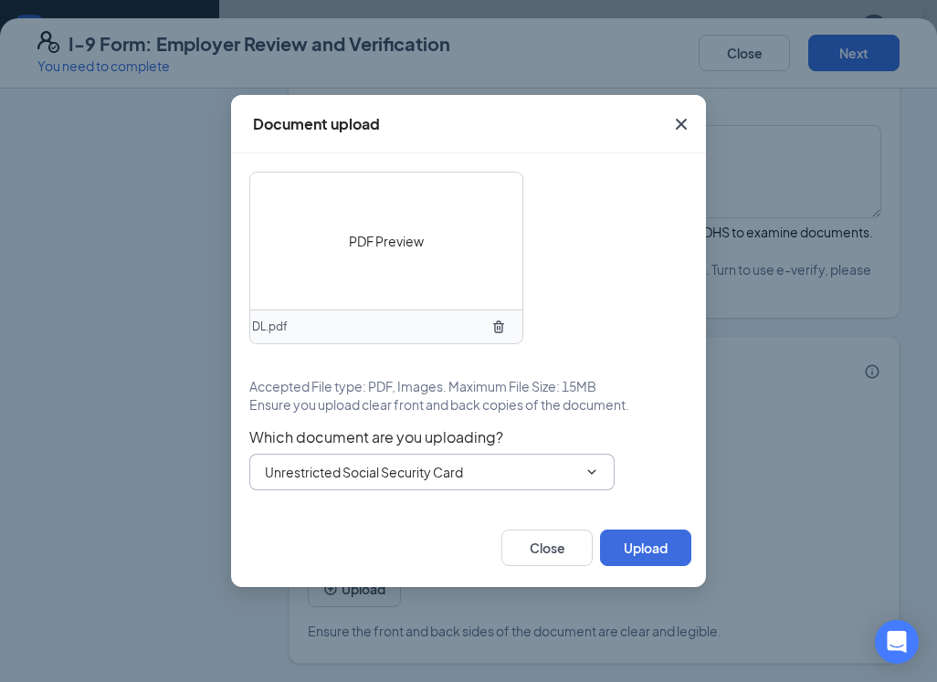
click at [489, 478] on input "Unrestricted Social Security Card" at bounding box center [421, 472] width 312 height 20
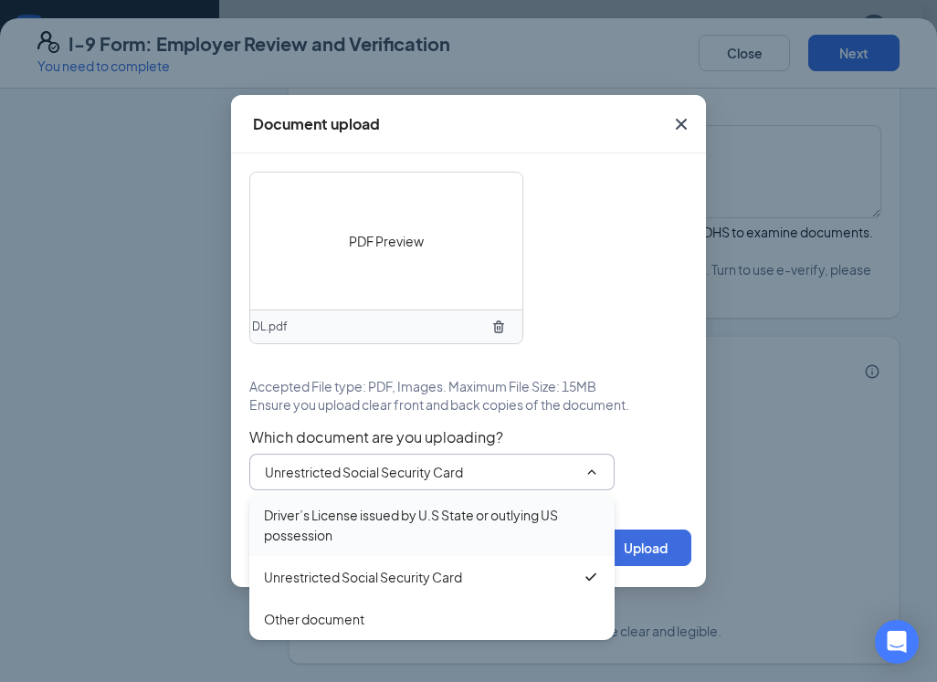
click at [400, 517] on div "Driver’s License issued by U.S State or outlying US possession" at bounding box center [432, 525] width 336 height 40
type input "Driver’s License issued by U.S State or outlying US possession"
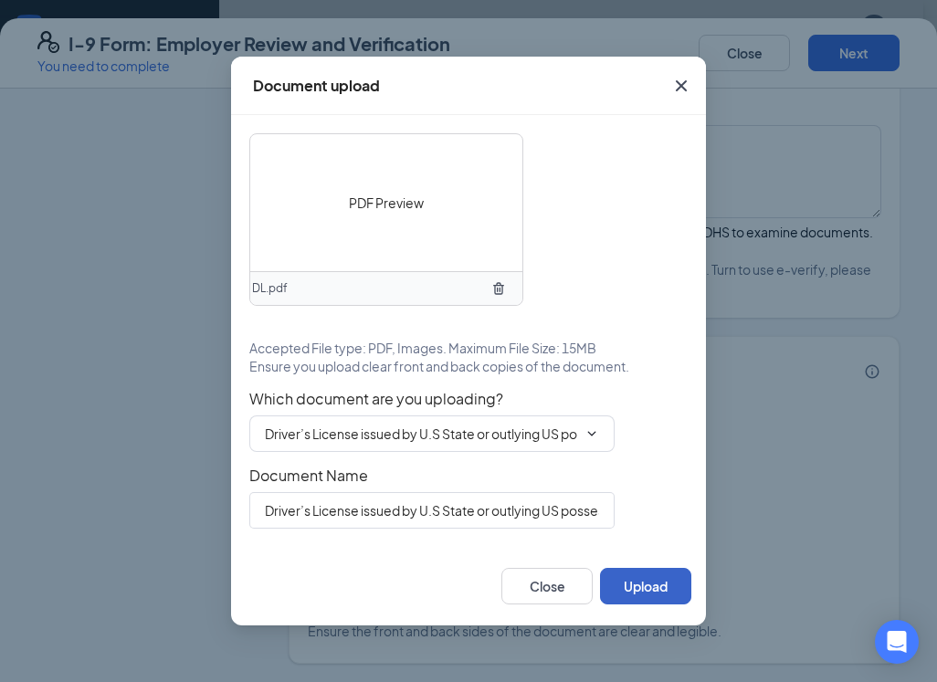
click at [666, 581] on button "Upload" at bounding box center [645, 586] width 91 height 37
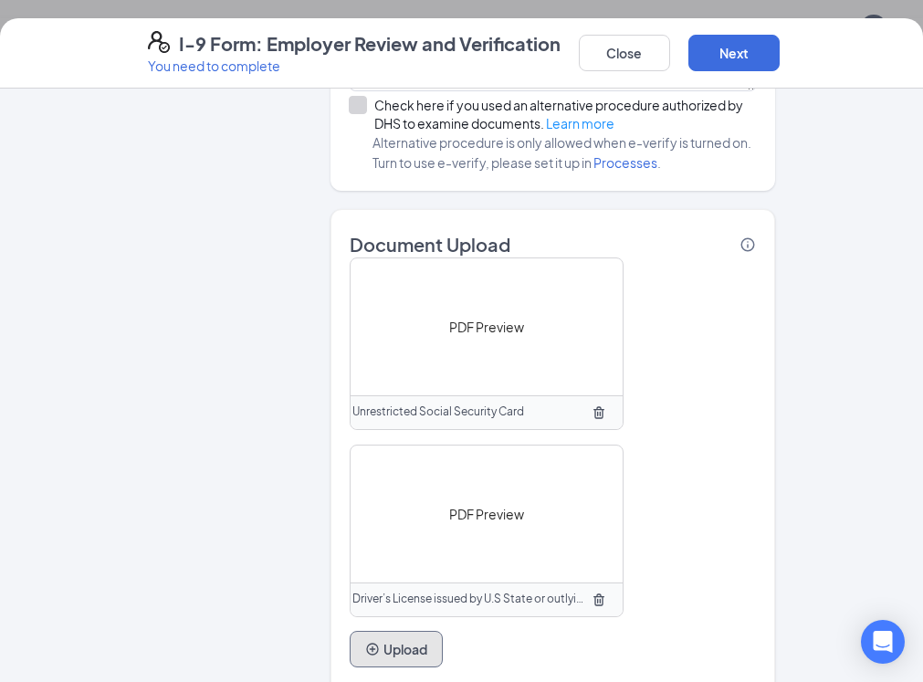
scroll to position [1370, 0]
click at [780, 58] on button "Next" at bounding box center [733, 53] width 91 height 37
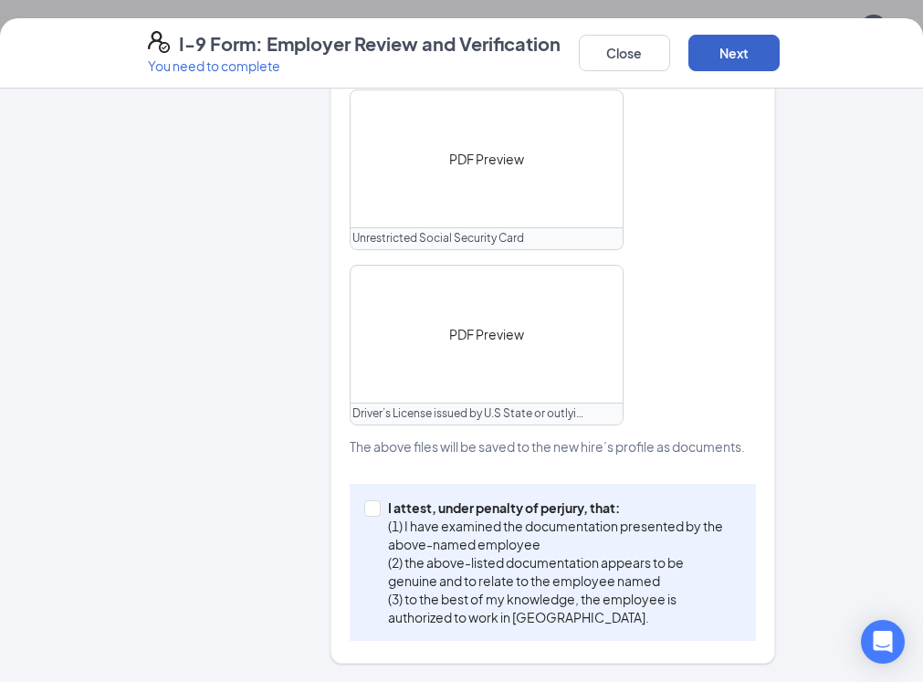
scroll to position [826, 0]
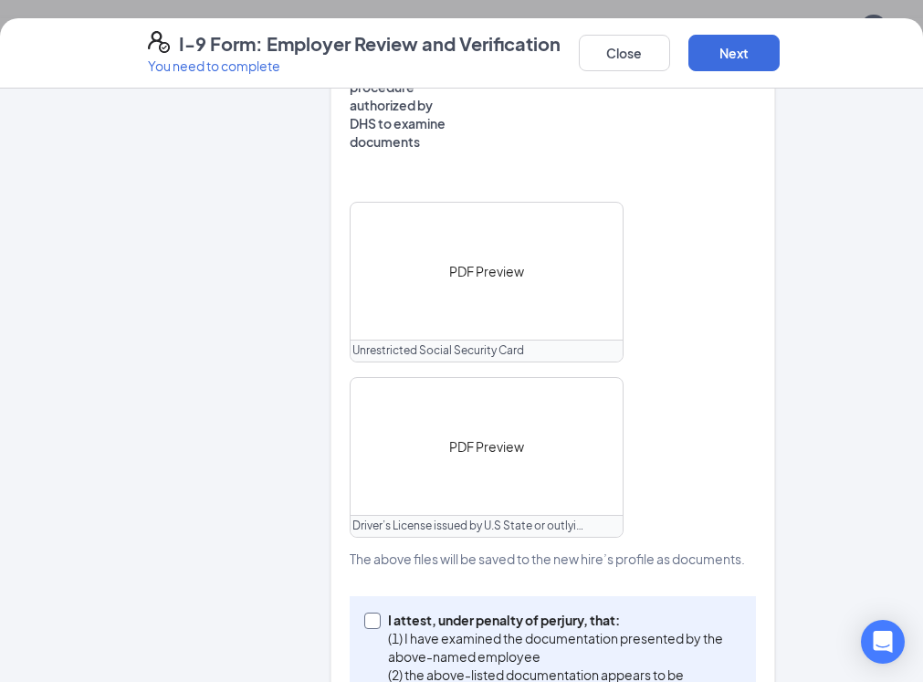
click at [364, 613] on input "I attest, under penalty of perjury, that: (1) I have examined the documentation…" at bounding box center [370, 619] width 13 height 13
checkbox input "true"
click at [780, 47] on button "Next" at bounding box center [733, 53] width 91 height 37
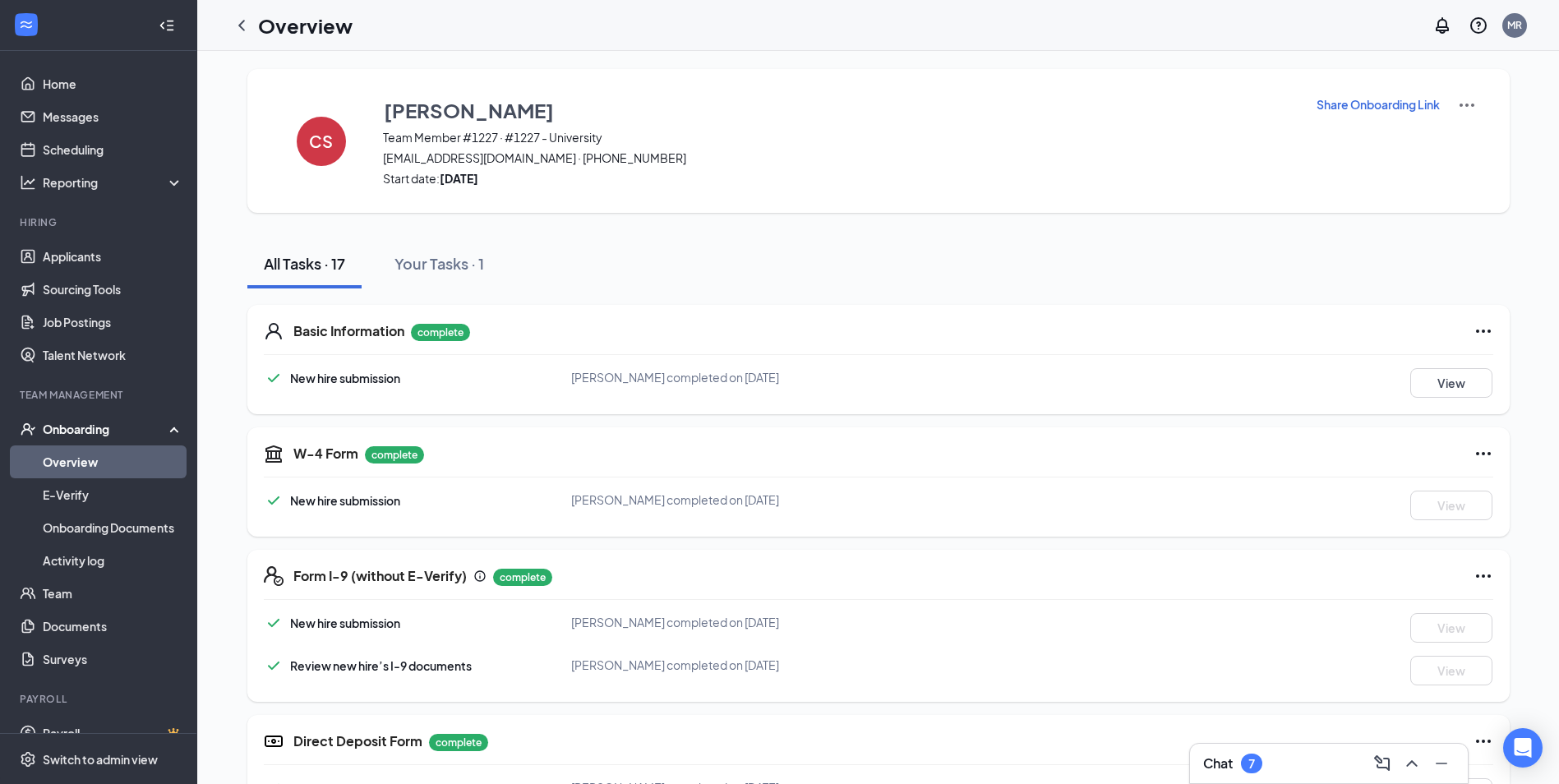
scroll to position [0, 0]
click at [85, 430] on div "Onboarding" at bounding box center [105, 429] width 127 height 16
